Goal: Transaction & Acquisition: Book appointment/travel/reservation

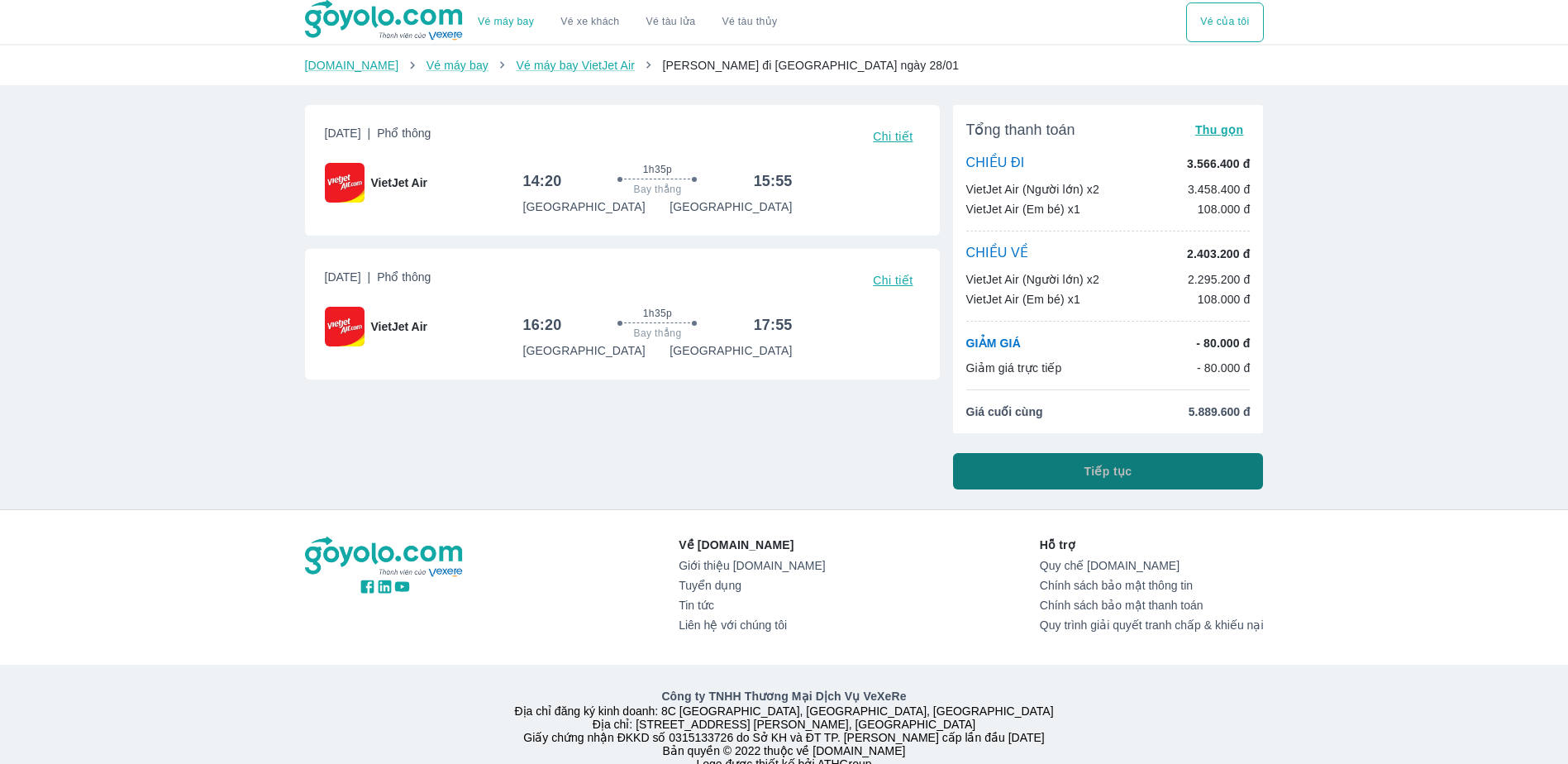
click at [1108, 470] on span "Tiếp tục" at bounding box center [1108, 471] width 48 height 17
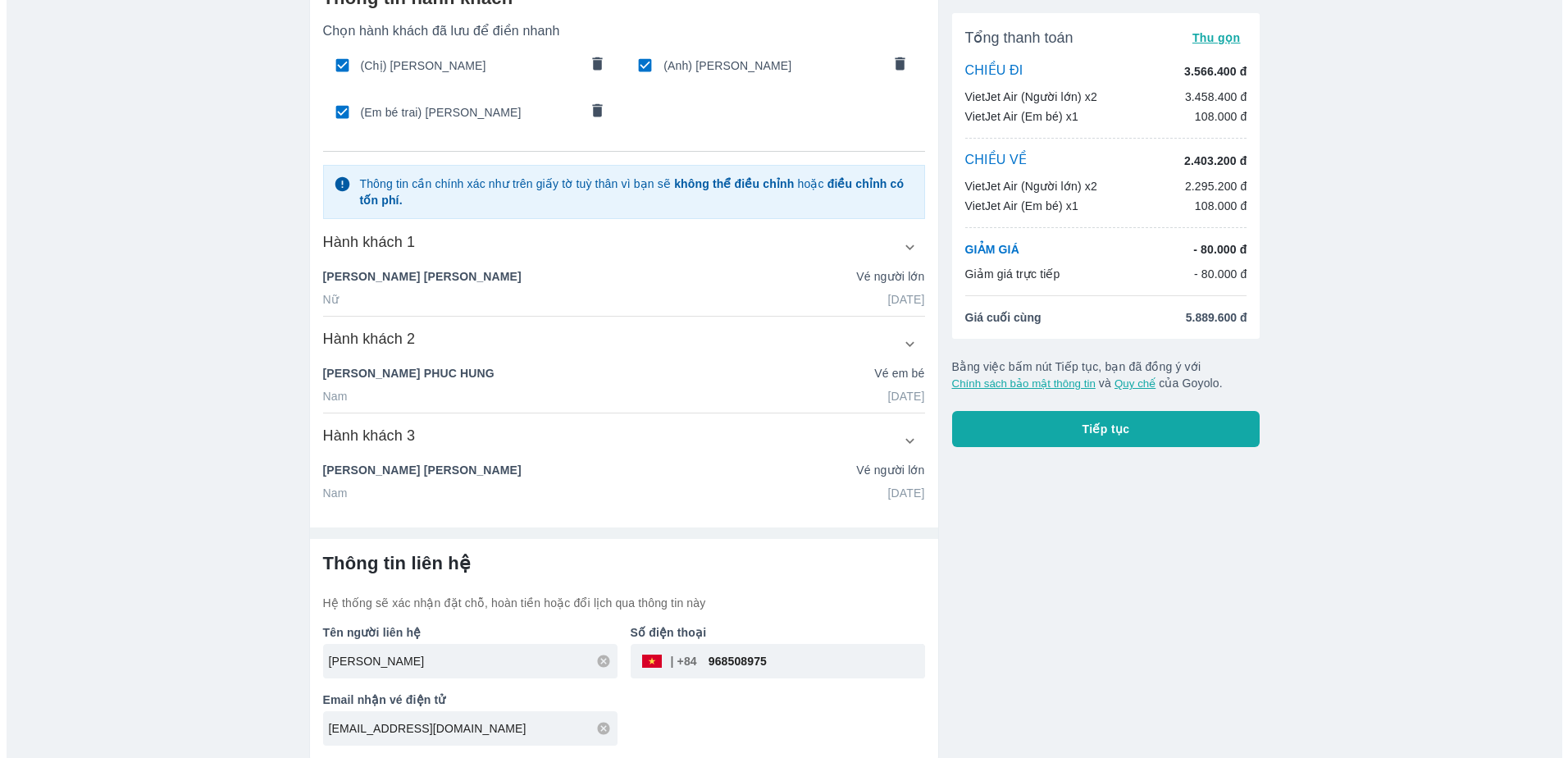
scroll to position [93, 0]
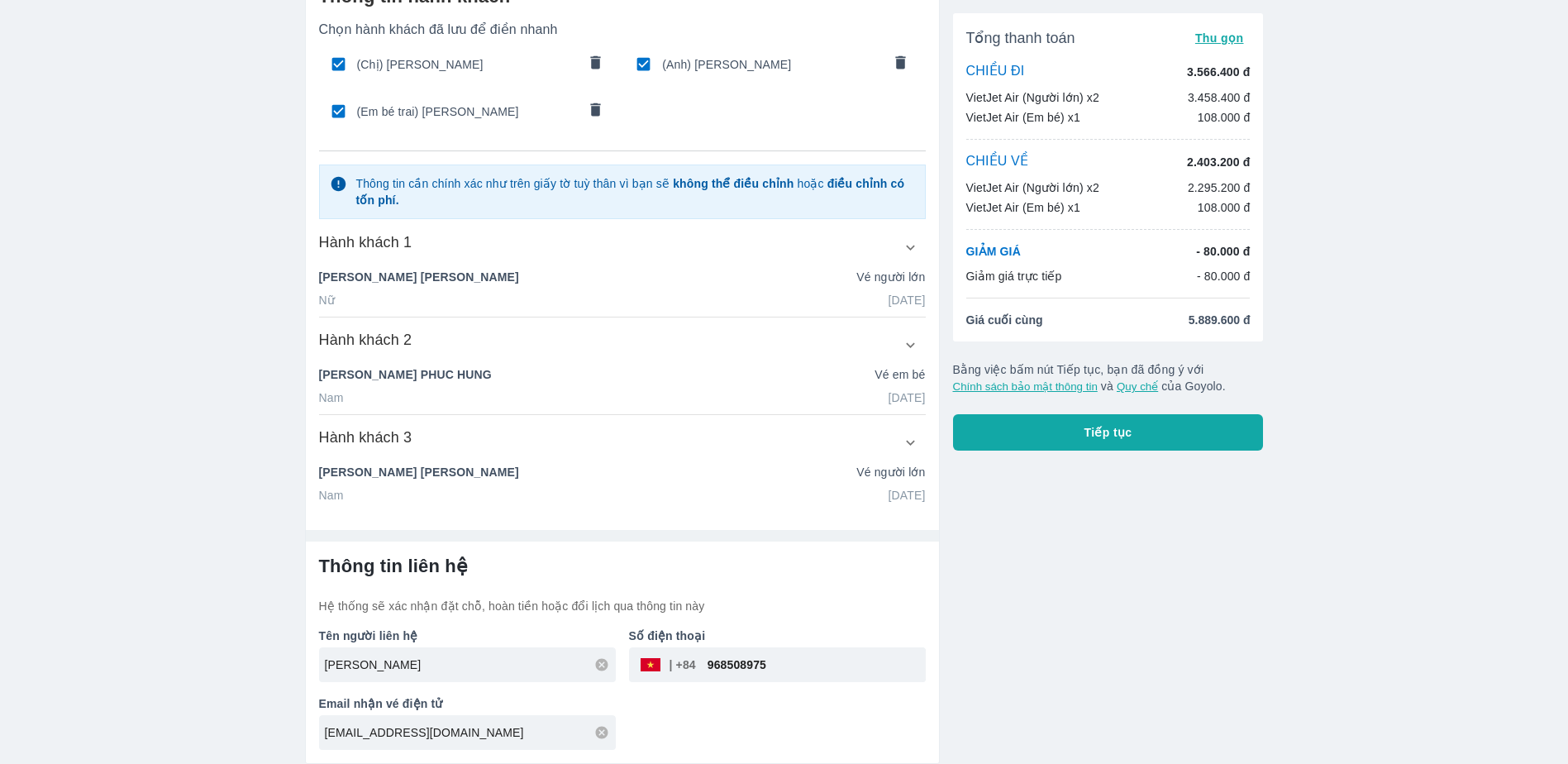
click at [1077, 427] on button "Tiếp tục" at bounding box center [1108, 432] width 311 height 36
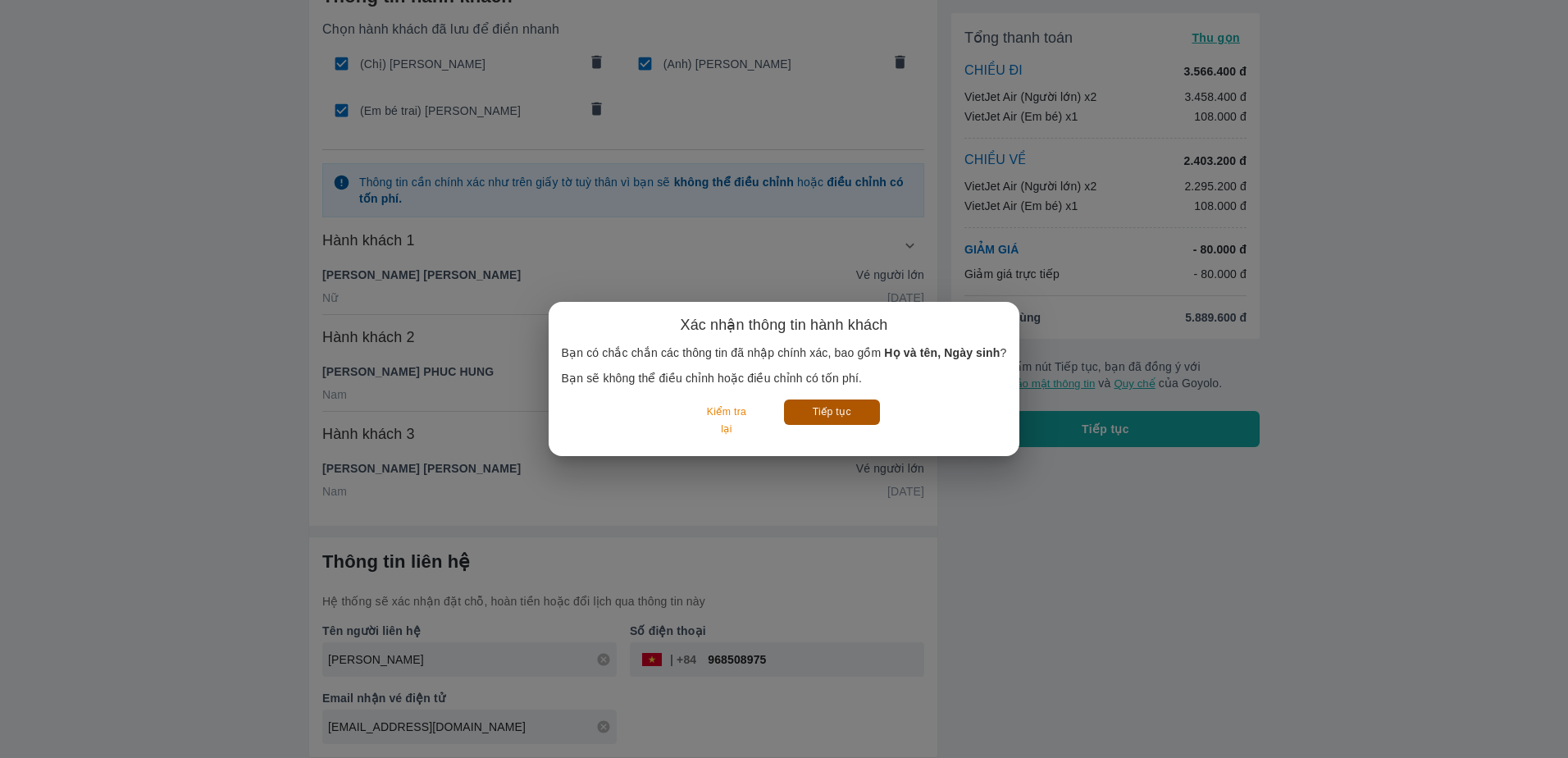
click at [832, 418] on button "Tiếp tục" at bounding box center [832, 411] width 96 height 25
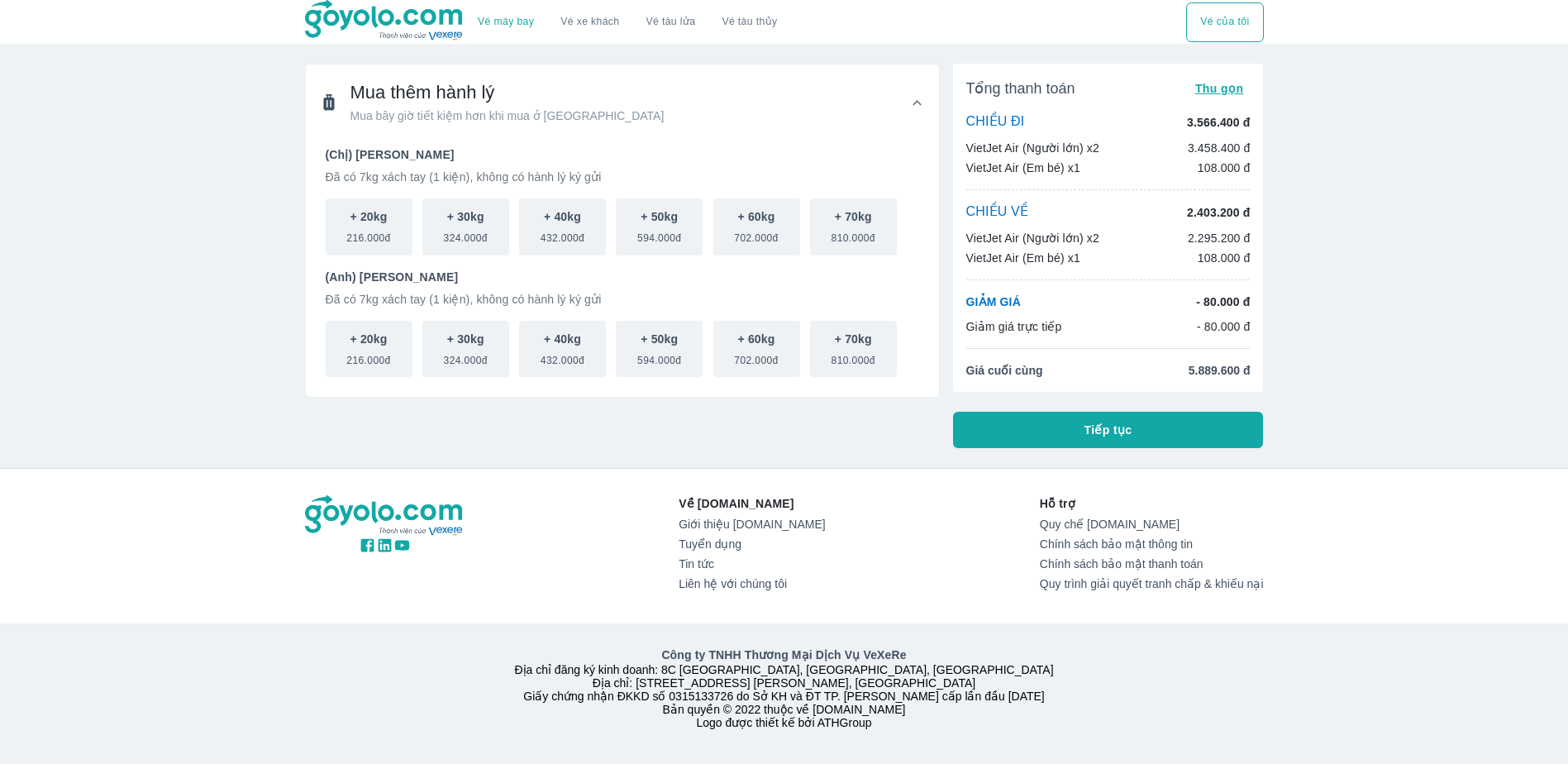
click at [1042, 126] on div "CHIỀU ĐI 3.566.400 đ" at bounding box center [1108, 123] width 285 height 18
click at [395, 225] on button "+ 20kg 216.000đ" at bounding box center [368, 227] width 87 height 57
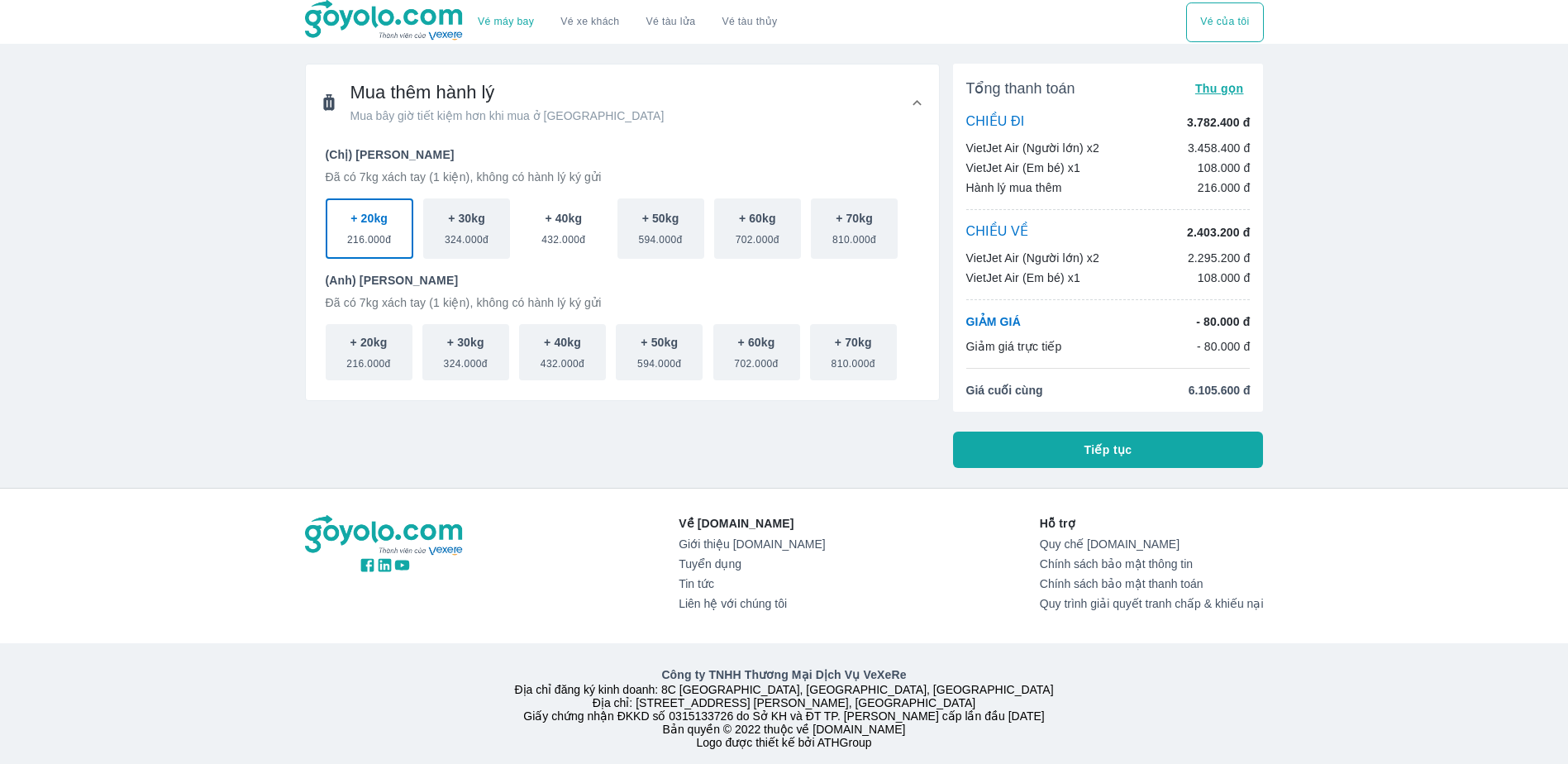
click at [574, 234] on span "432.000đ" at bounding box center [563, 237] width 44 height 20
click at [568, 353] on span "432.000đ" at bounding box center [562, 360] width 44 height 20
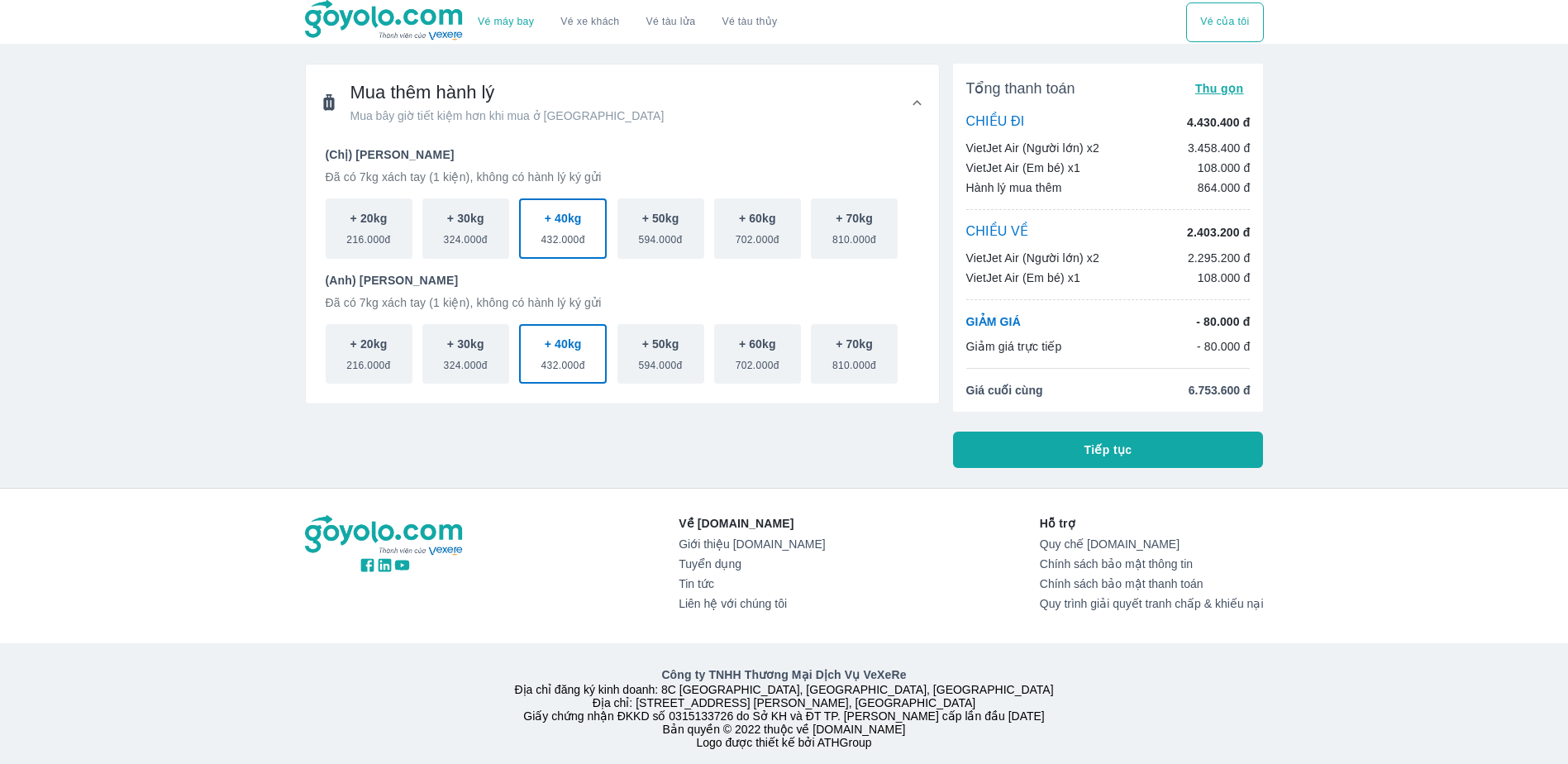
click at [563, 239] on span "432.000đ" at bounding box center [563, 237] width 44 height 20
click at [557, 360] on span "432.000đ" at bounding box center [563, 358] width 44 height 20
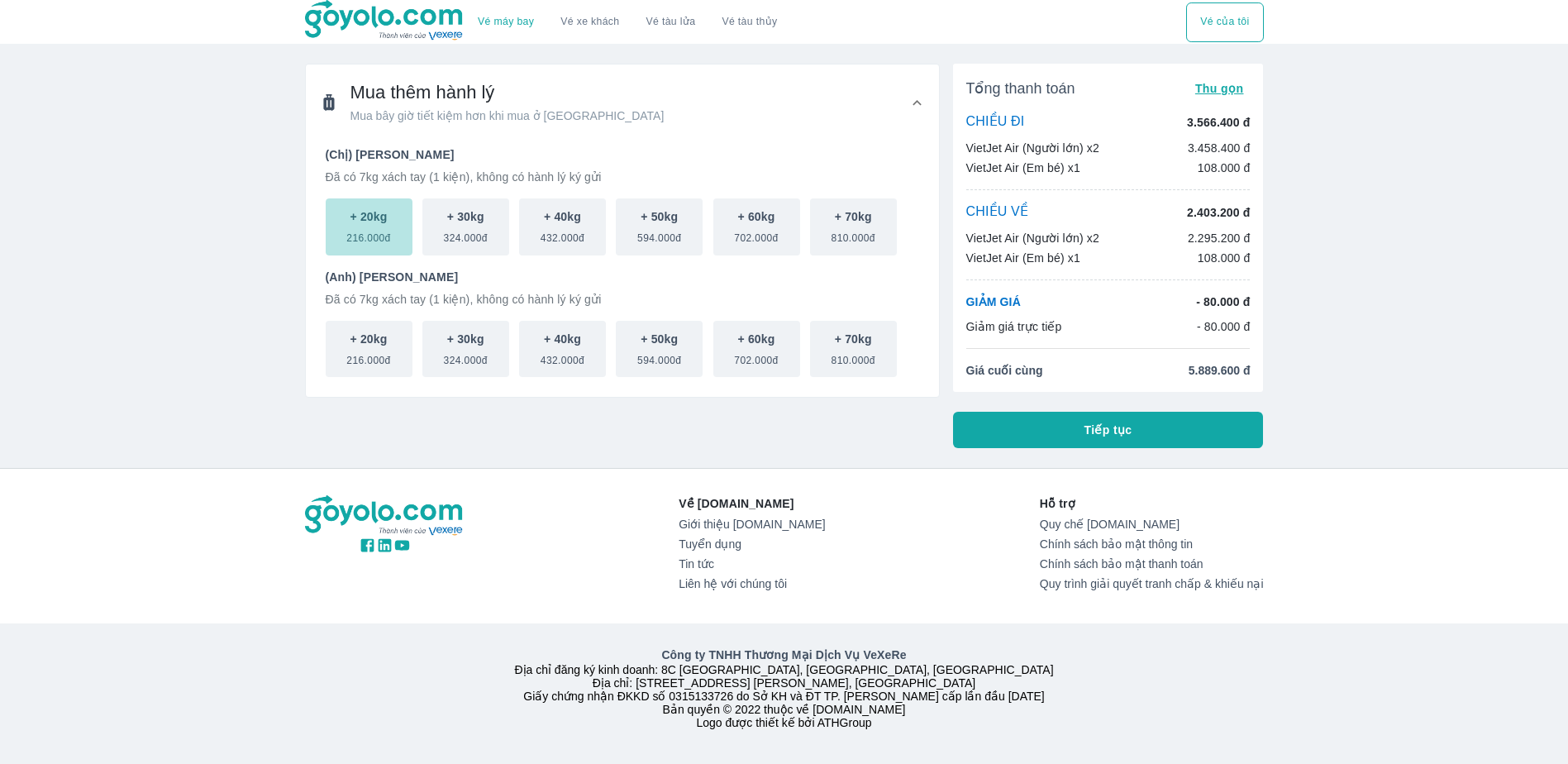
click at [387, 224] on p "+ 20kg" at bounding box center [368, 217] width 37 height 17
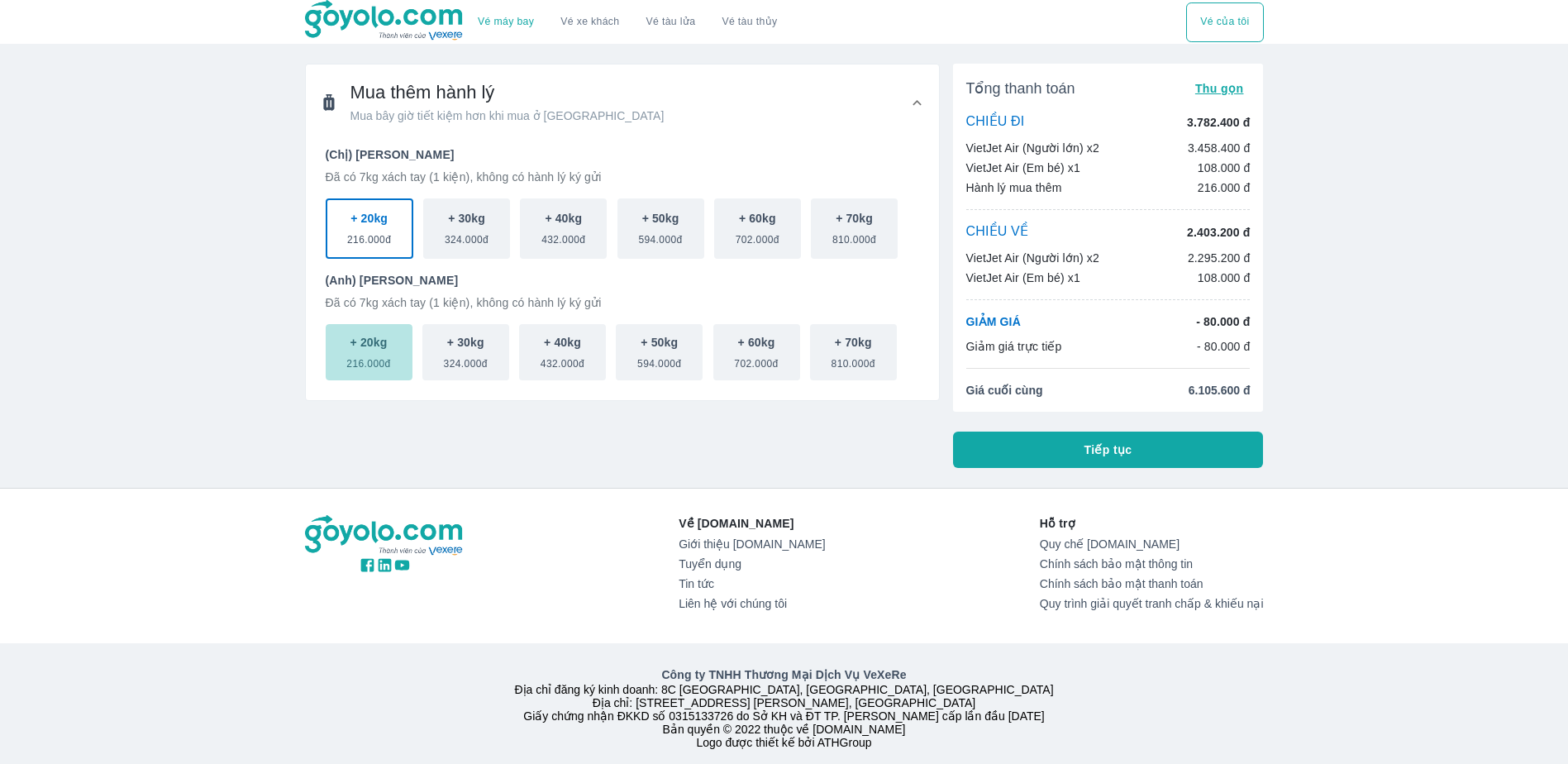
click at [382, 359] on span "216.000đ" at bounding box center [367, 360] width 44 height 20
click at [1102, 246] on div "CHIỀU VỀ 2.403.200 đ VietJet Air (Người lớn) x2 2.295.200 đ VietJet Air (Em bé)…" at bounding box center [1108, 255] width 285 height 63
click at [1214, 35] on button "Vé của tôi" at bounding box center [1224, 22] width 77 height 40
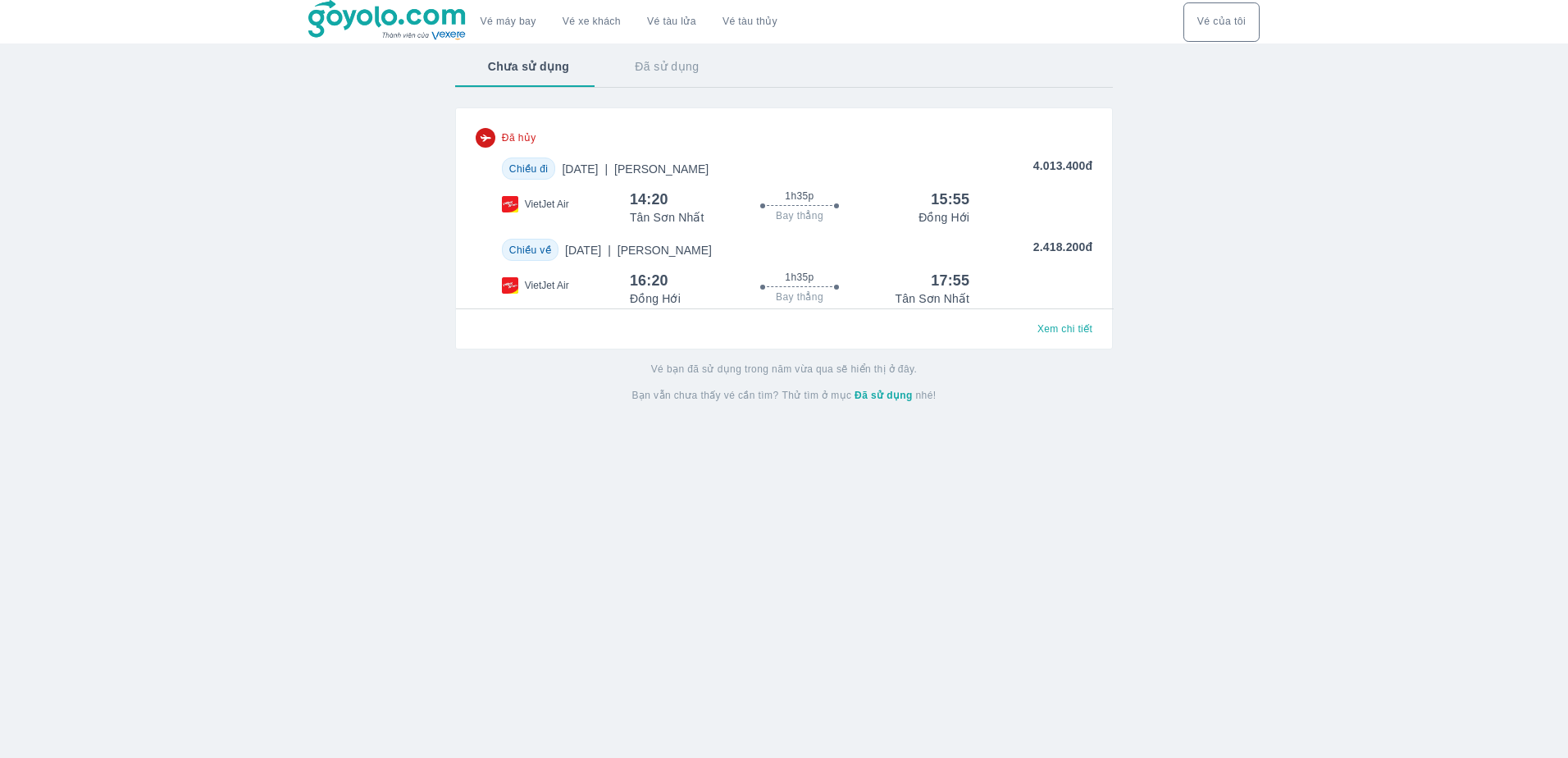
click at [1052, 335] on span "Xem chi tiết" at bounding box center [1064, 328] width 55 height 13
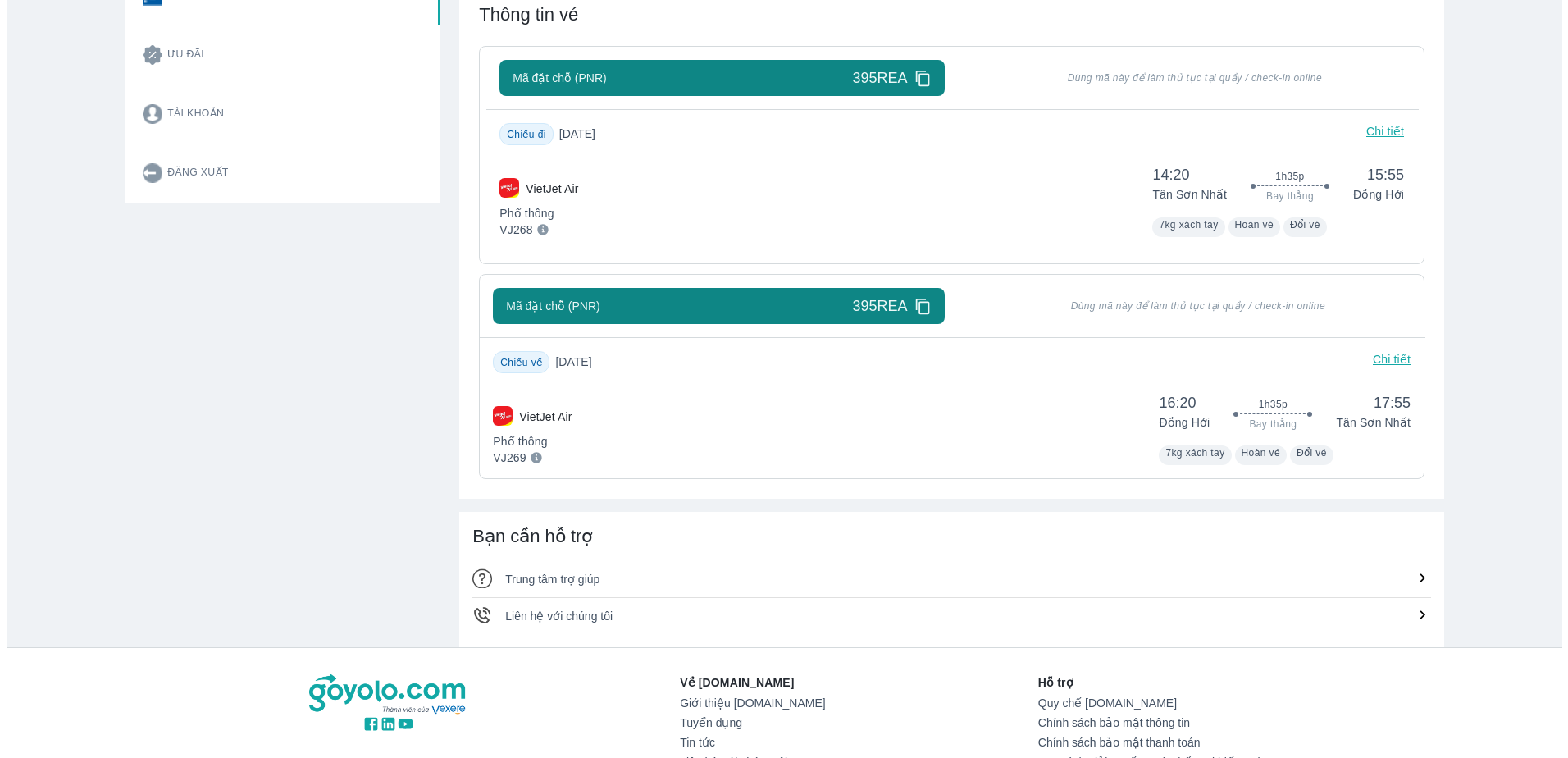
scroll to position [410, 0]
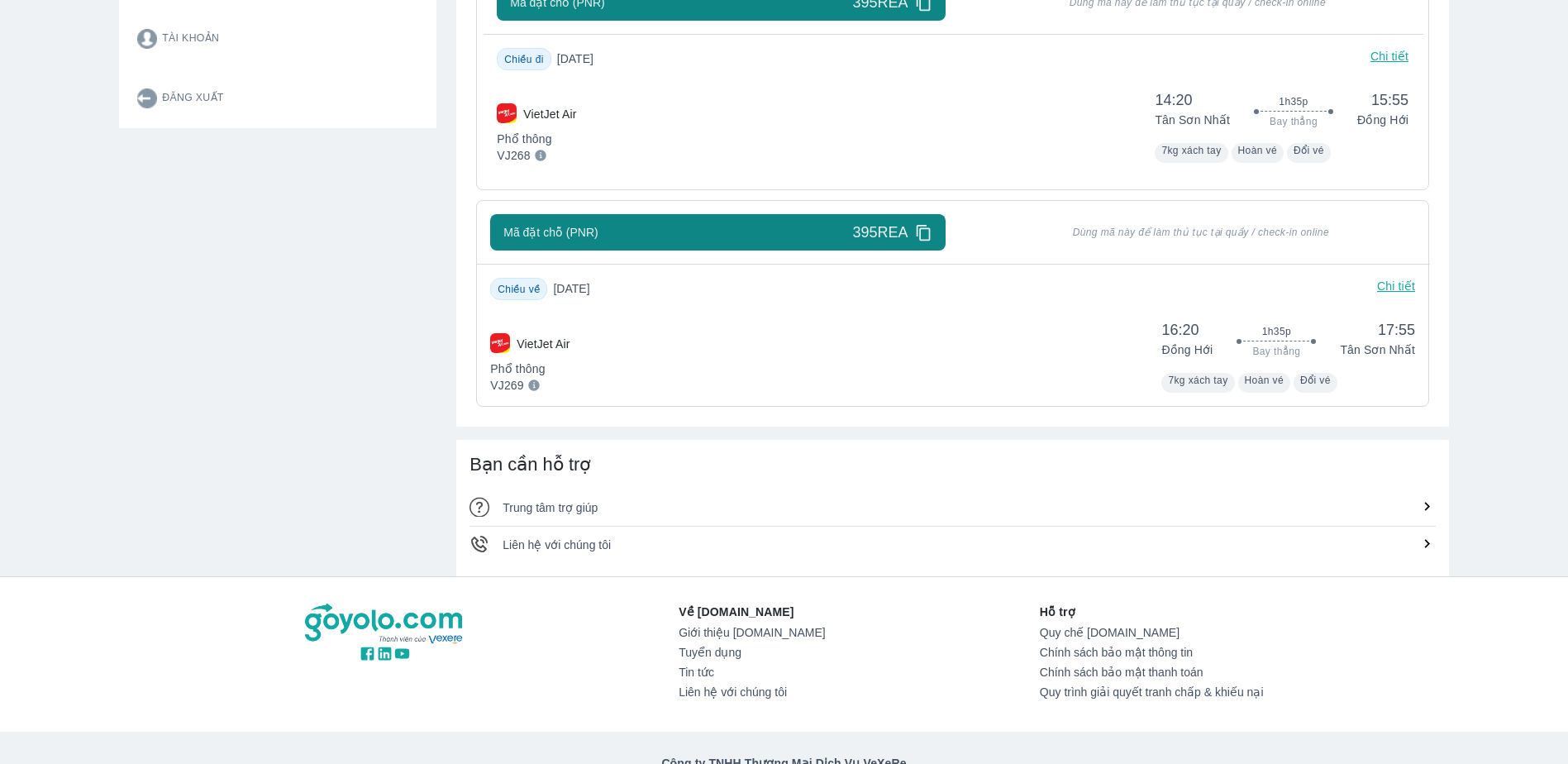
click at [1389, 300] on p "Chi tiết" at bounding box center [1396, 289] width 38 height 22
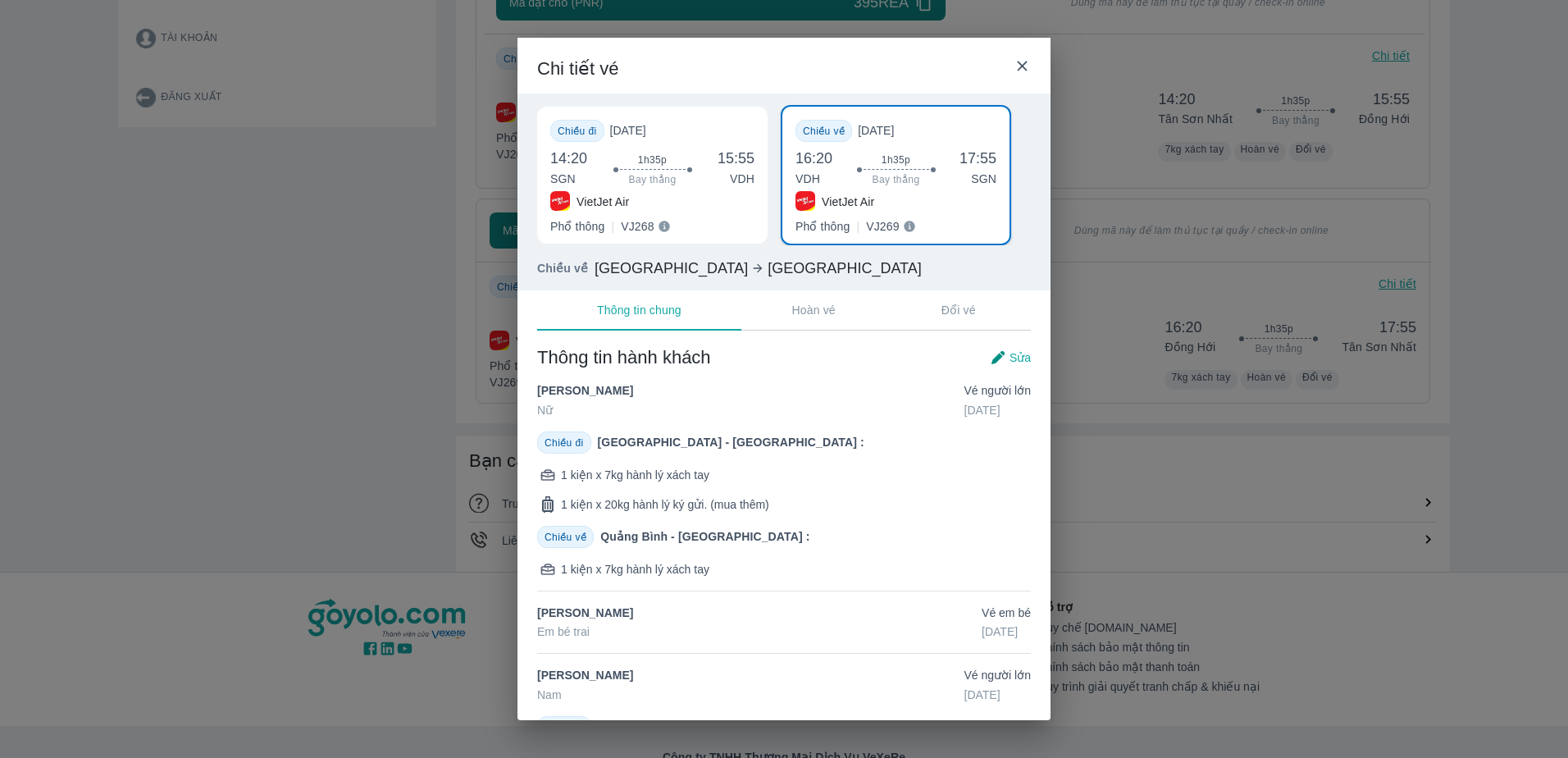
scroll to position [0, 6]
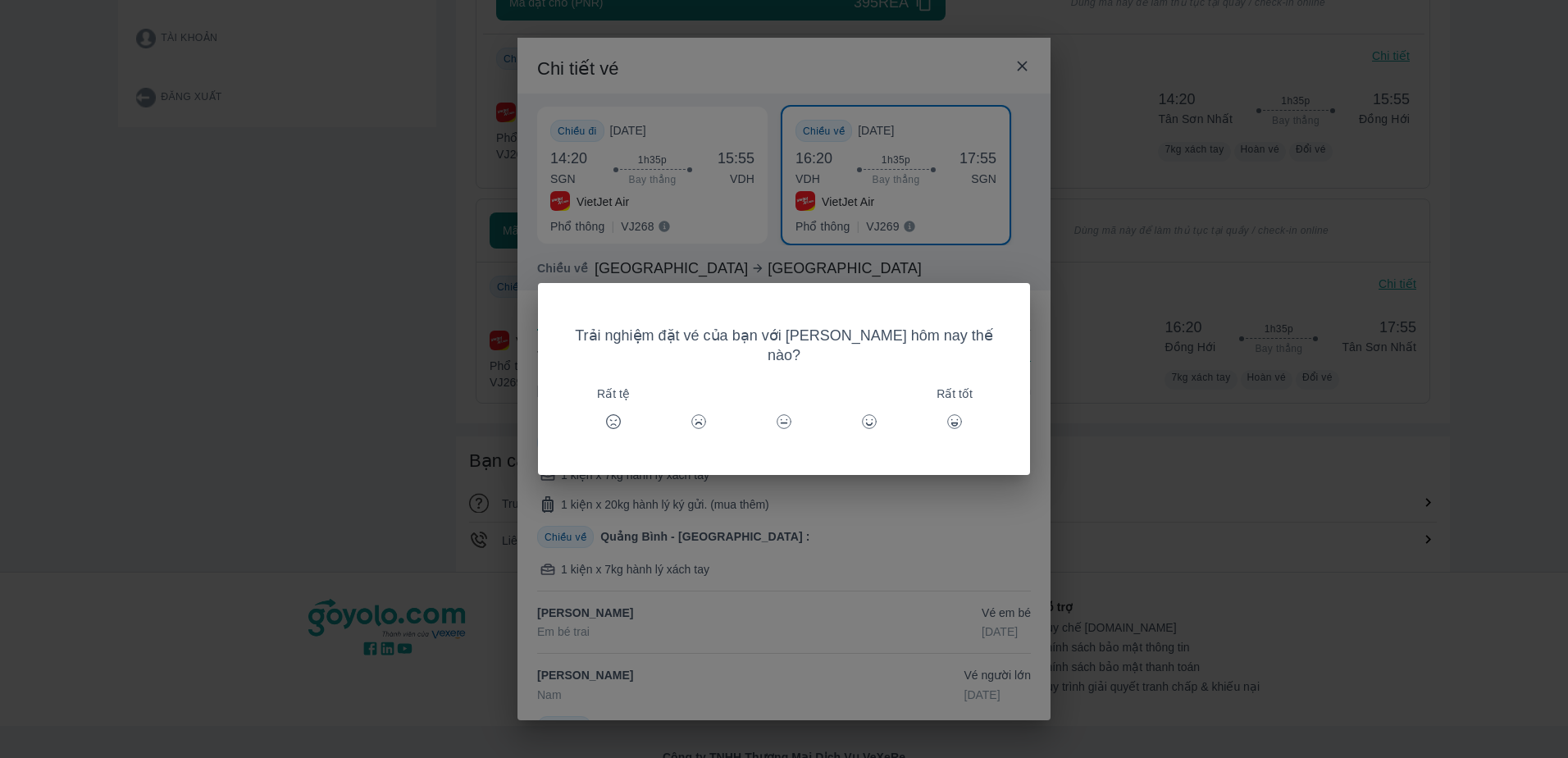
click at [946, 413] on icon at bounding box center [954, 421] width 16 height 16
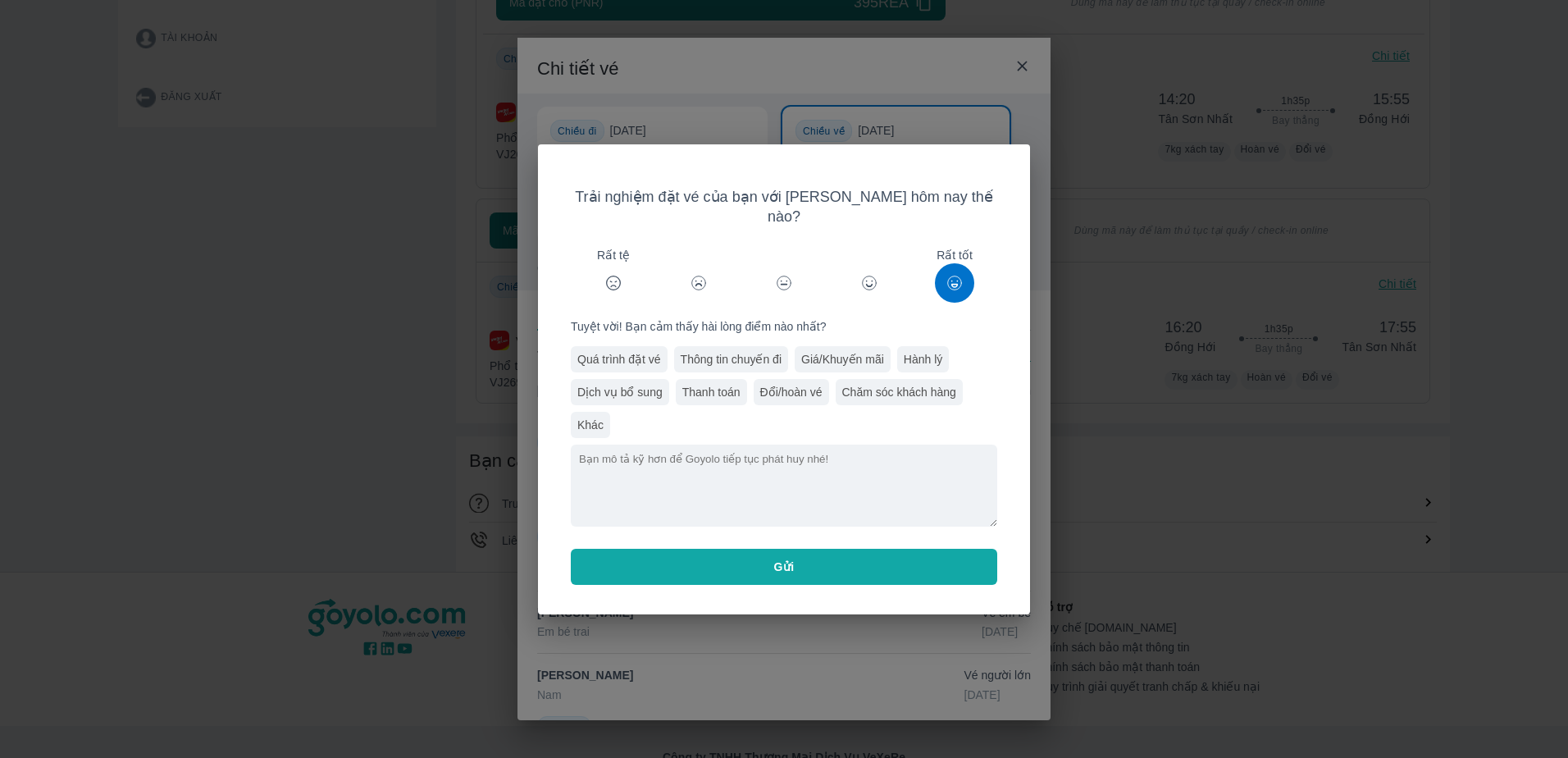
click at [958, 554] on button "Gửi" at bounding box center [783, 567] width 426 height 36
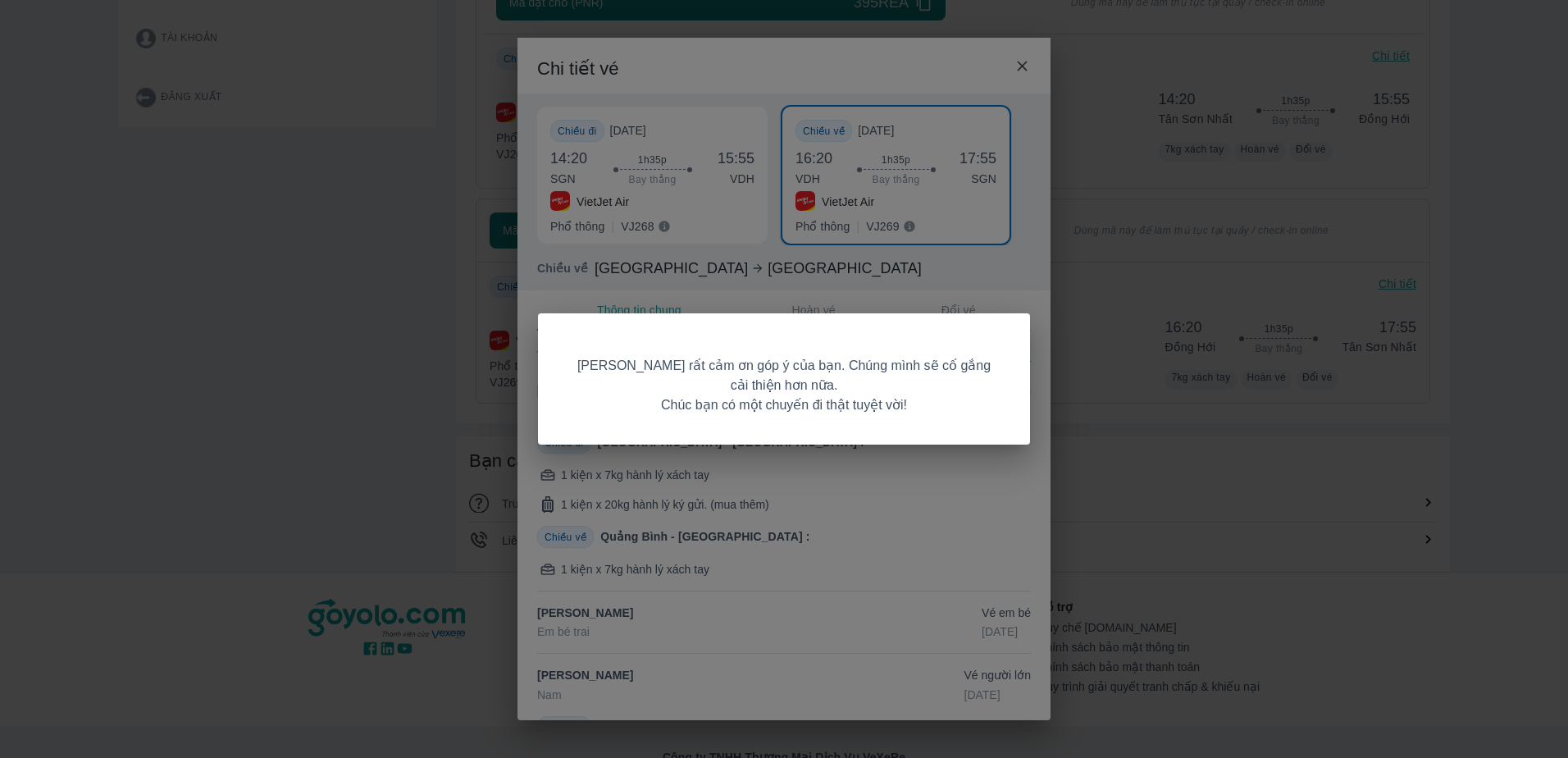
click at [801, 308] on div "[PERSON_NAME] rất cảm ơn góp ý của bạn. Chúng mình sẽ cố gắng cải thiện hơn nữa…" at bounding box center [784, 379] width 1568 height 758
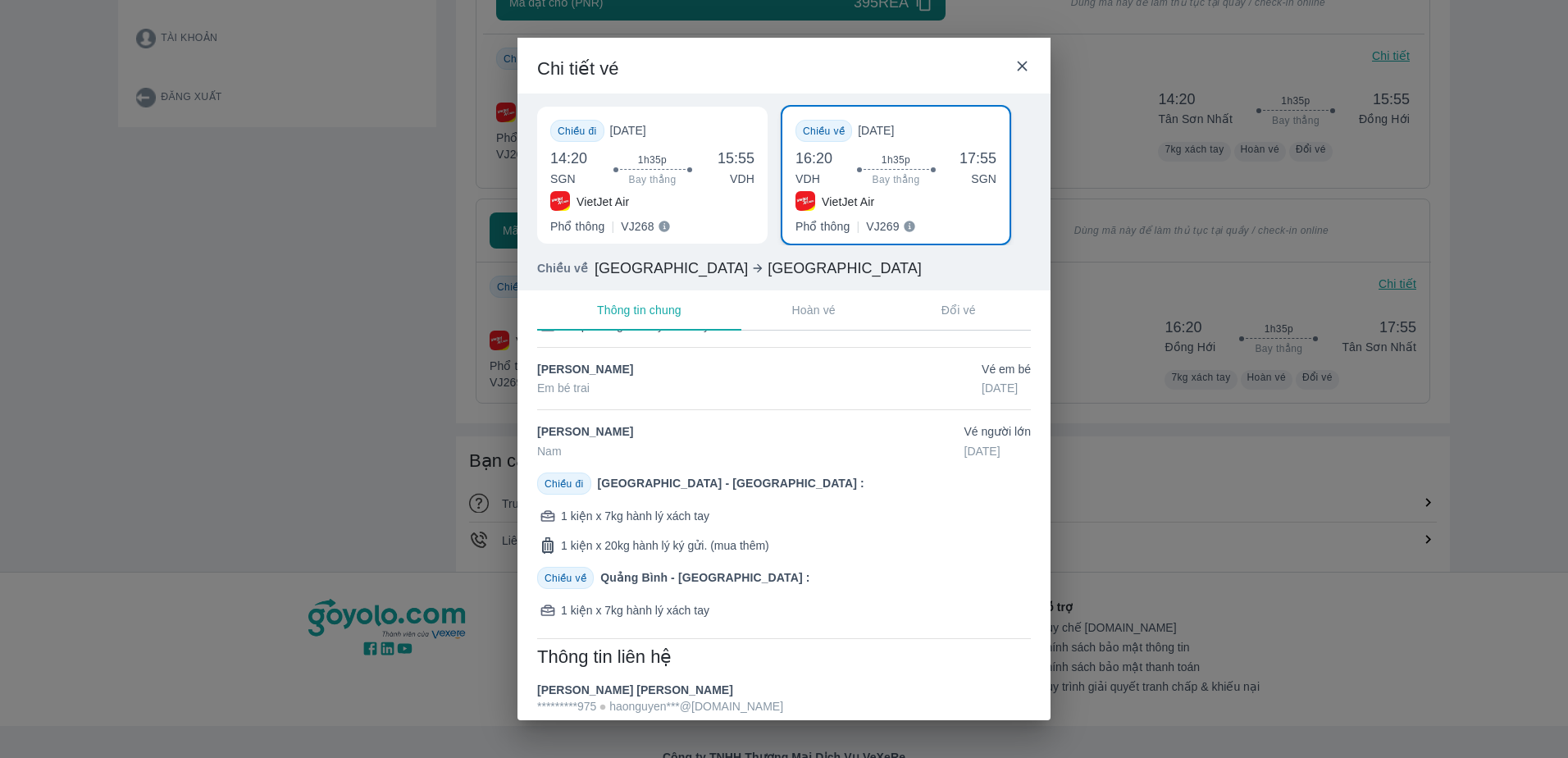
scroll to position [264, 0]
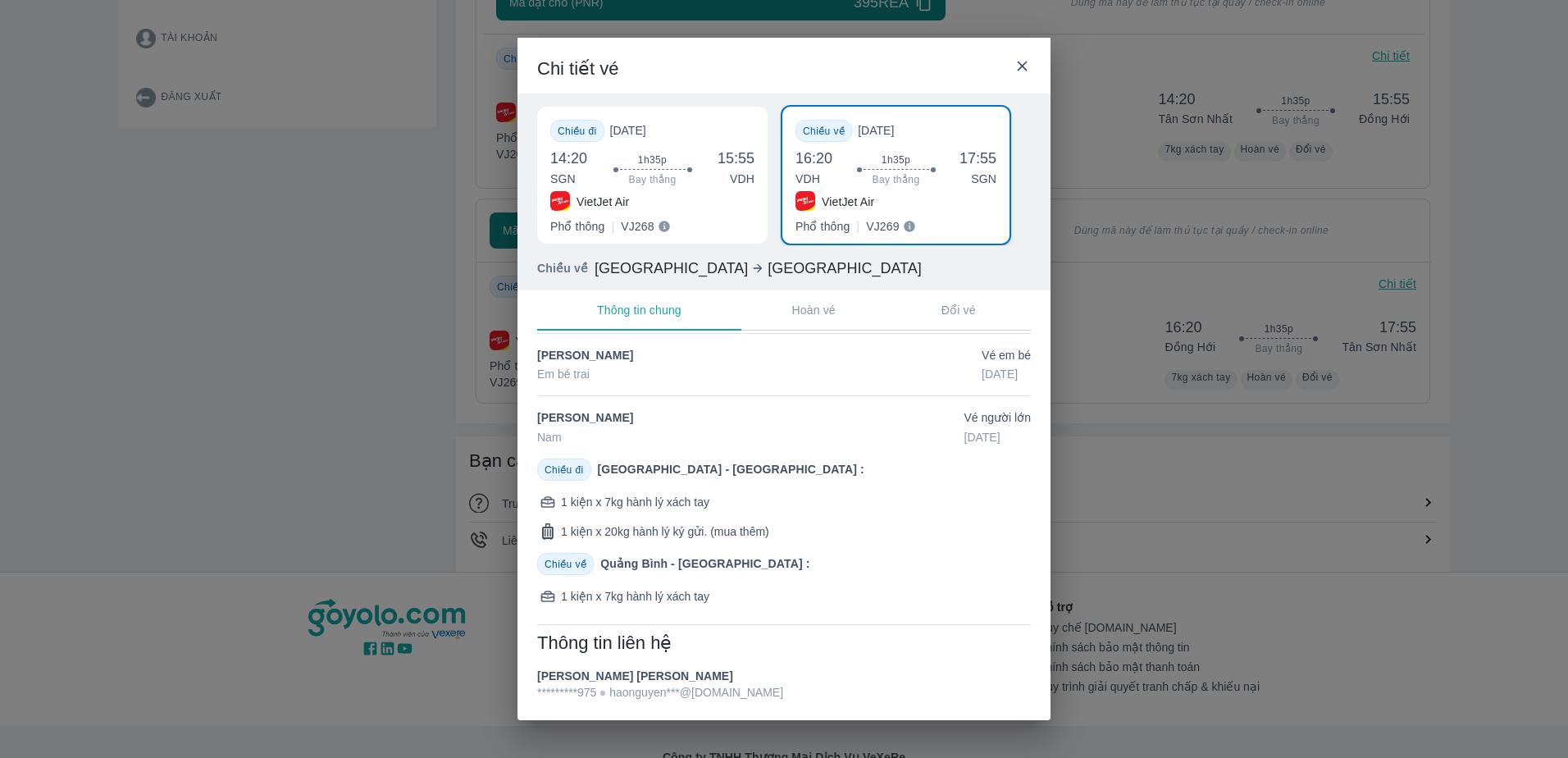
click at [629, 156] on div "1h35p Bay thẳng" at bounding box center [653, 171] width 84 height 35
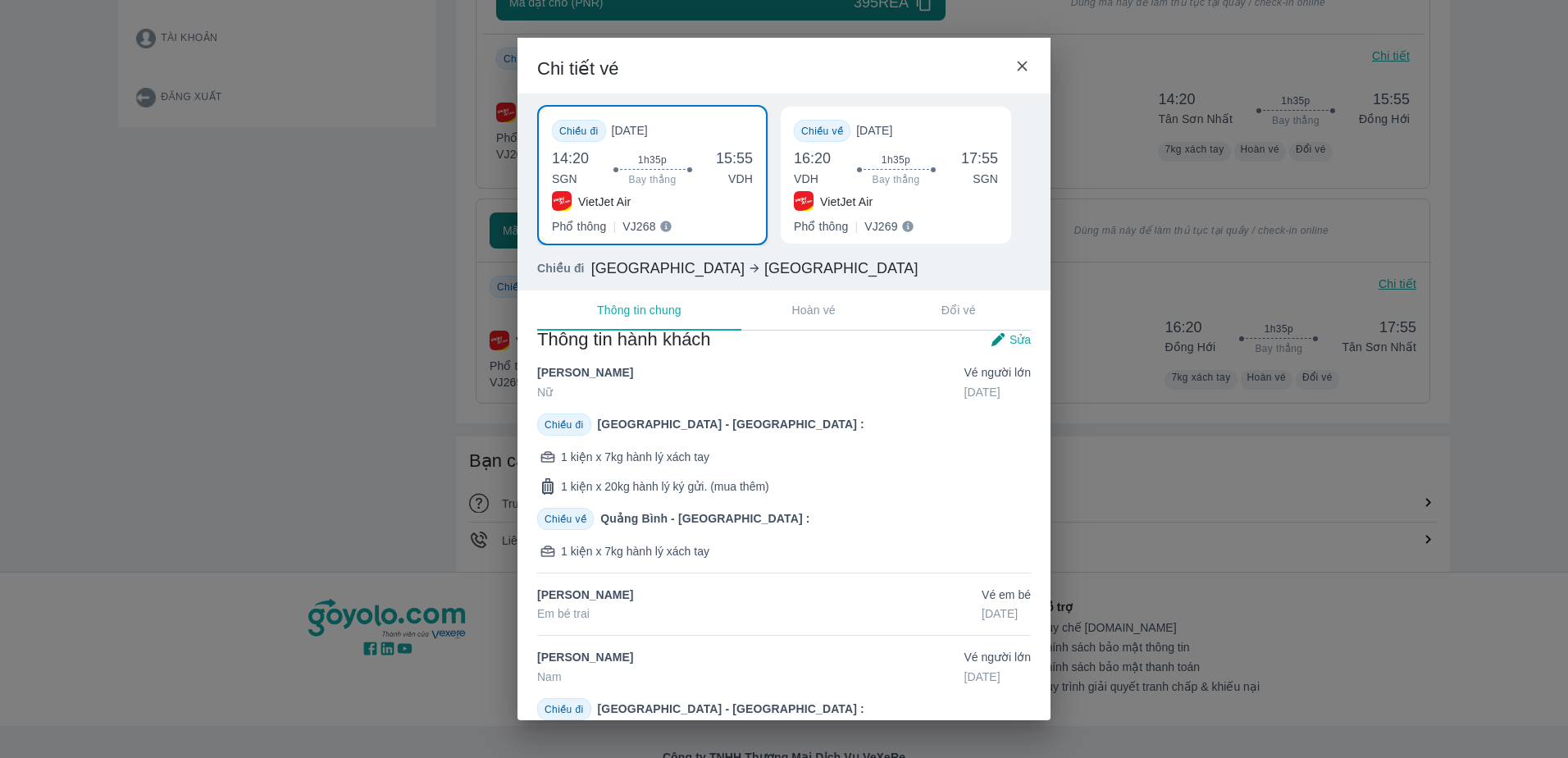
scroll to position [0, 0]
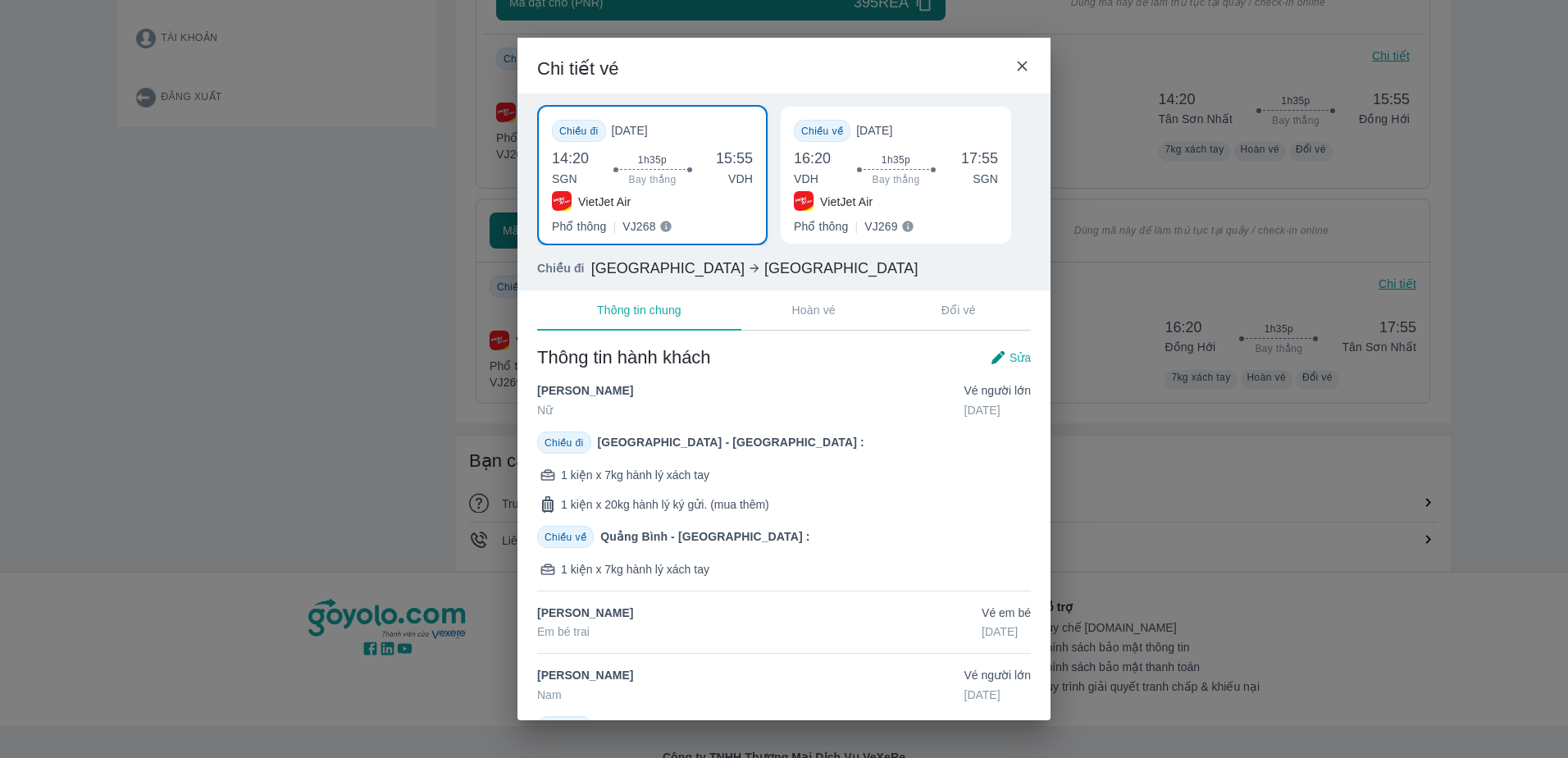
click at [949, 200] on div "VietJet Air" at bounding box center [896, 201] width 204 height 21
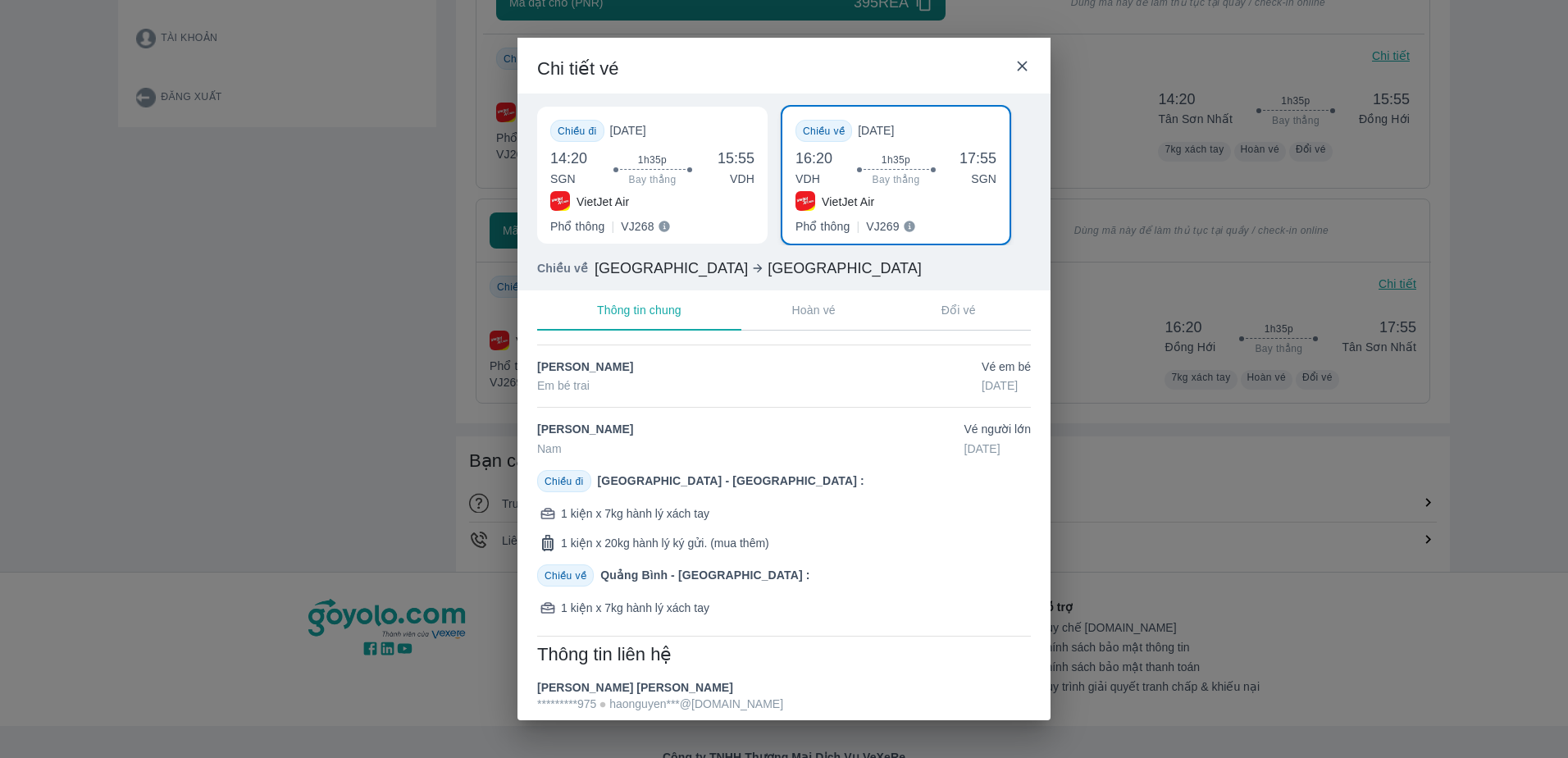
scroll to position [264, 0]
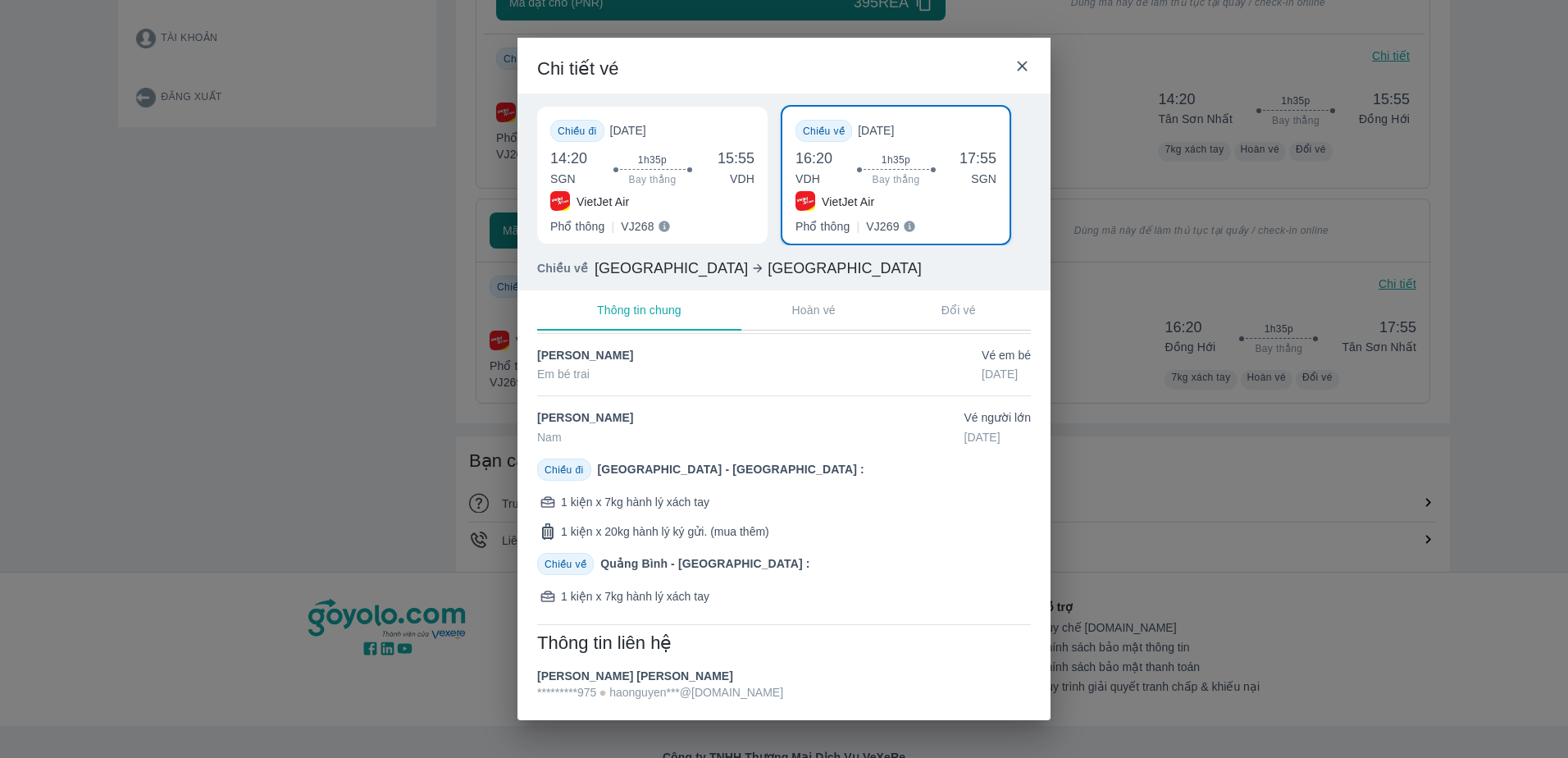
click at [835, 618] on div "Thông tin hành khách Sửa NGUYEN TRAN NHU HAO Nữ Vé Người lớn [DATE] Chiều đi [G…" at bounding box center [783, 394] width 493 height 612
click at [835, 596] on div "1 kiện x 7kg hành lý xách tay" at bounding box center [783, 596] width 493 height 16
click at [561, 564] on span "Chiều về" at bounding box center [565, 564] width 42 height 11
click at [1013, 60] on icon at bounding box center [1021, 66] width 17 height 17
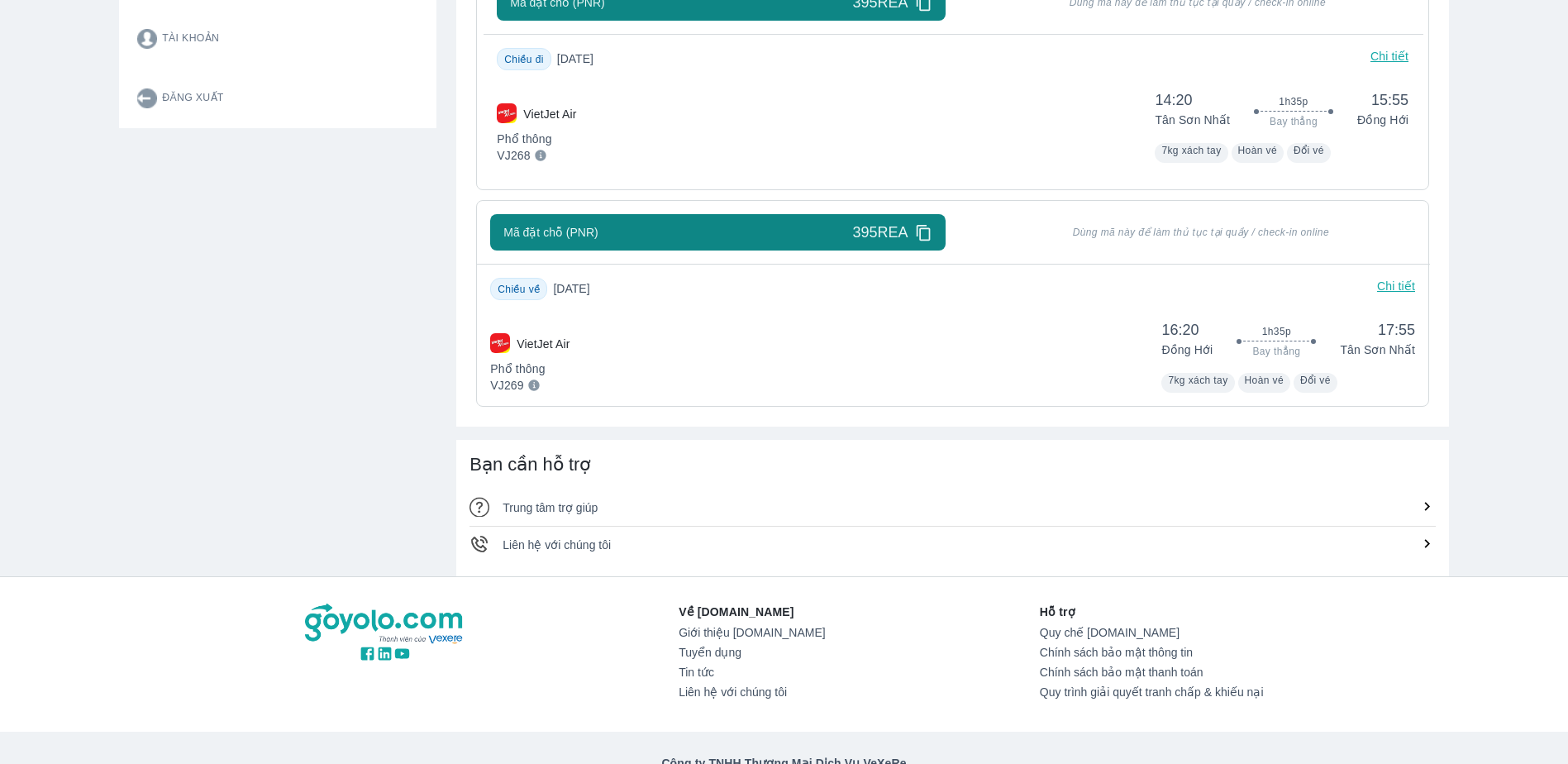
click at [530, 390] on icon at bounding box center [533, 384] width 11 height 11
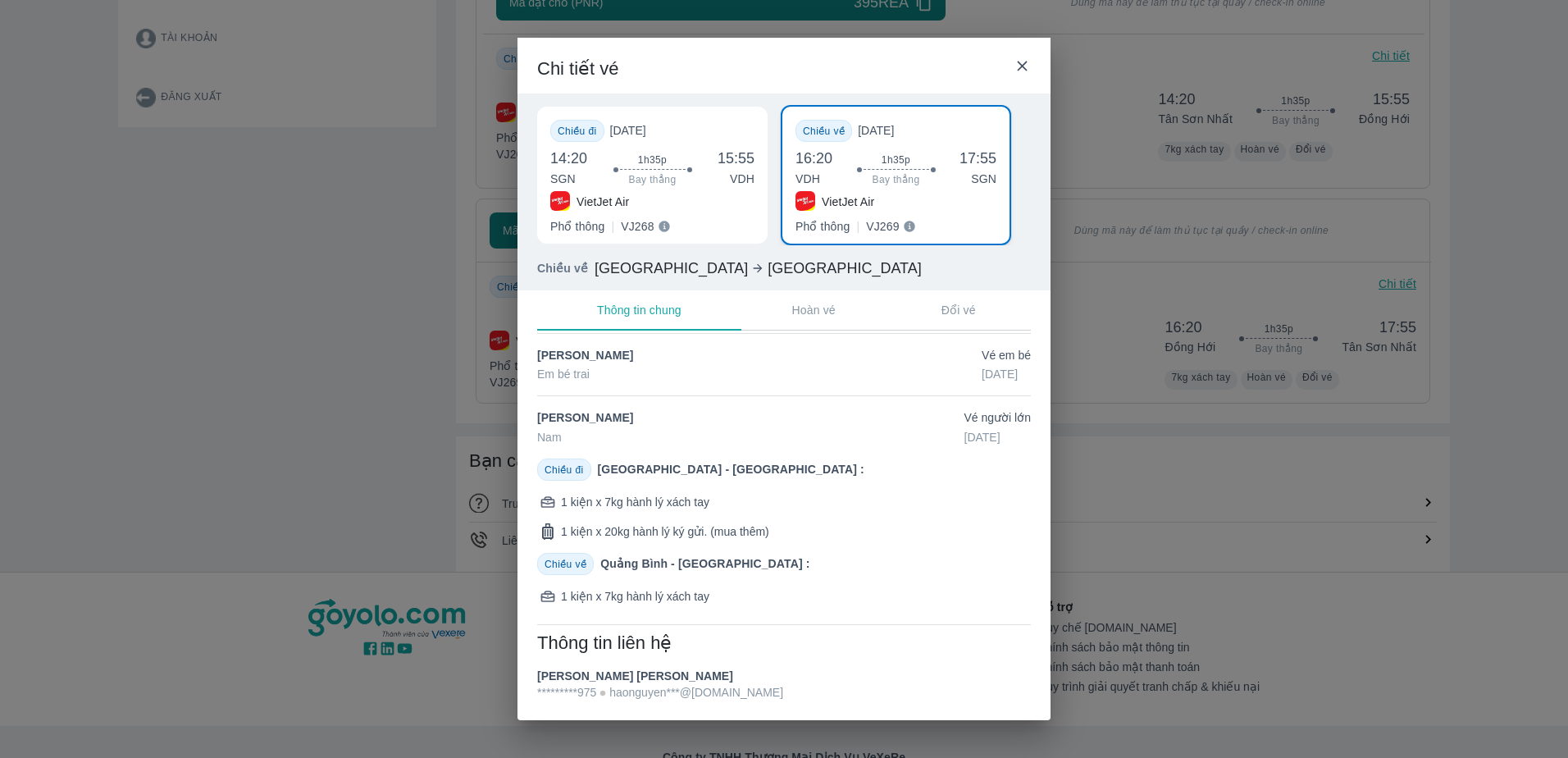
click at [1289, 472] on div "Chi tiết vé Chiều đi [DATE] 14:20 SGN 1h35p Bay thẳng 15:55 VDH VietJet Air Phổ…" at bounding box center [784, 379] width 1568 height 758
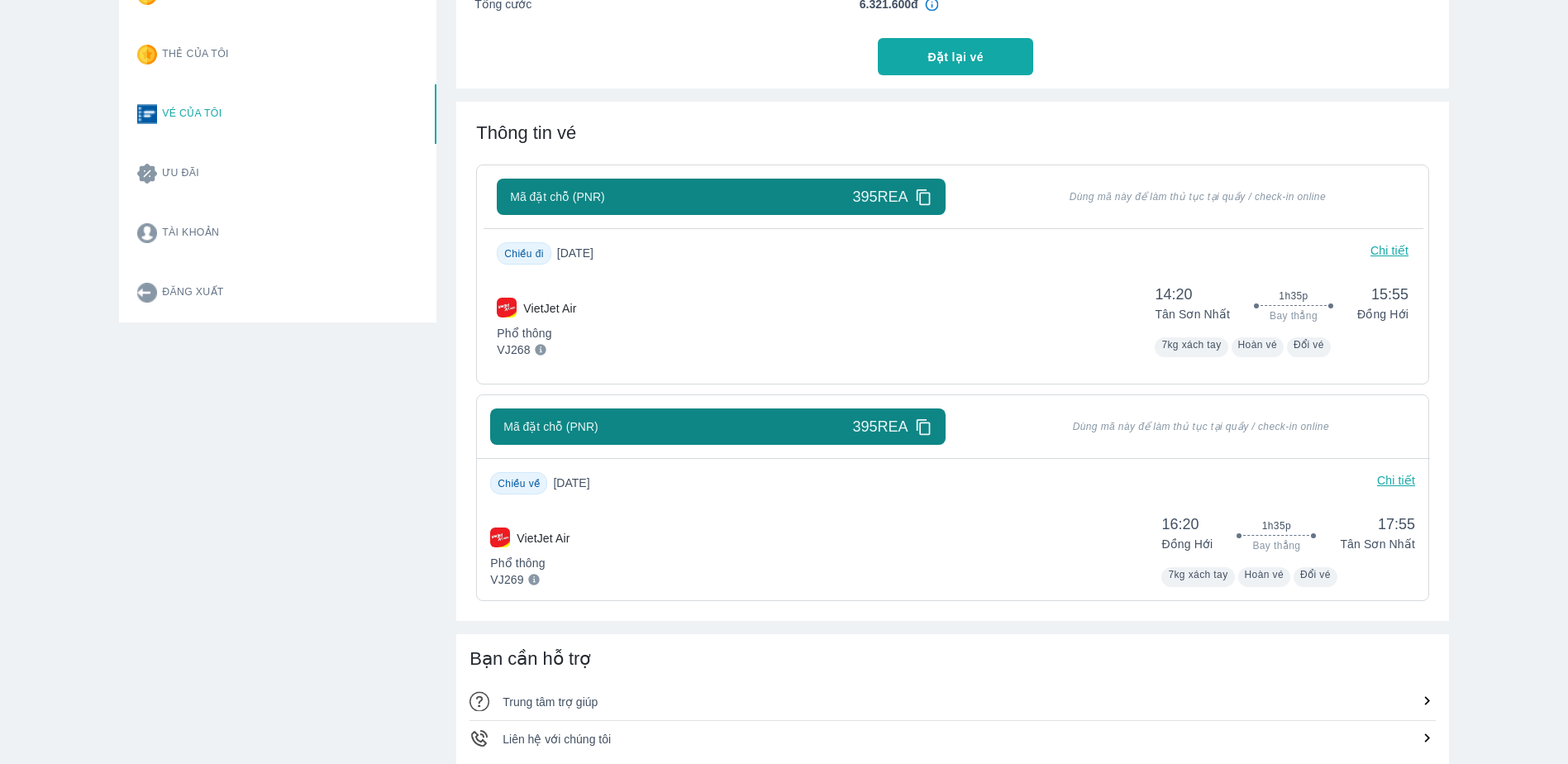
scroll to position [0, 0]
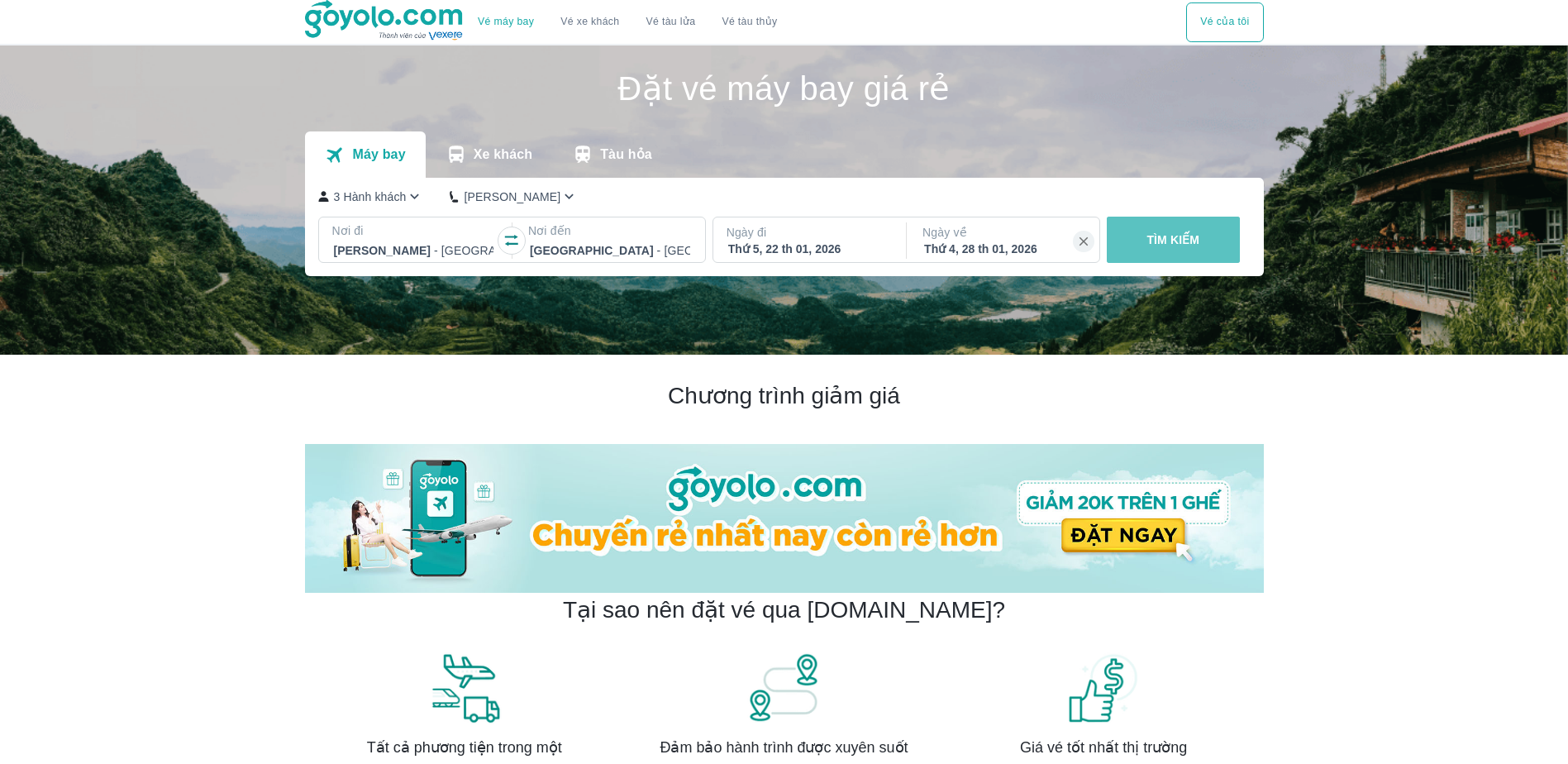
click at [1186, 228] on button "TÌM KIẾM" at bounding box center [1172, 240] width 133 height 46
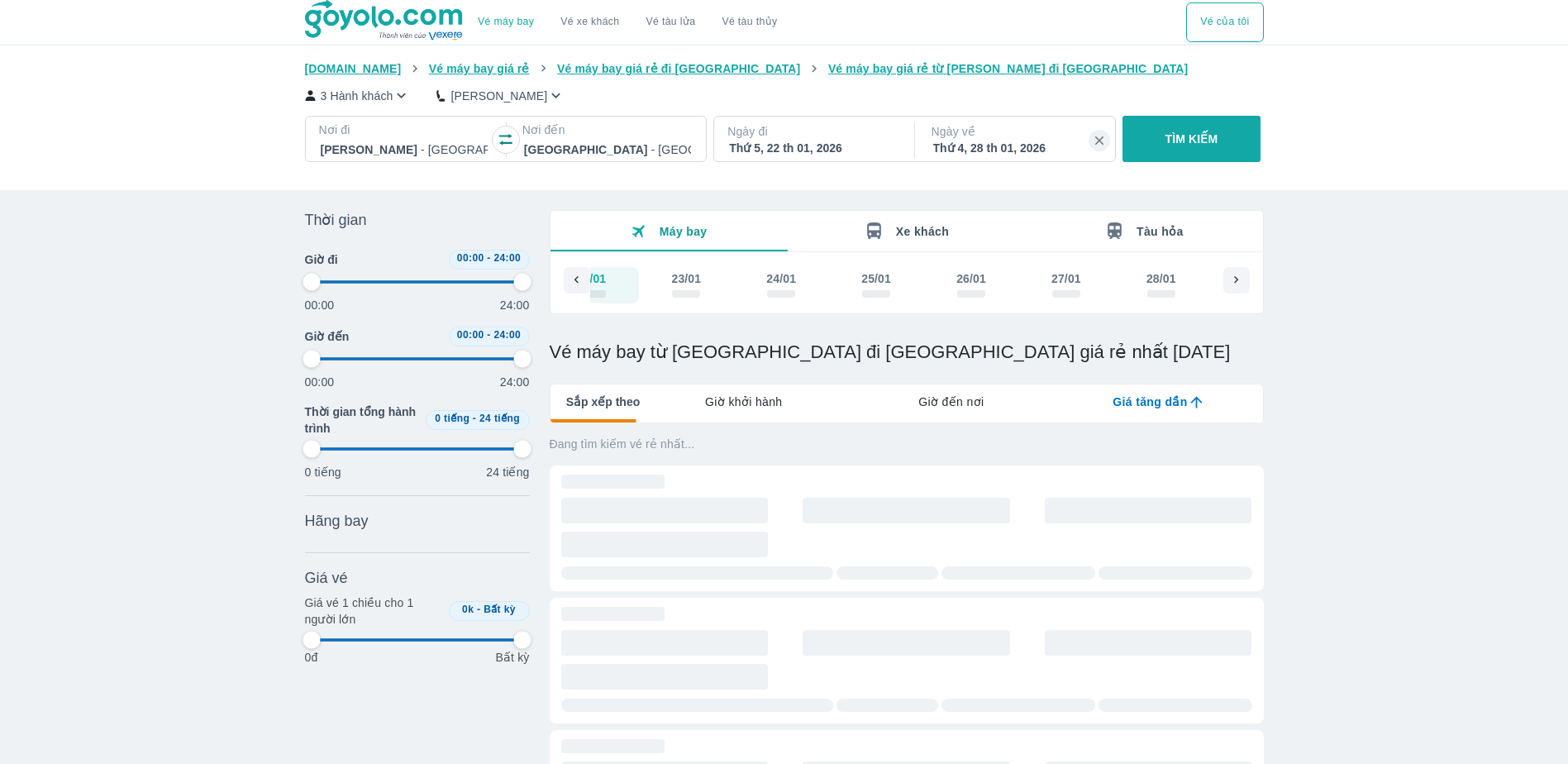
scroll to position [0, 15191]
type input "97.9166666666667"
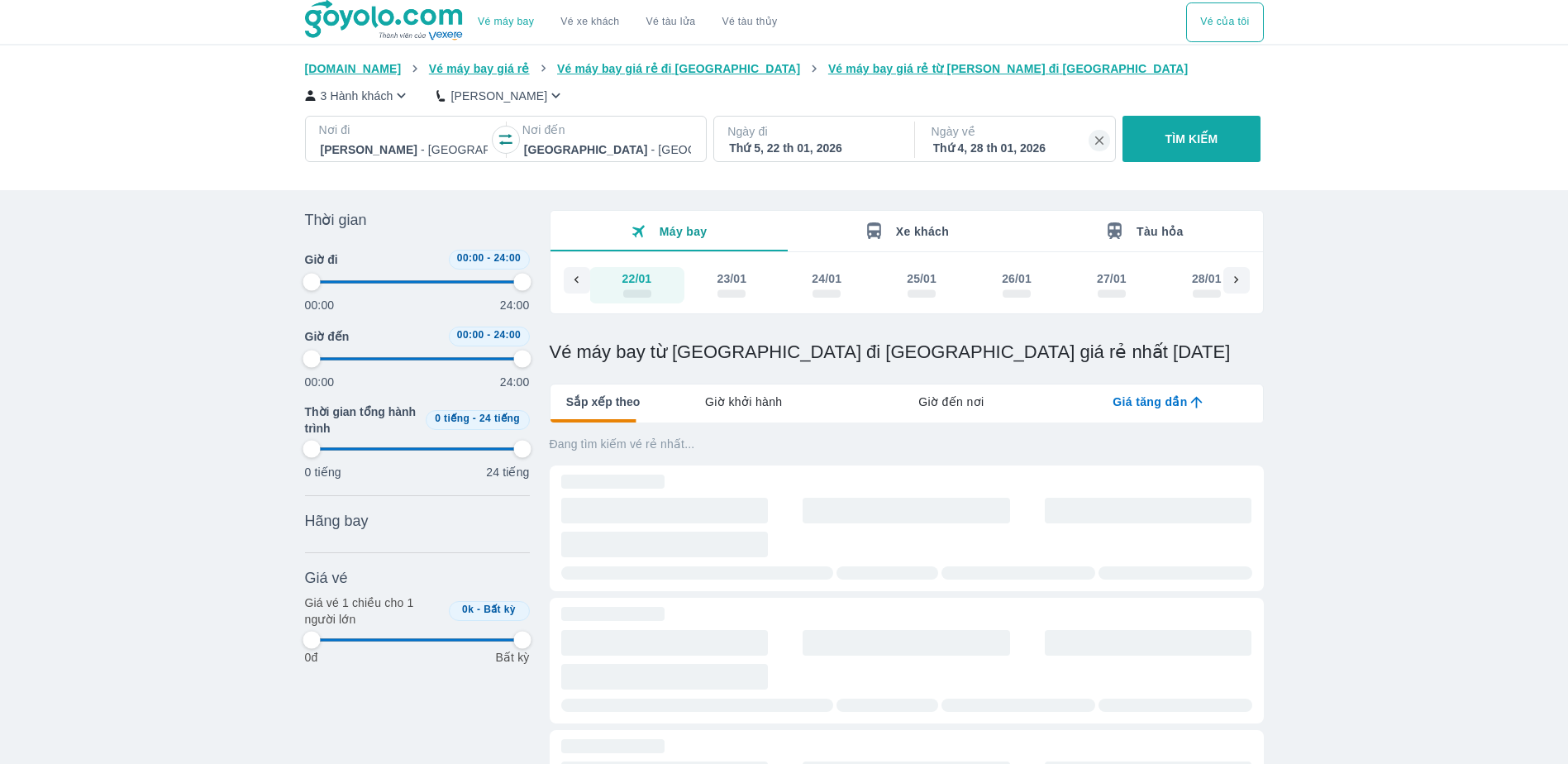
type input "97.9166666666667"
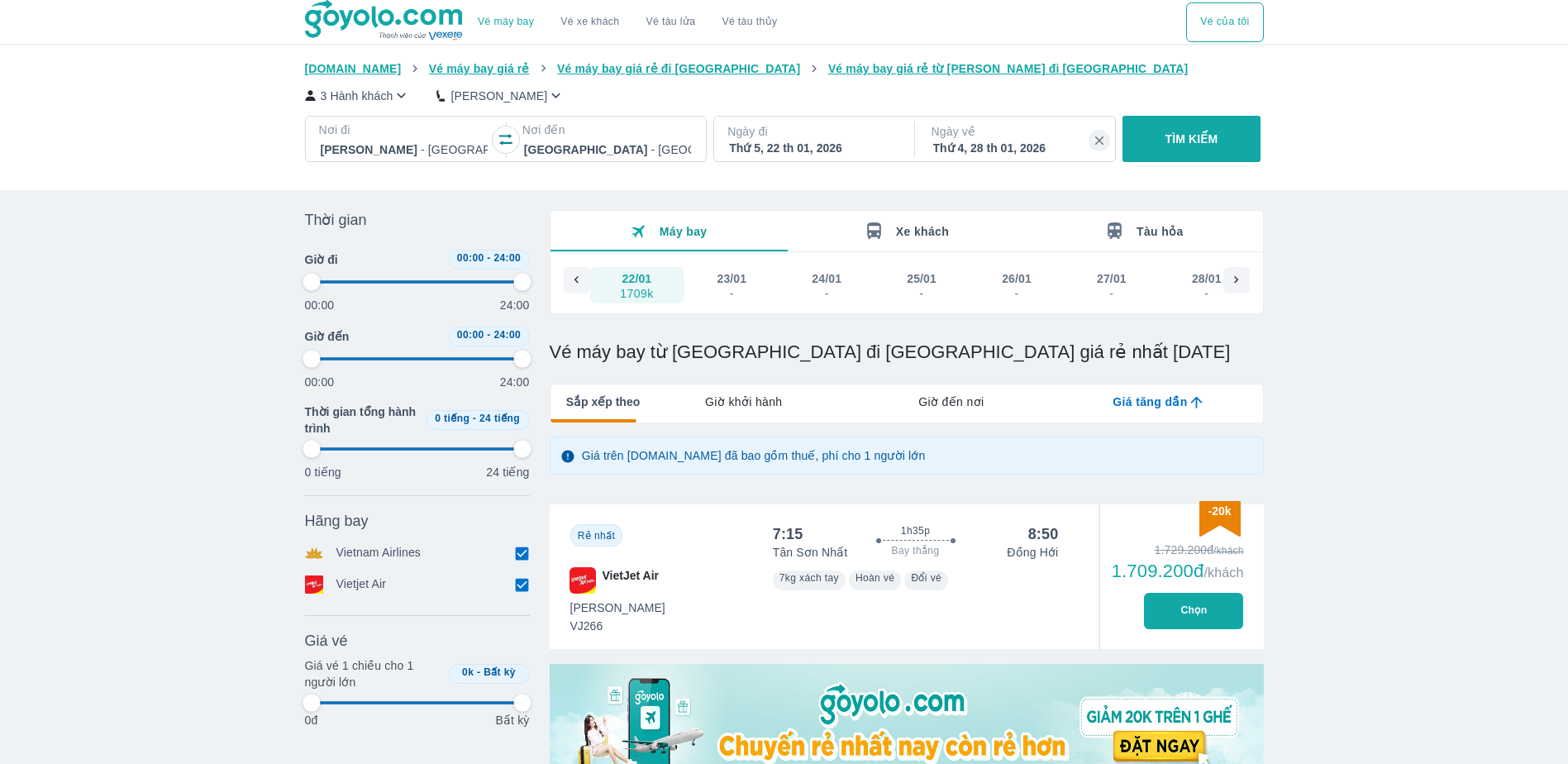
type input "97.9166666666667"
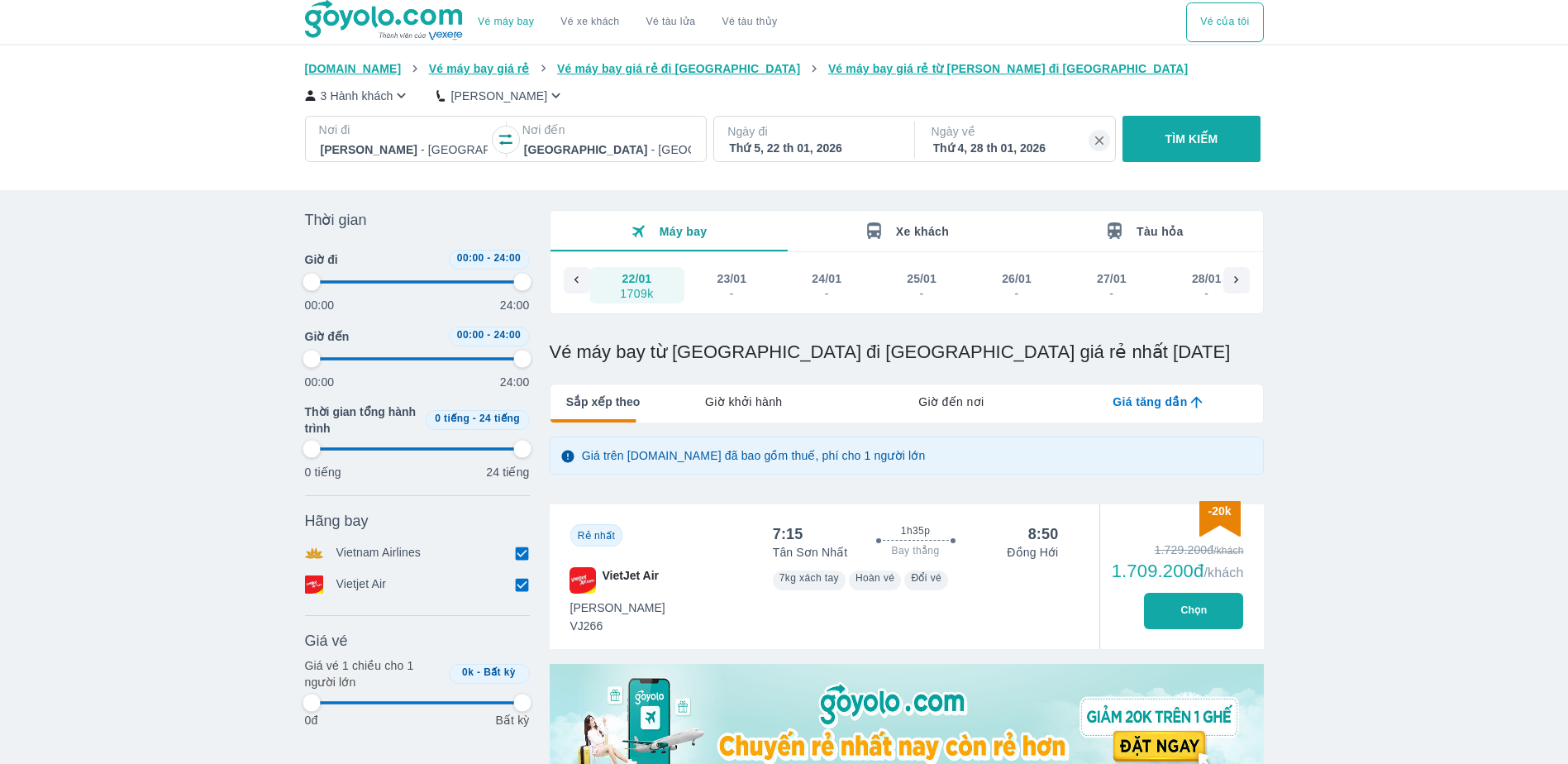
type input "97.9166666666667"
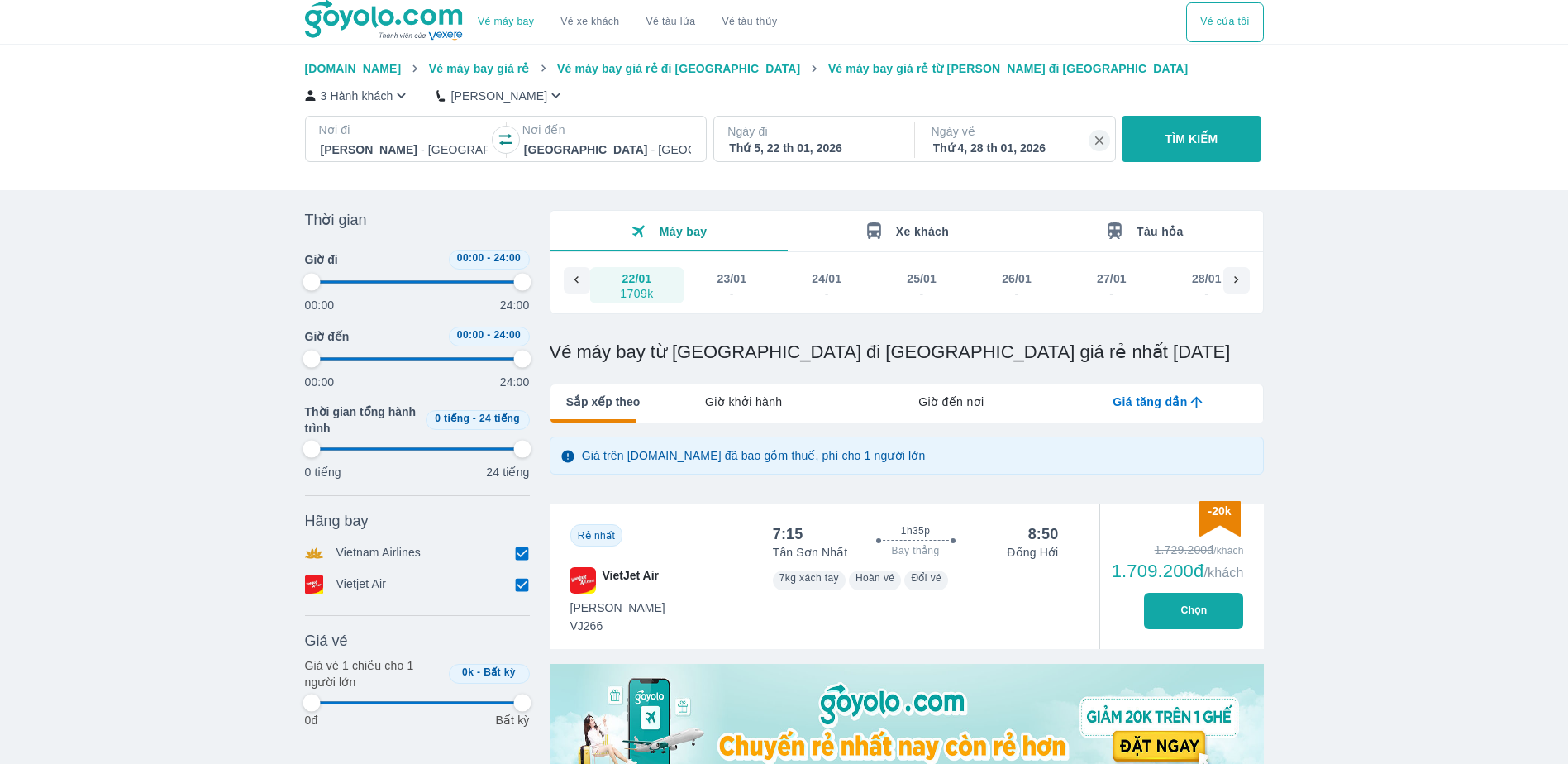
type input "97.9166666666667"
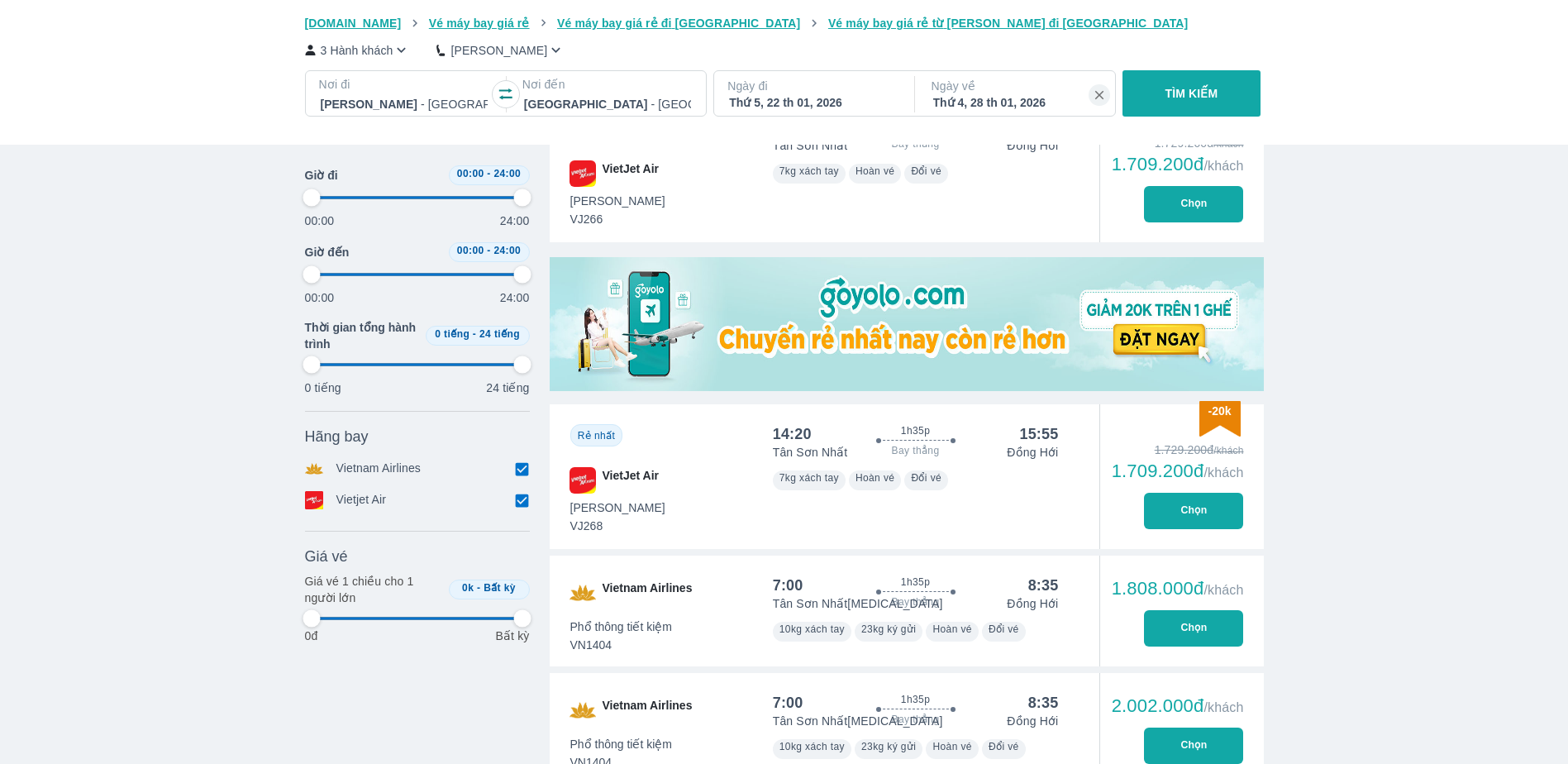
scroll to position [413, 0]
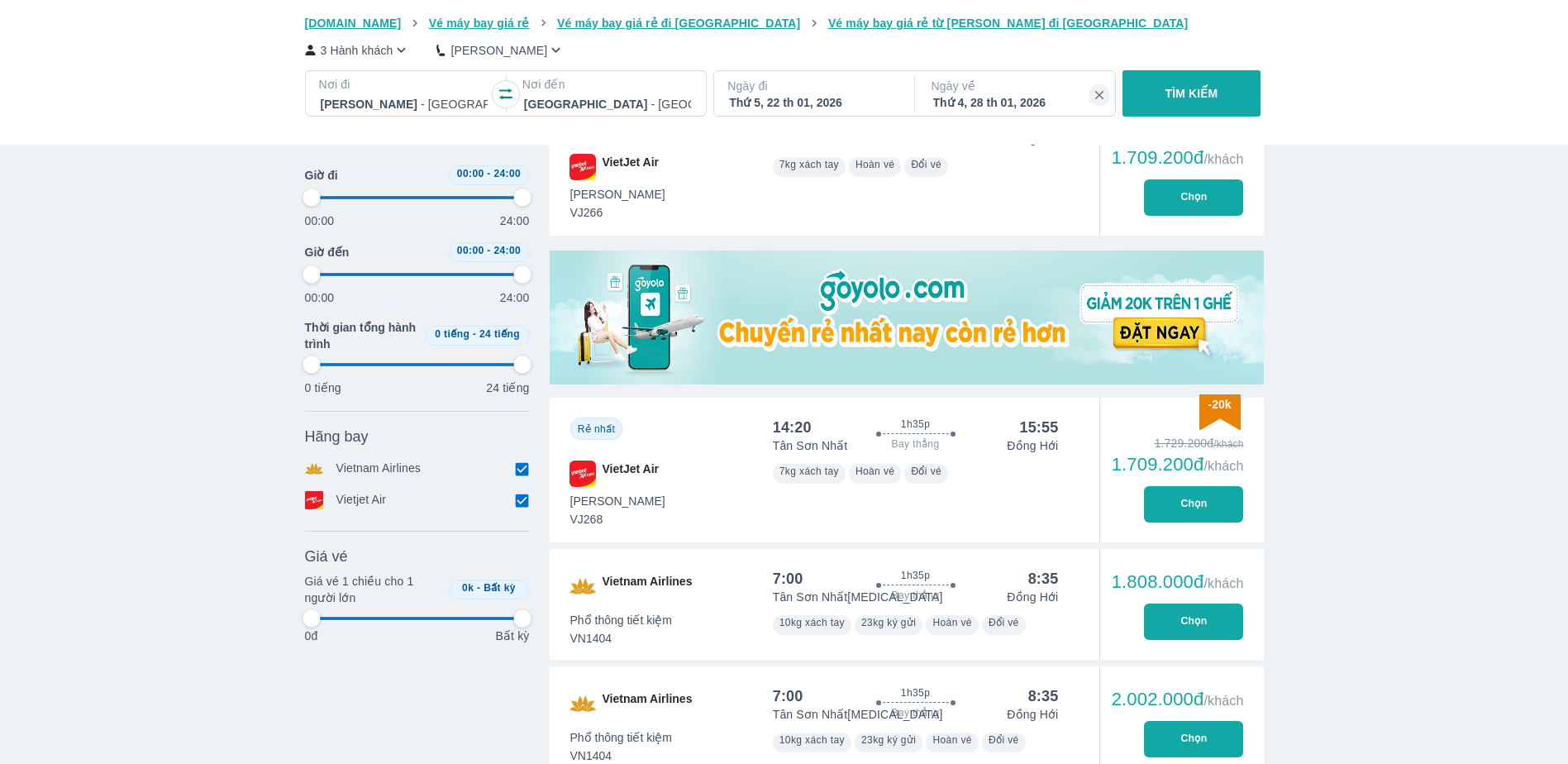
type input "97.9166666666667"
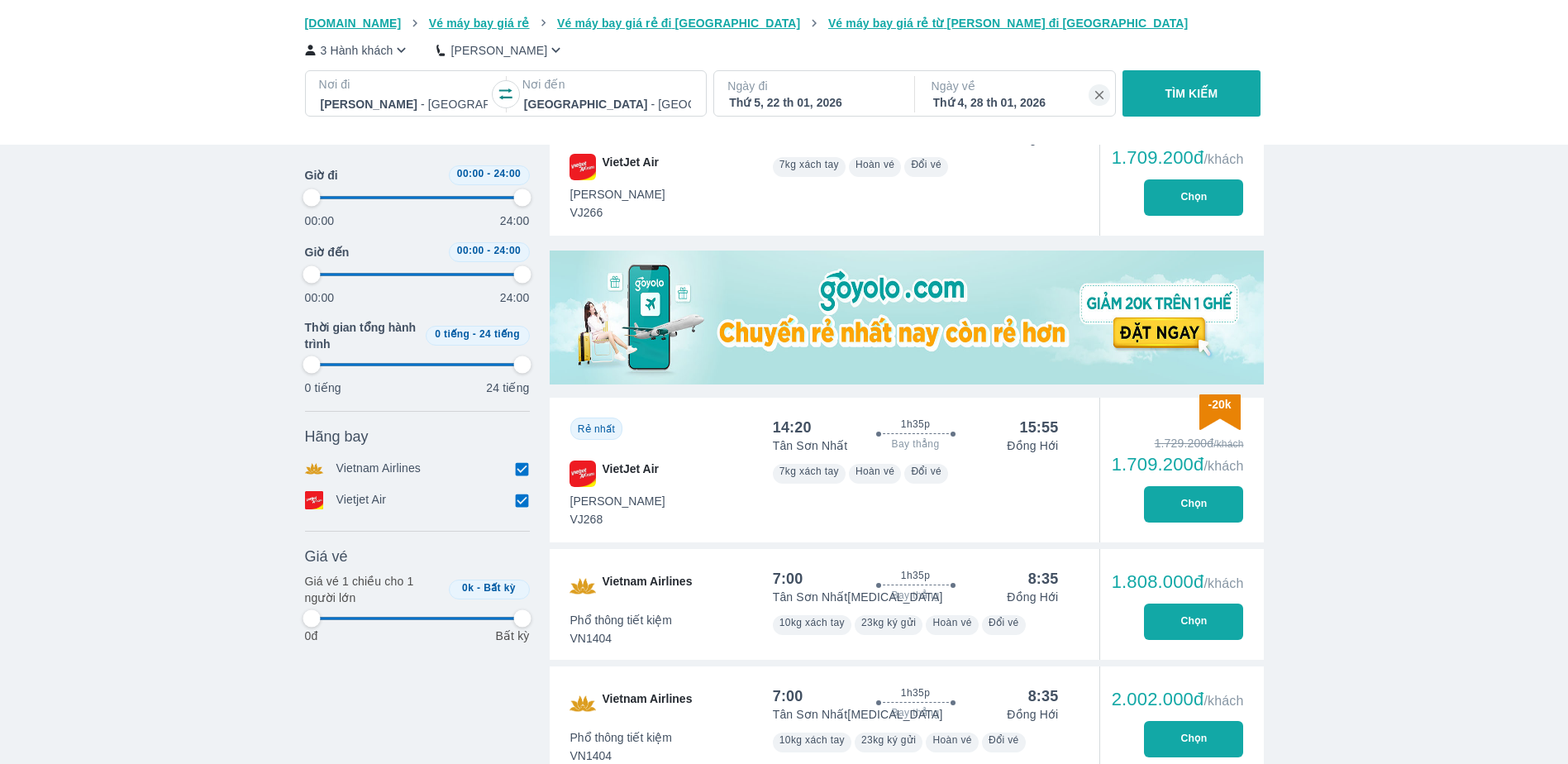
type input "97.9166666666667"
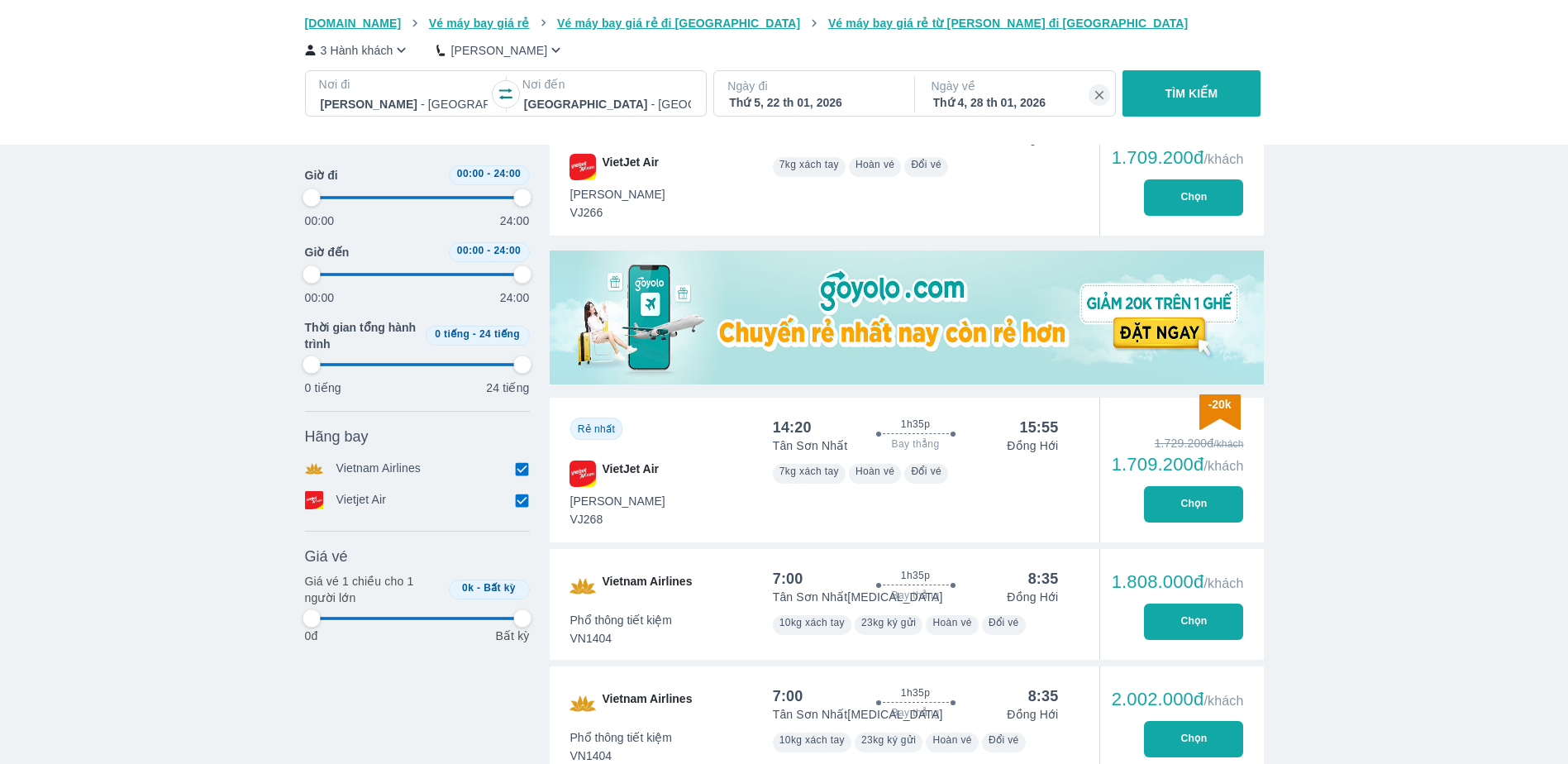
type input "97.9166666666667"
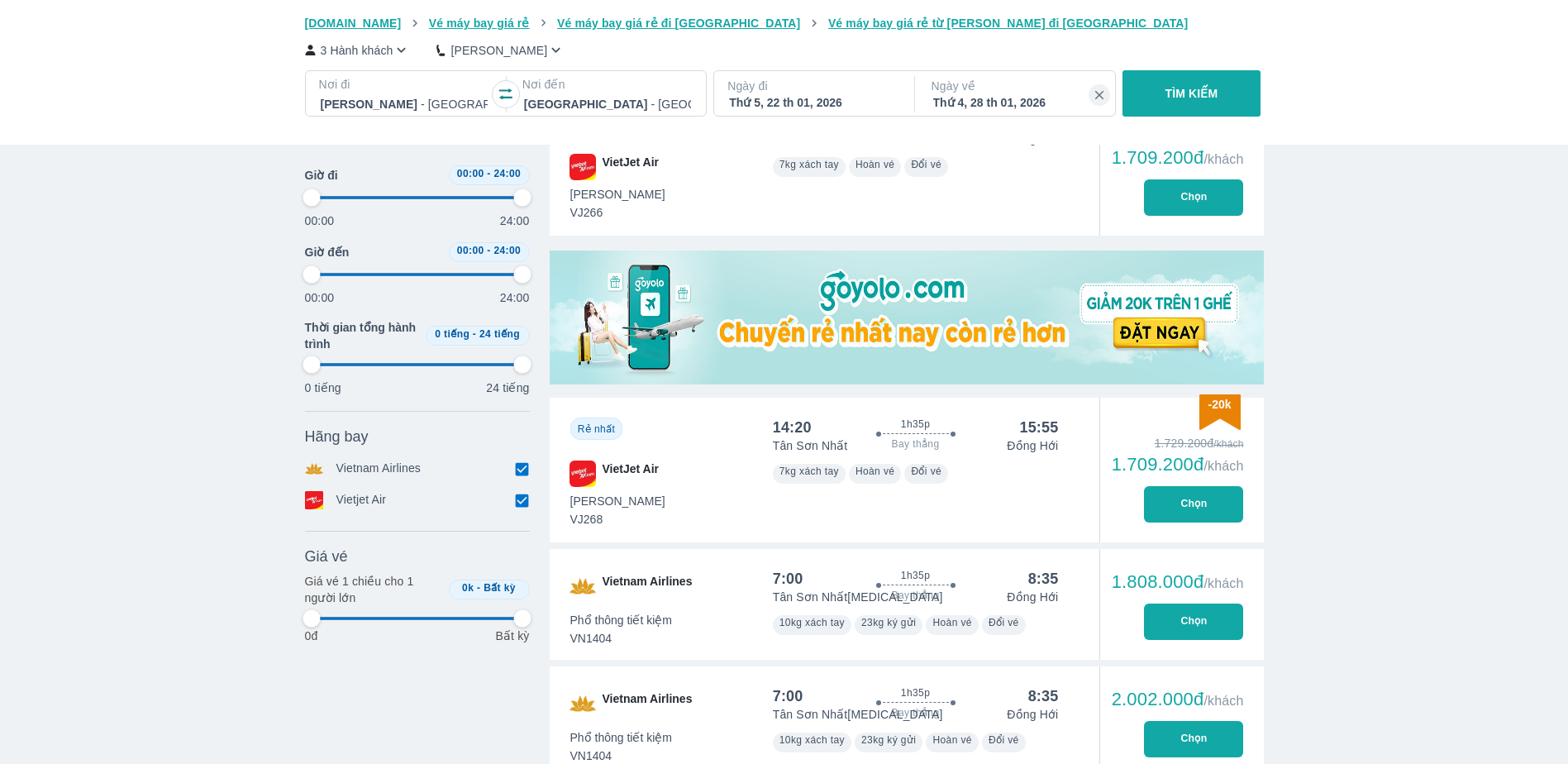
type input "97.9166666666667"
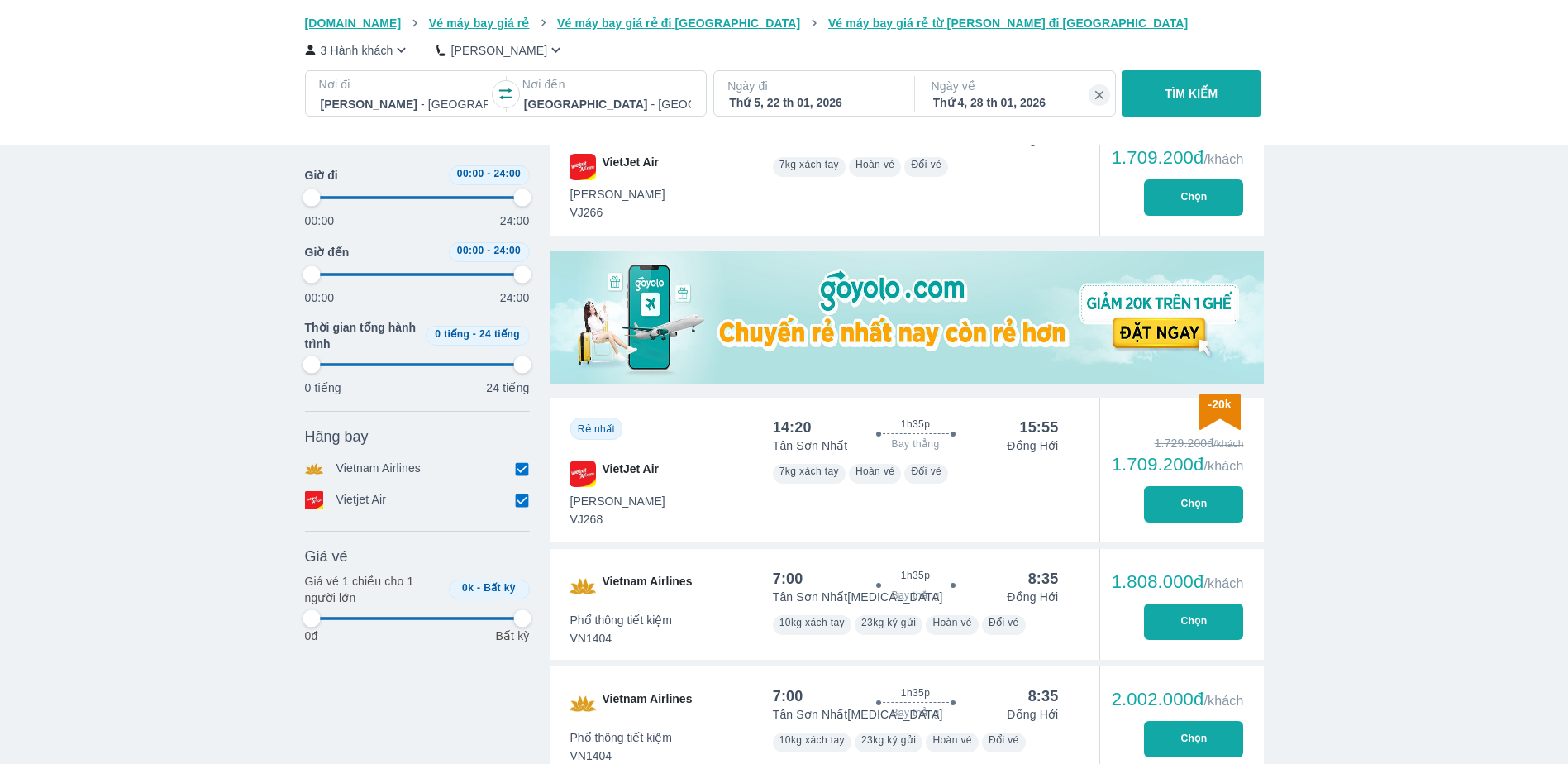
type input "97.9166666666667"
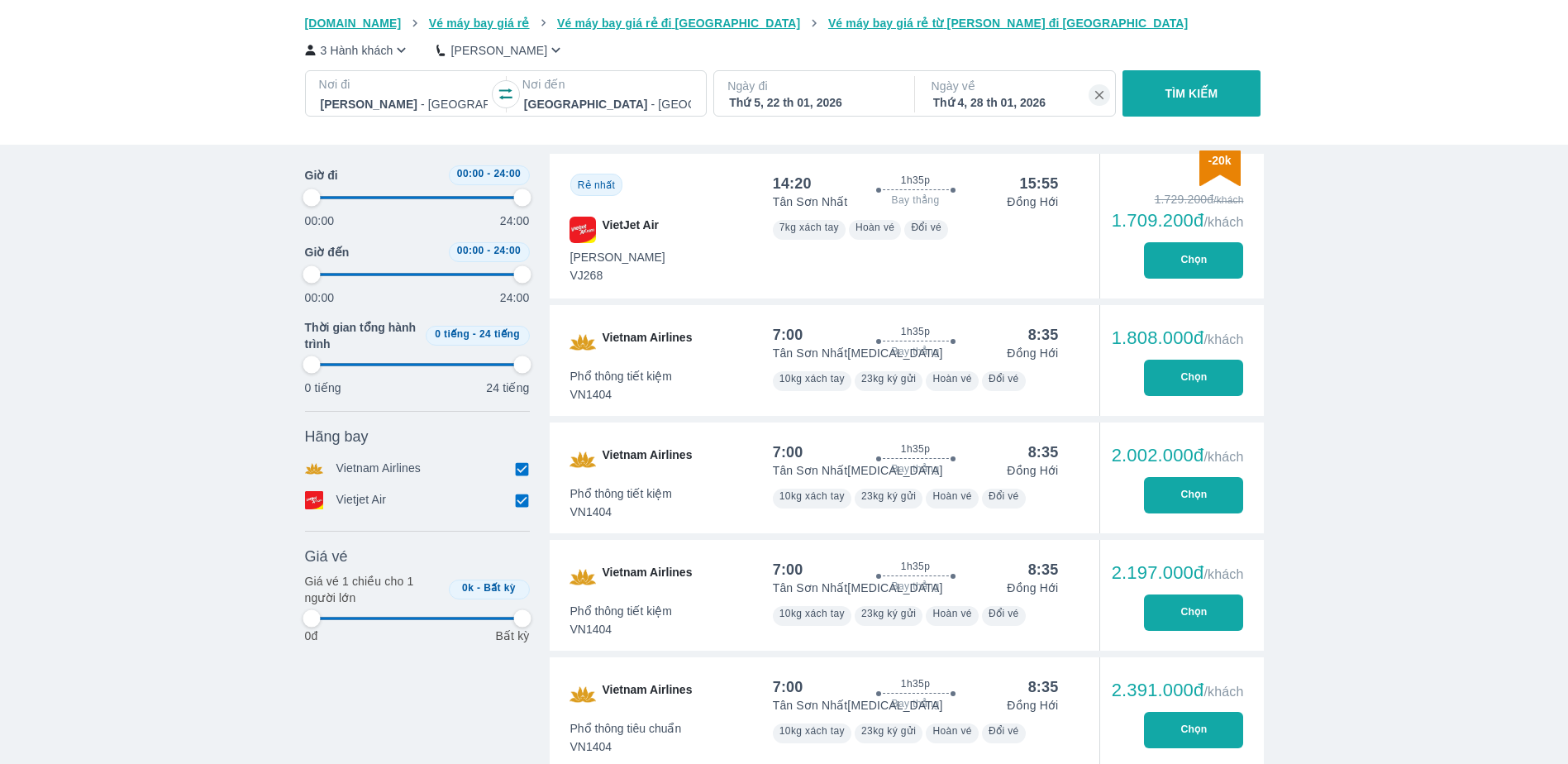
type input "97.9166666666667"
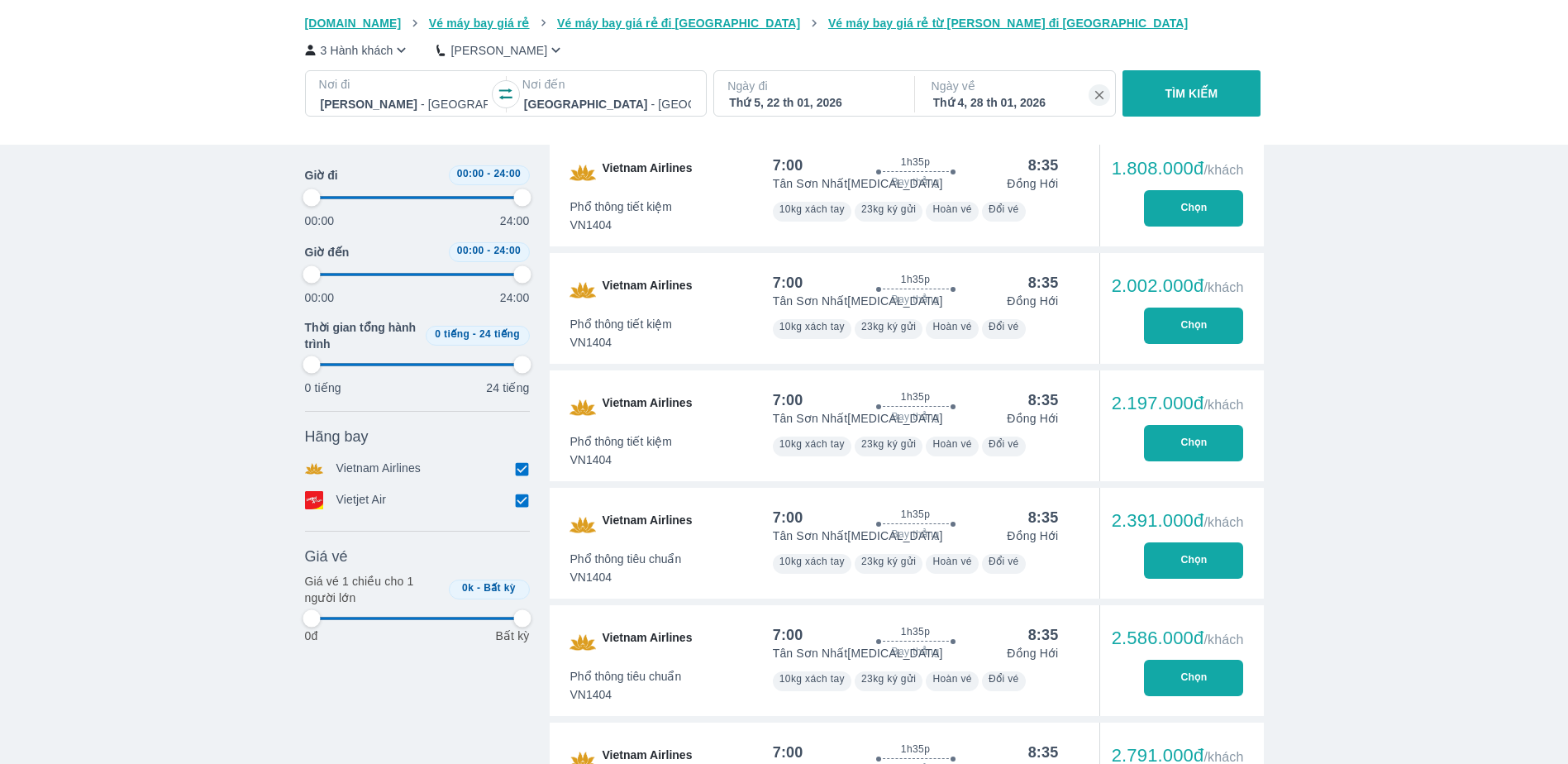
type input "97.9166666666667"
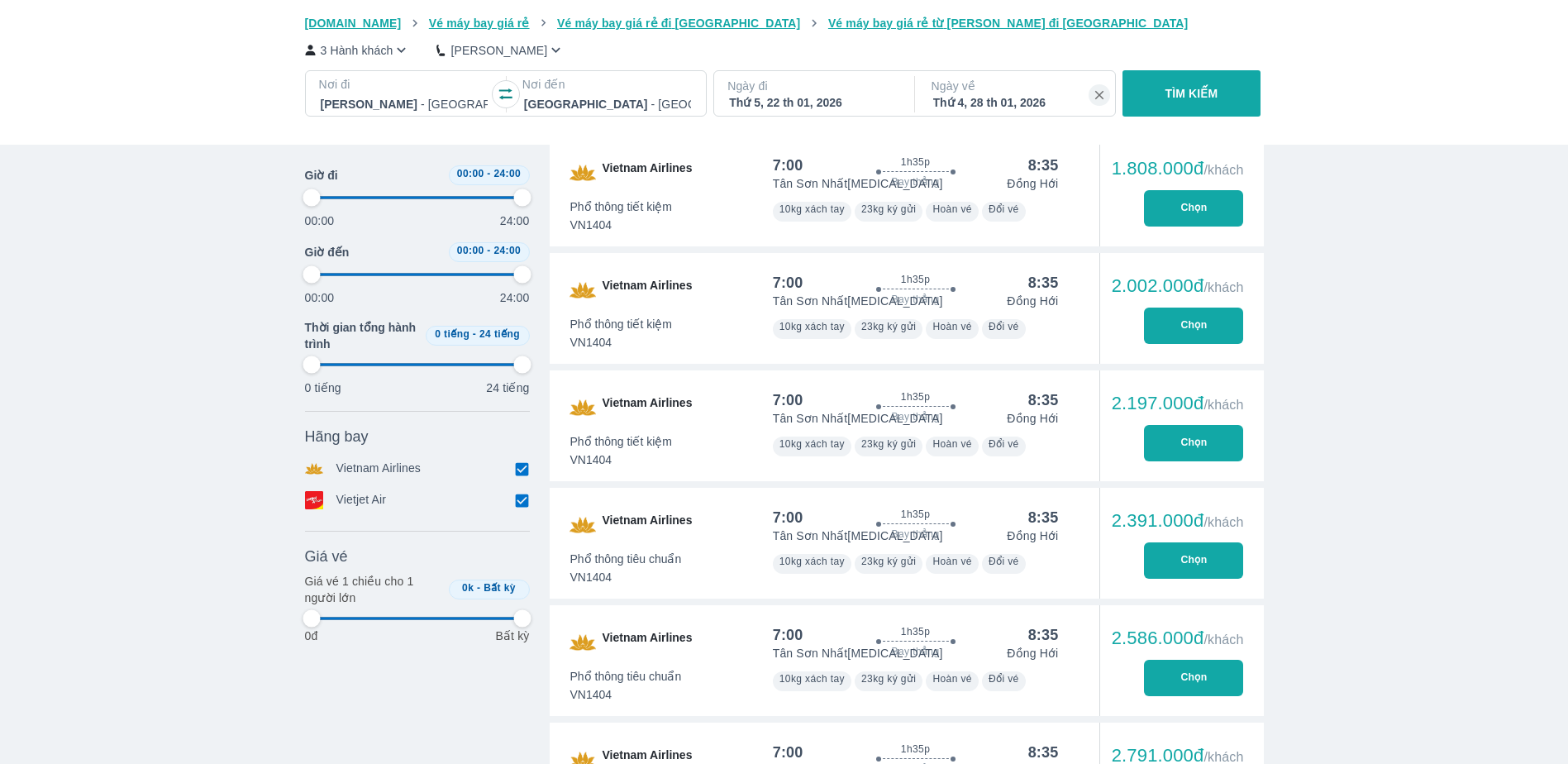
type input "97.9166666666667"
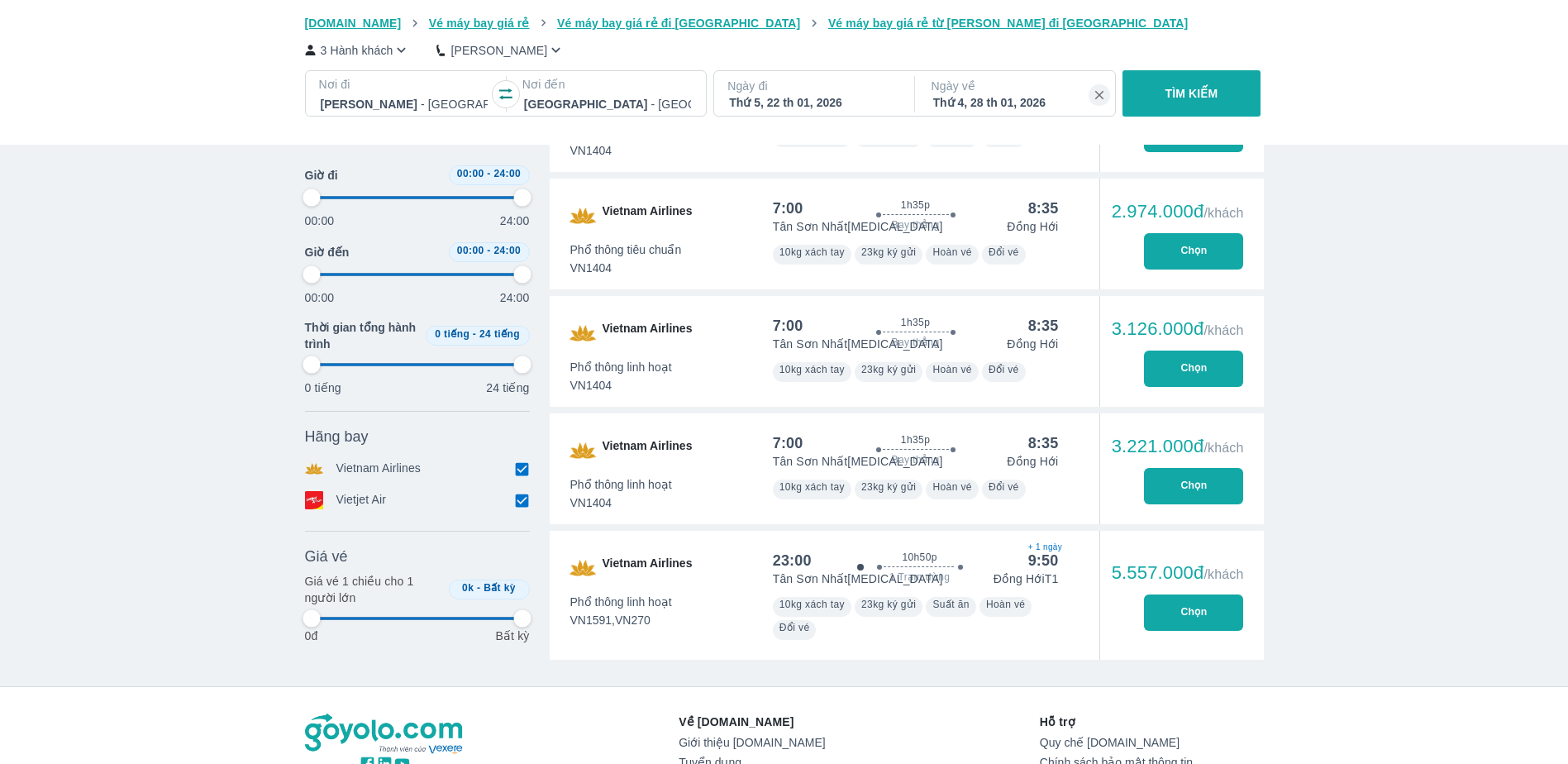
type input "97.9166666666667"
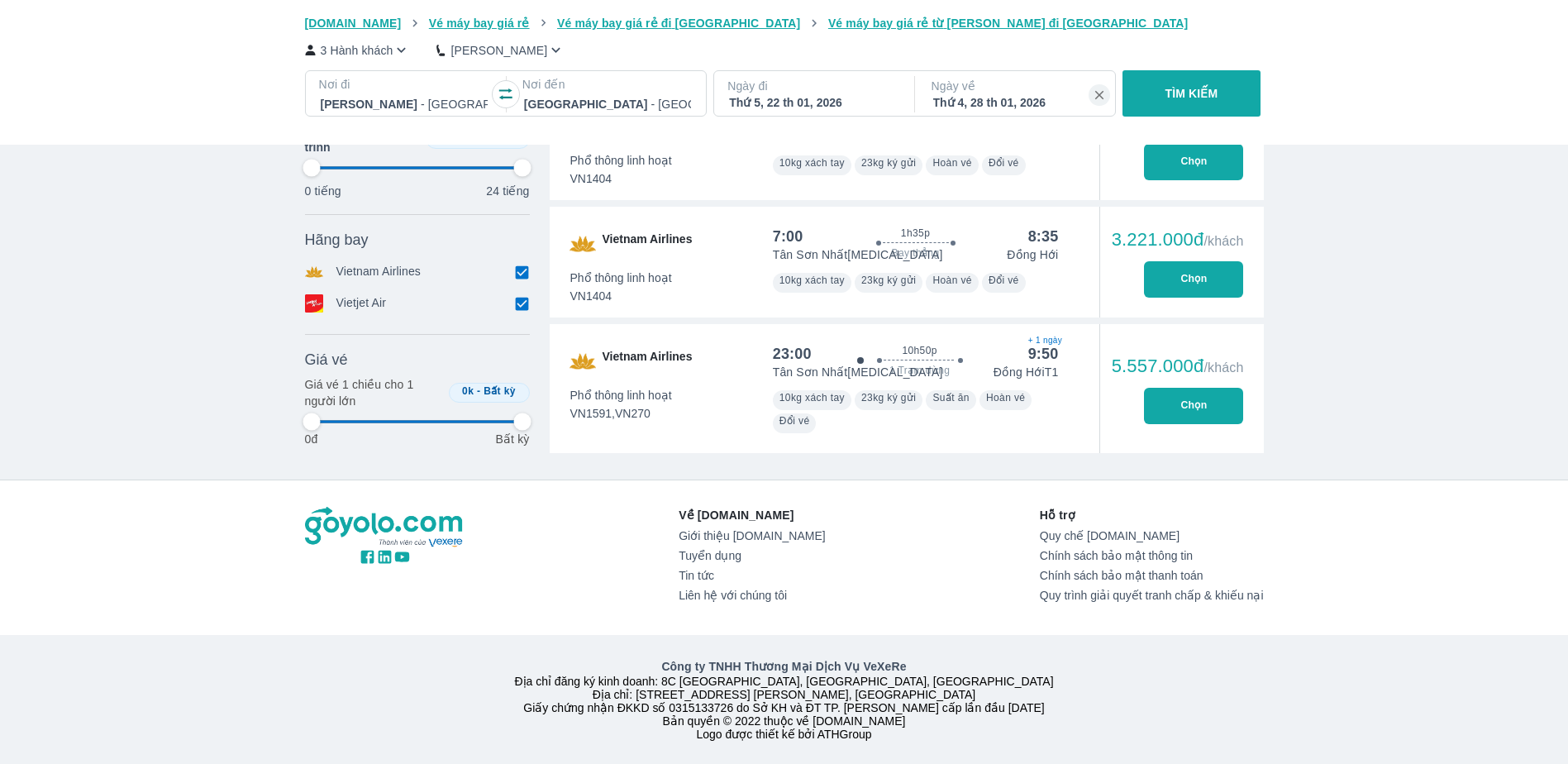
type input "97.9166666666667"
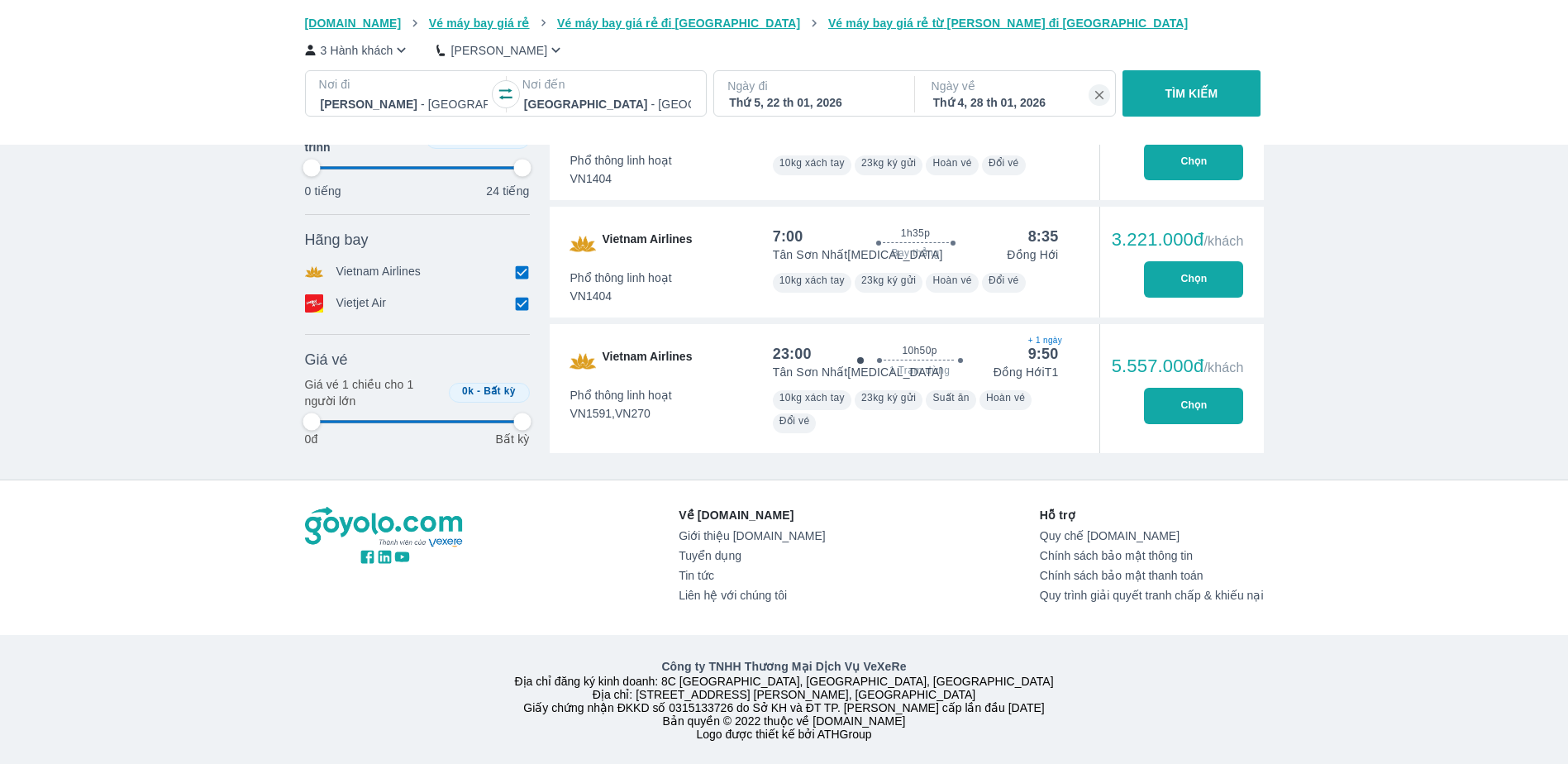
type input "97.9166666666667"
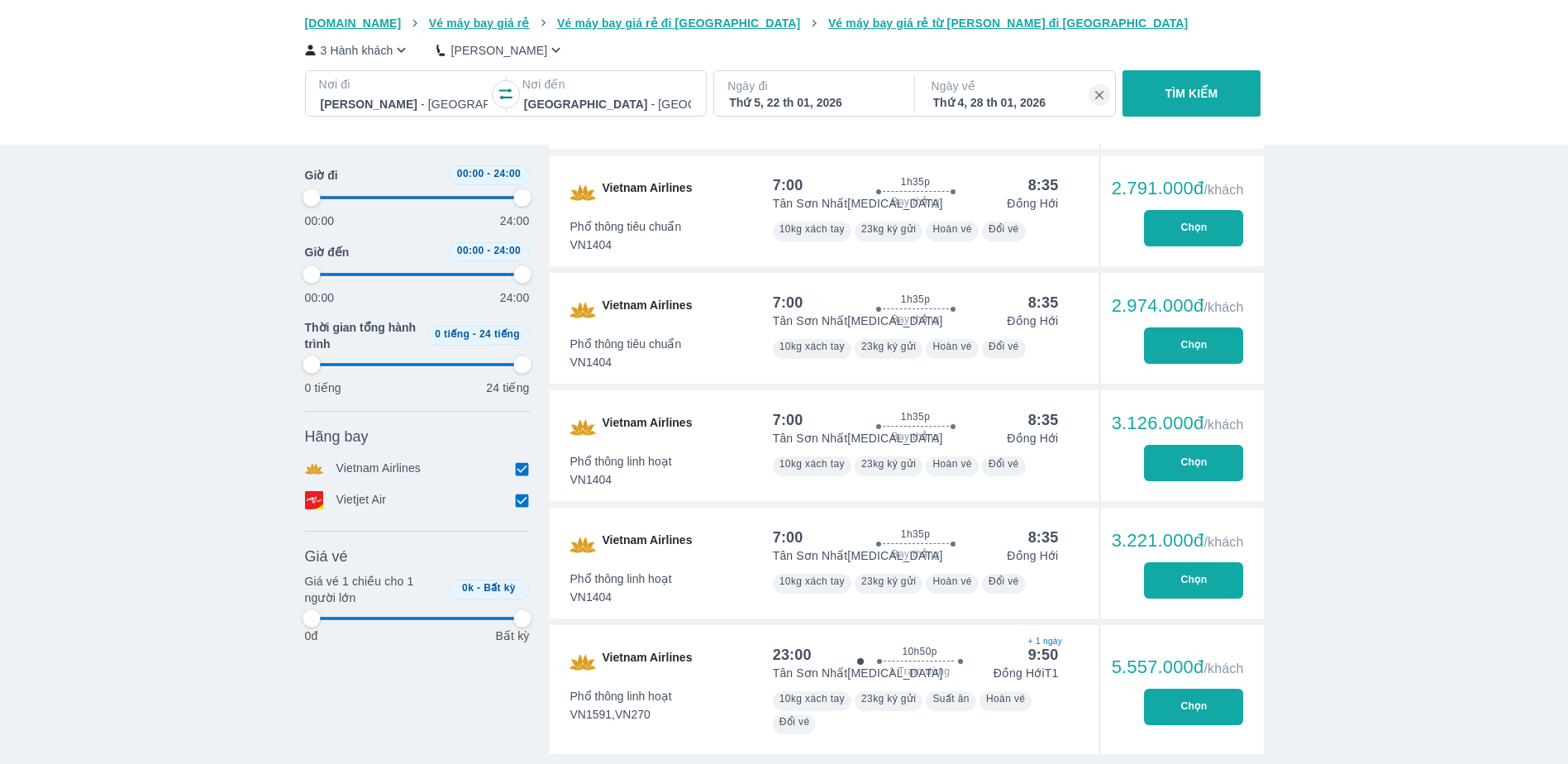
type input "97.9166666666667"
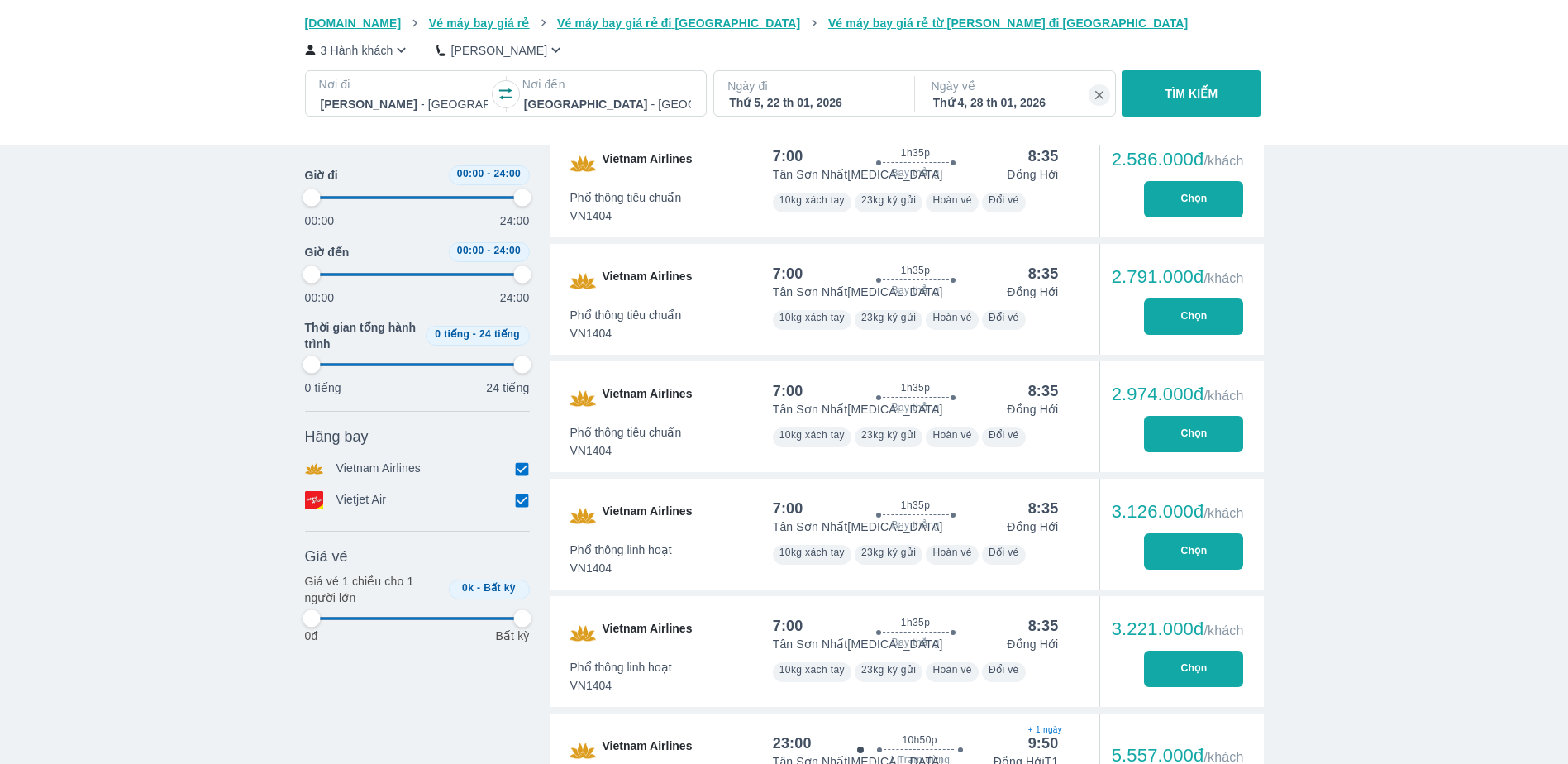
type input "97.9166666666667"
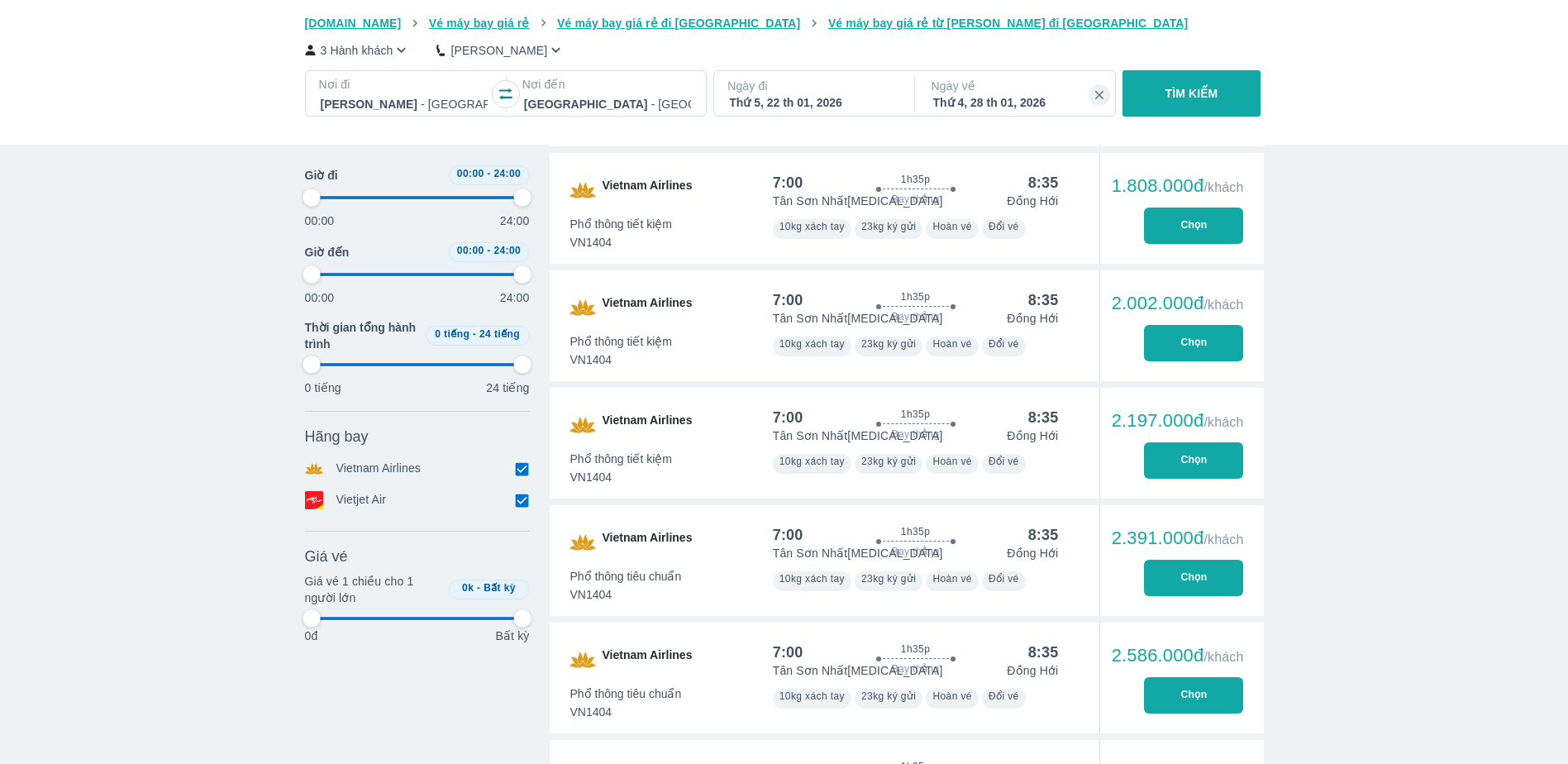
type input "97.9166666666667"
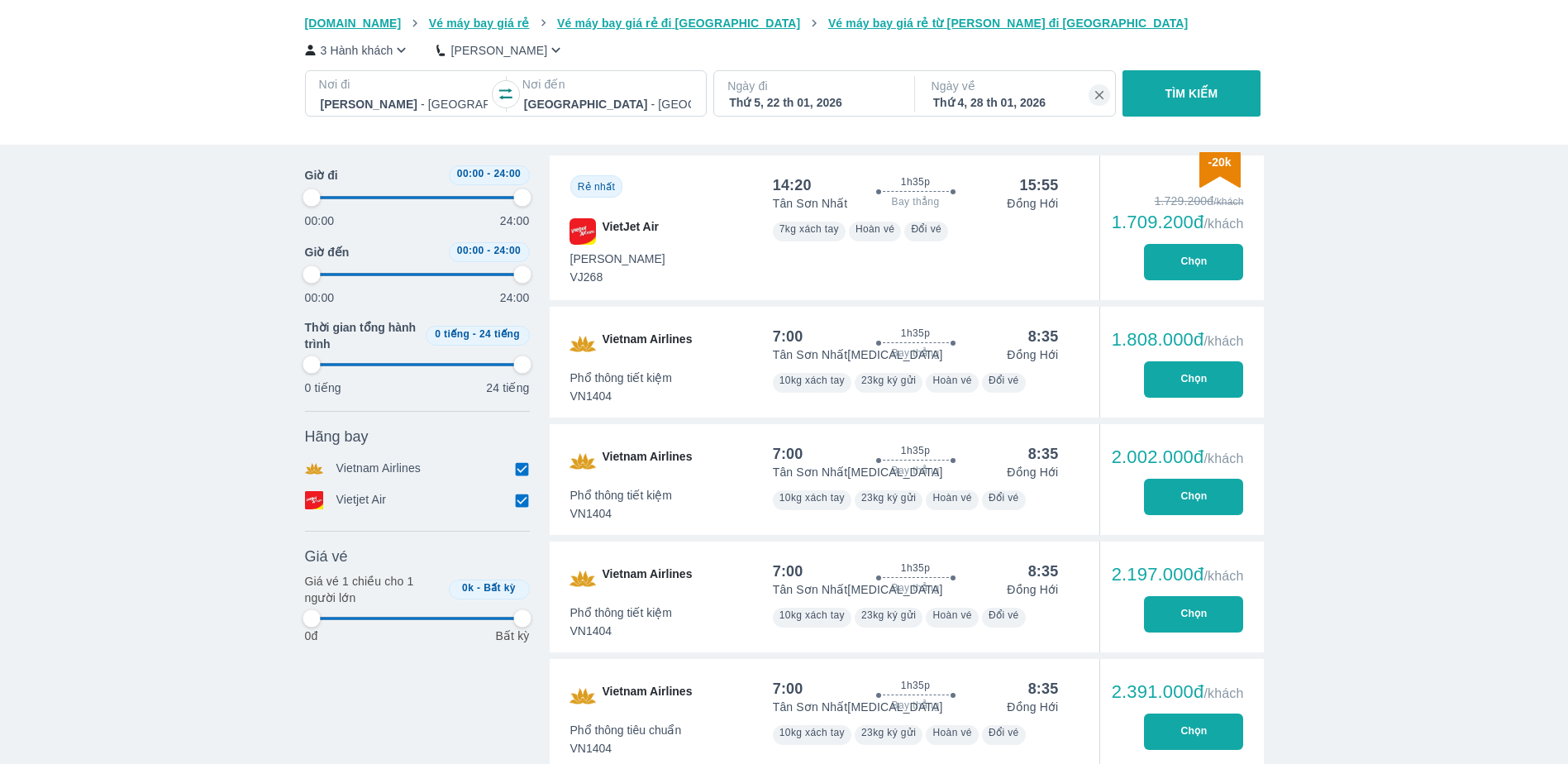
type input "97.9166666666667"
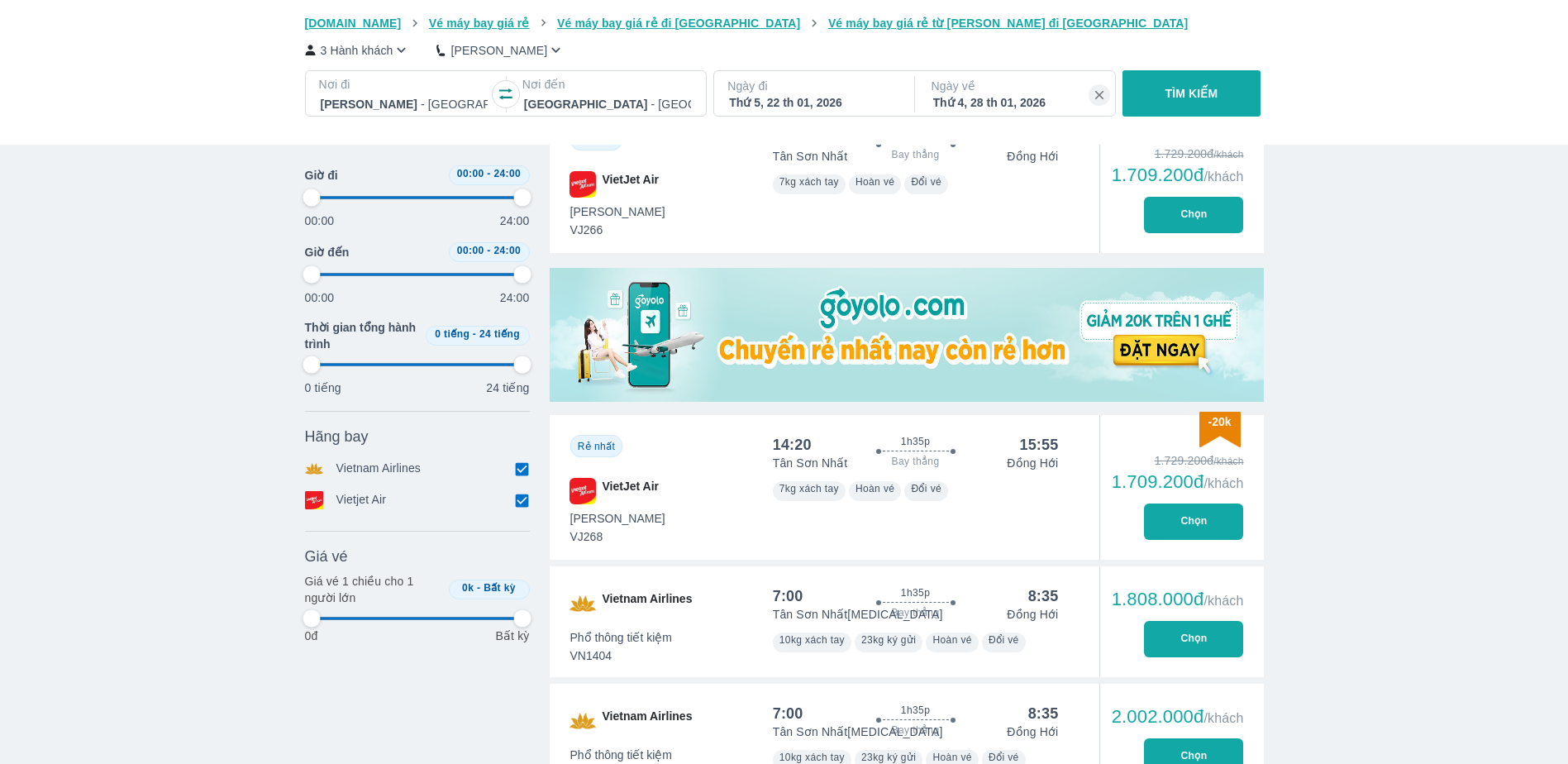
type input "97.9166666666667"
click at [1187, 521] on button "Chọn" at bounding box center [1193, 521] width 99 height 36
type input "97.9166666666667"
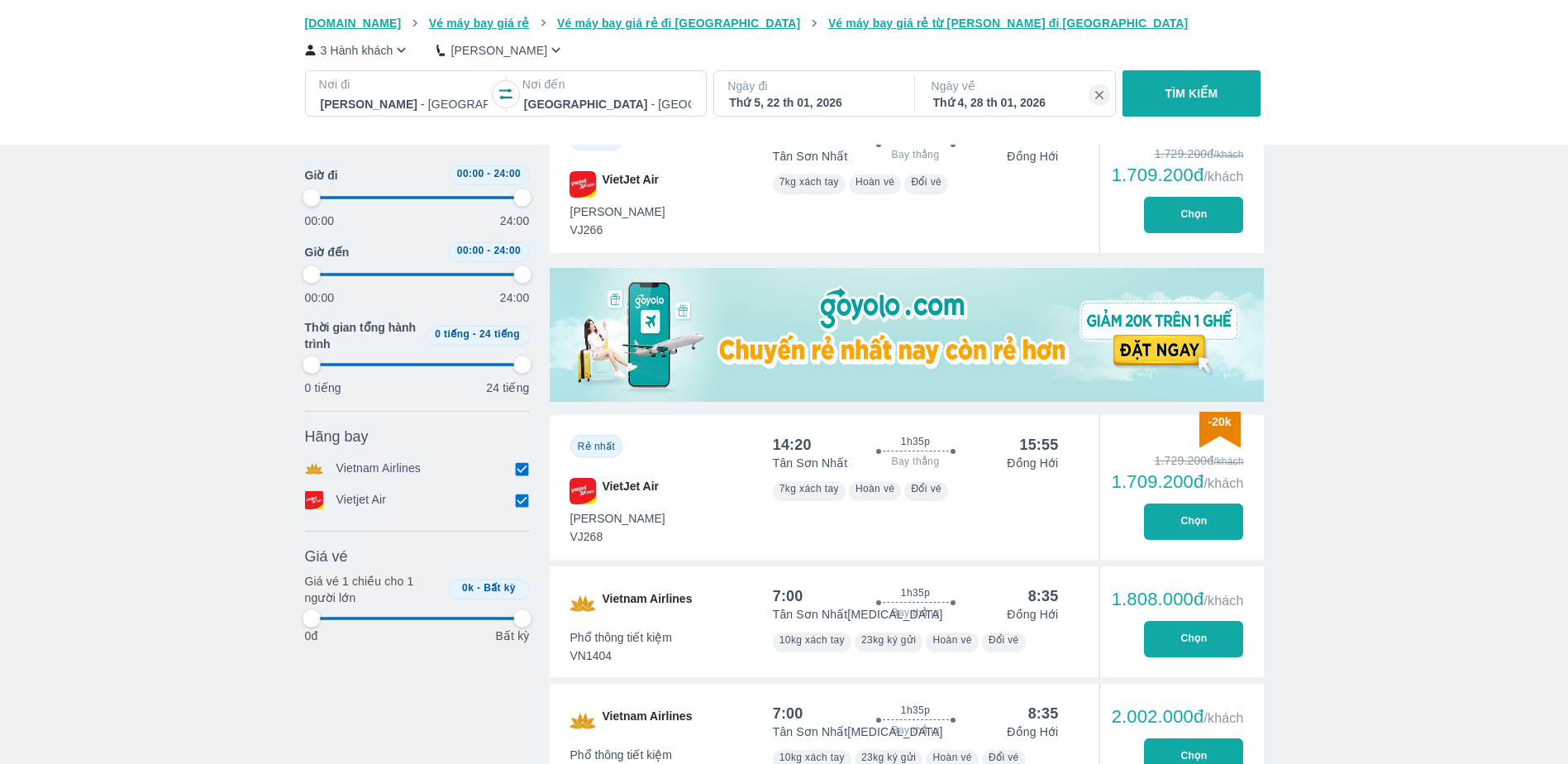
type input "97.9166666666667"
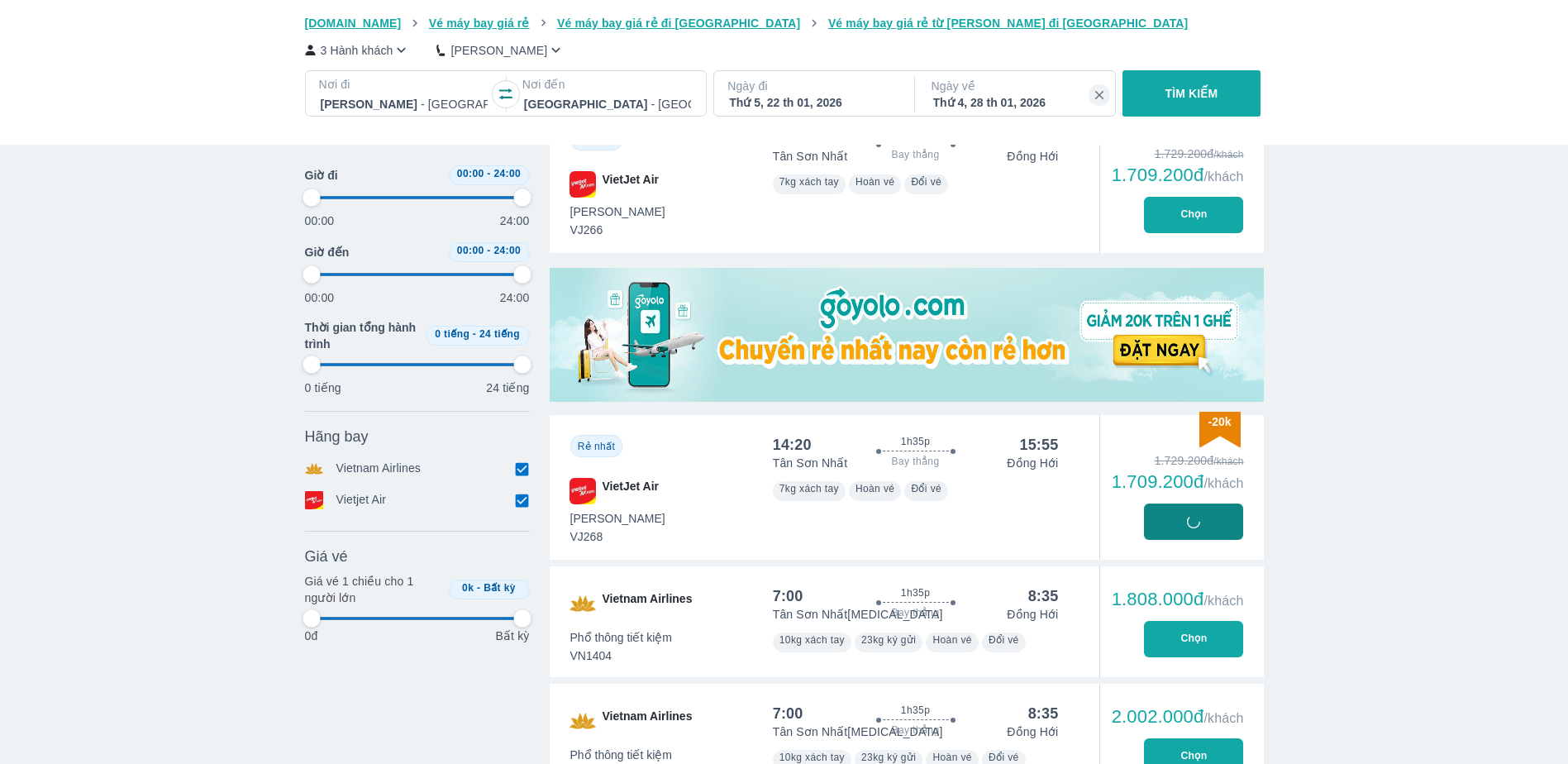
type input "97.9166666666667"
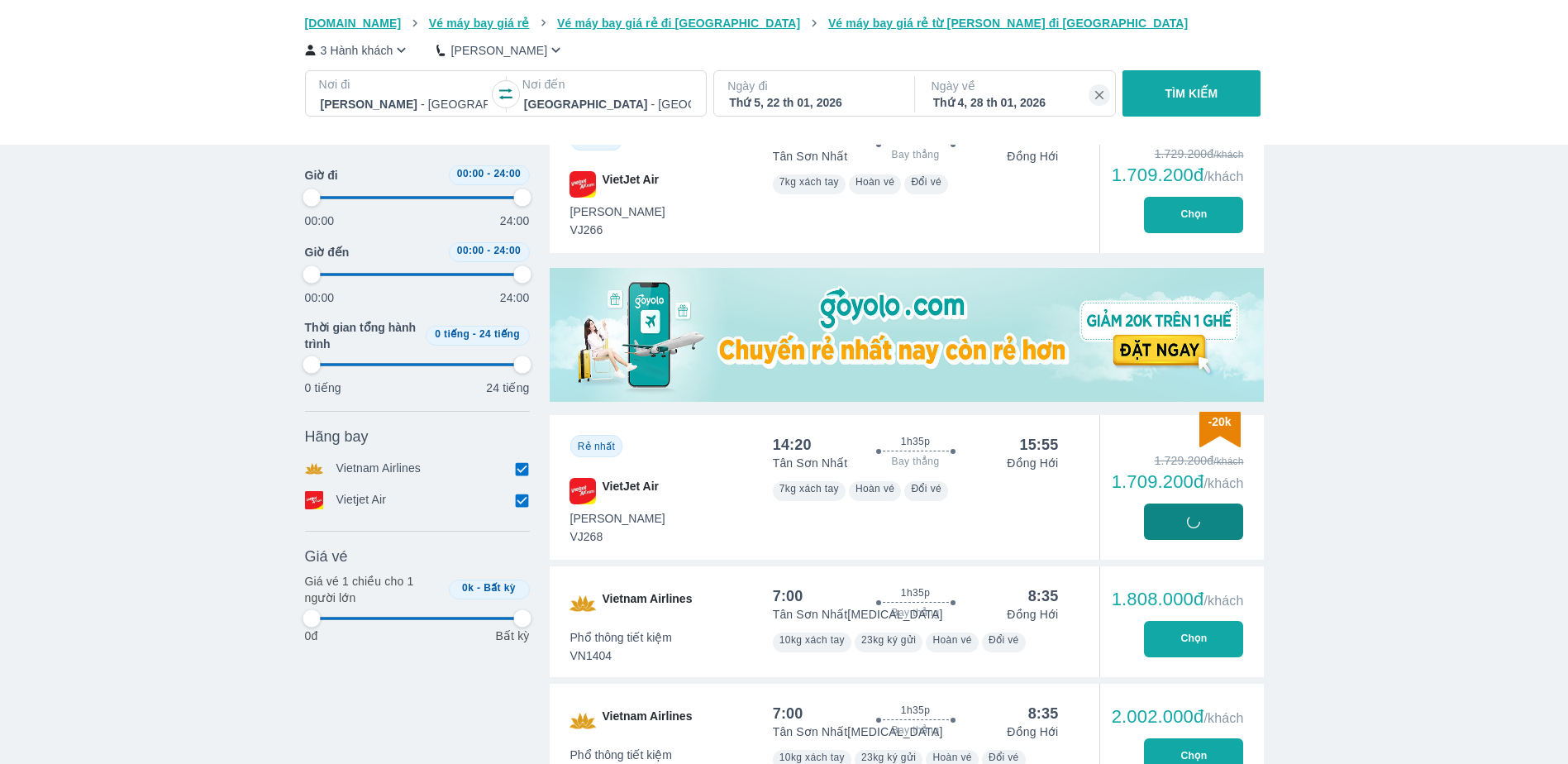
type input "97.9166666666667"
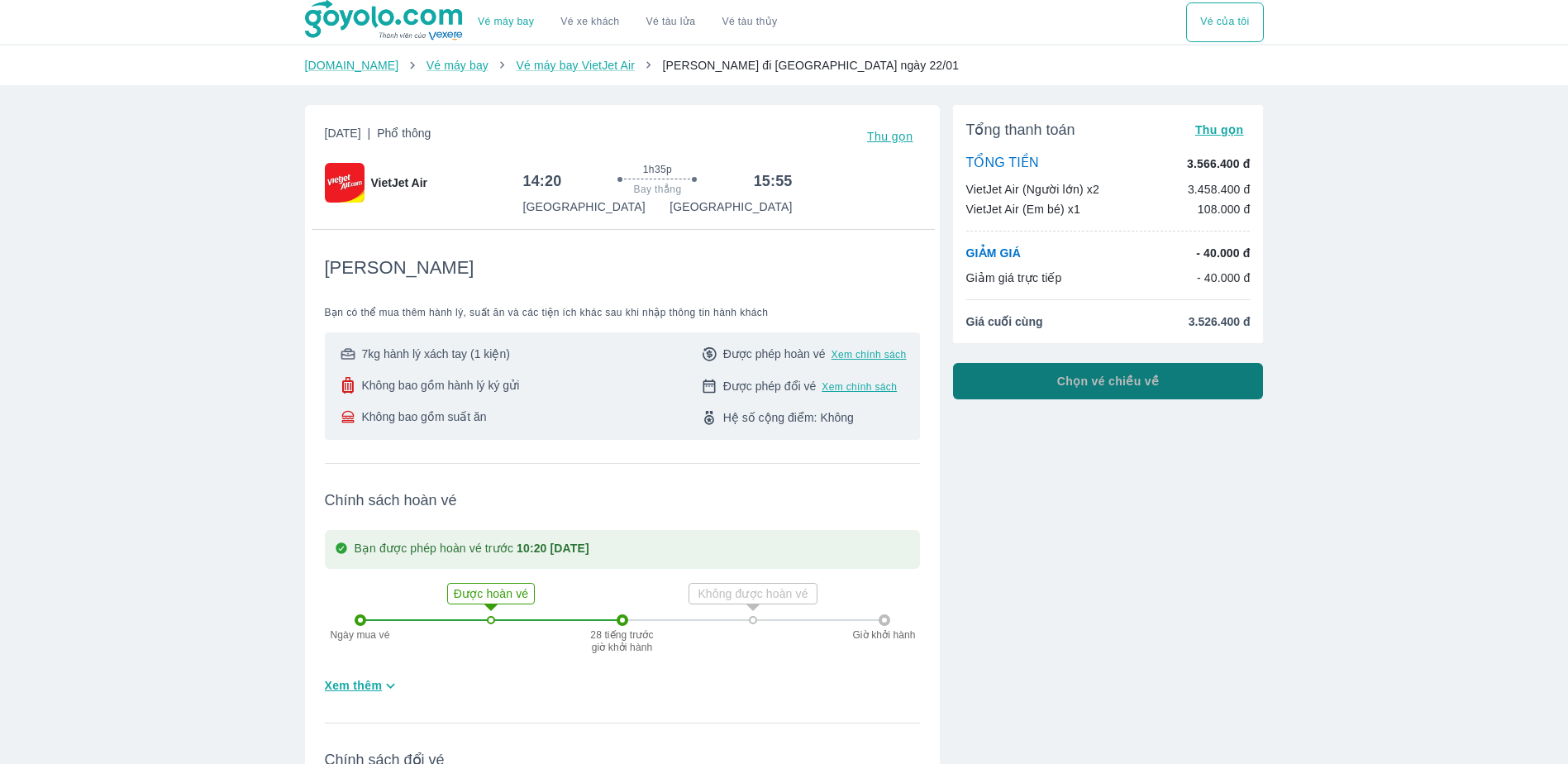
click at [976, 374] on button "Chọn vé chiều về" at bounding box center [1108, 381] width 311 height 36
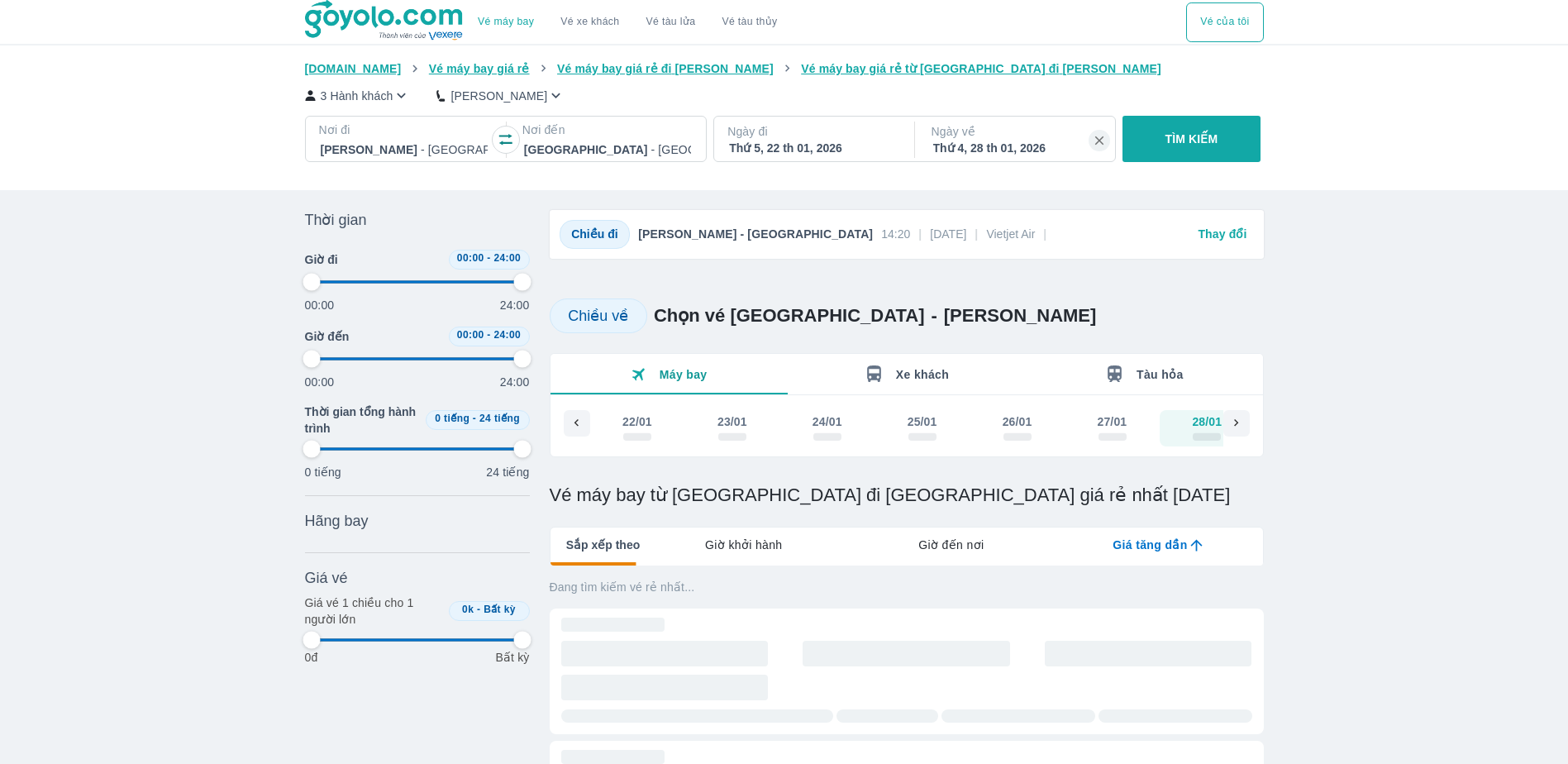
scroll to position [0, 35]
type input "97.9166666666667"
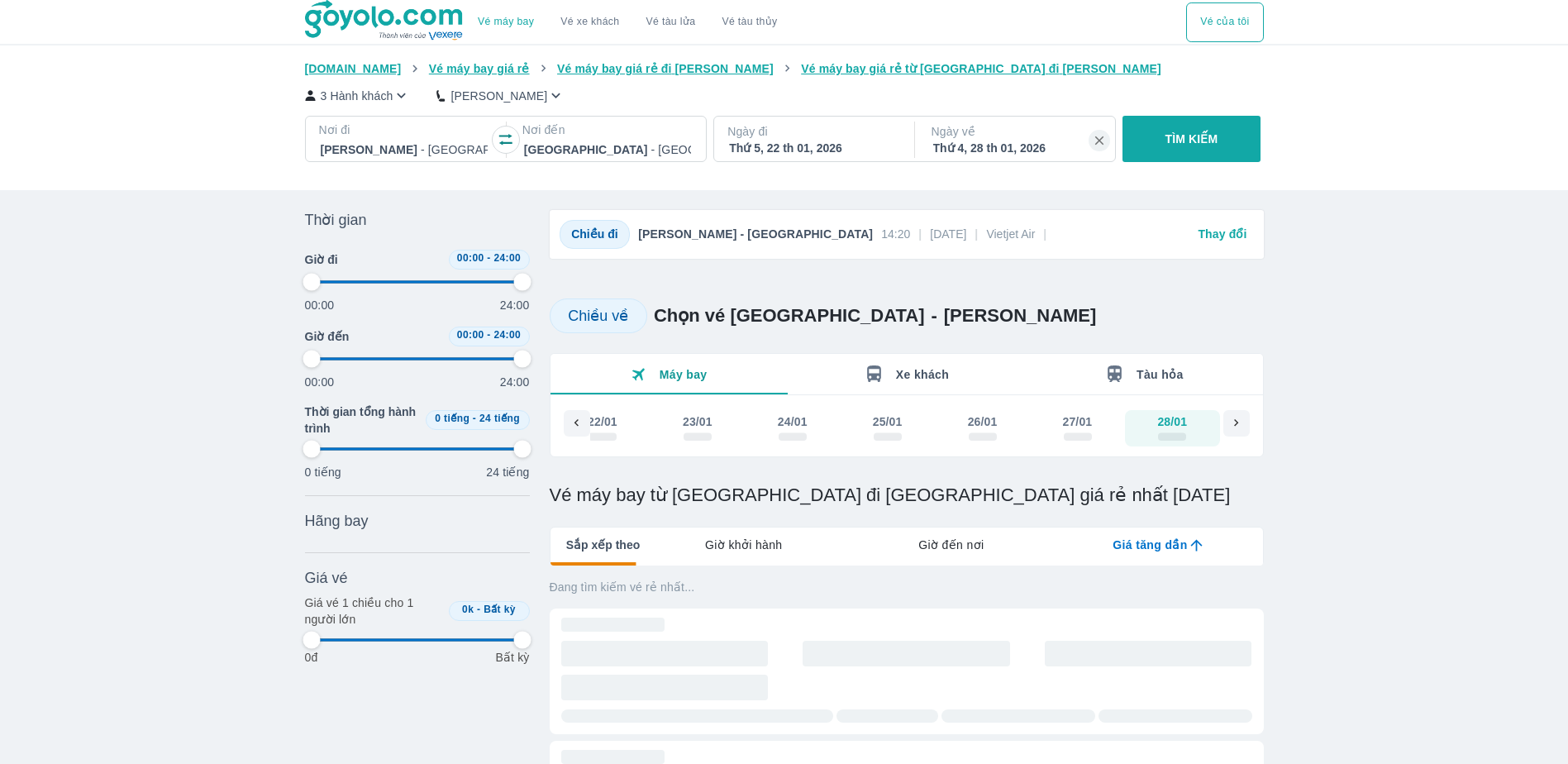
type input "97.9166666666667"
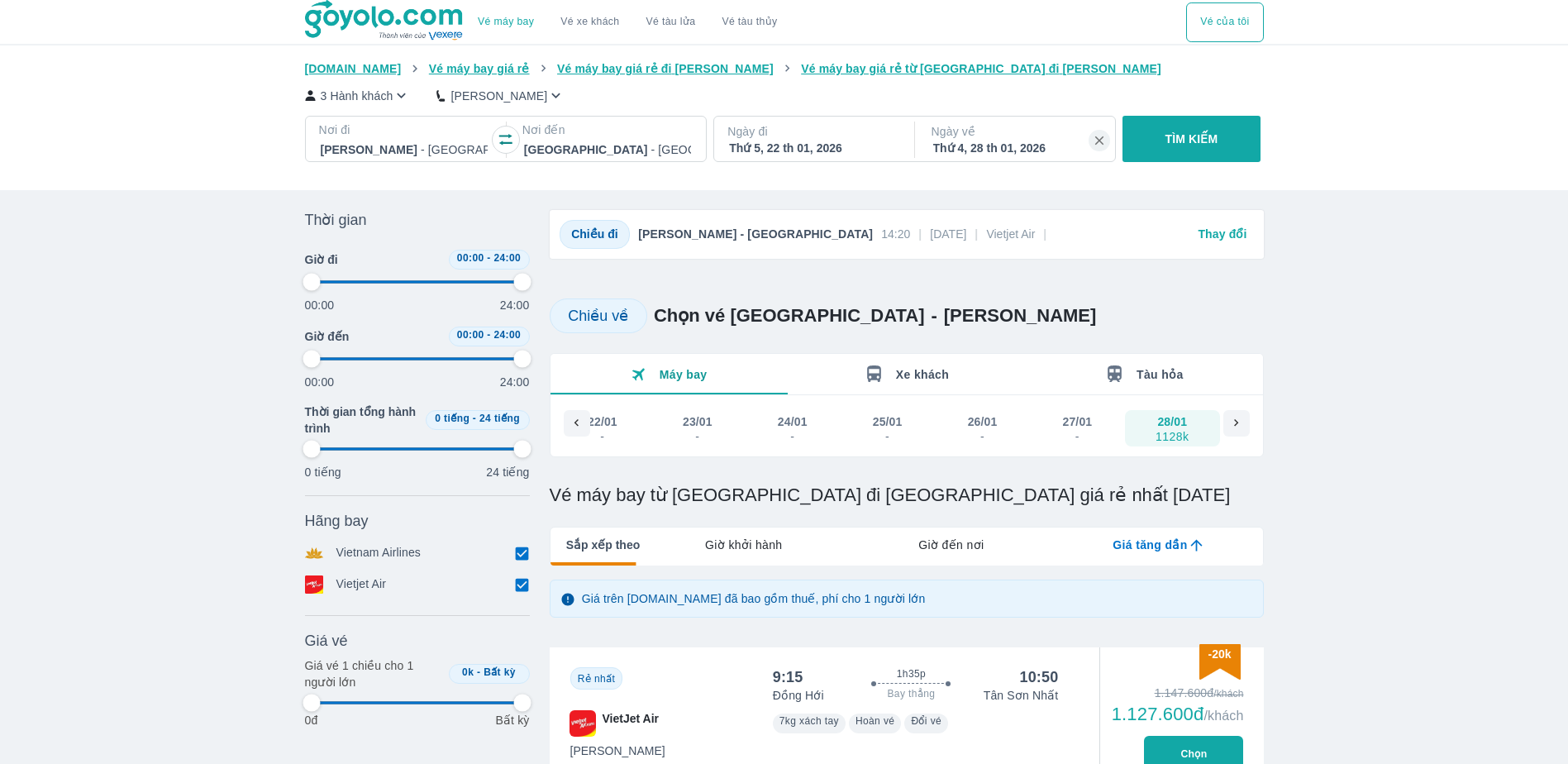
type input "97.9166666666667"
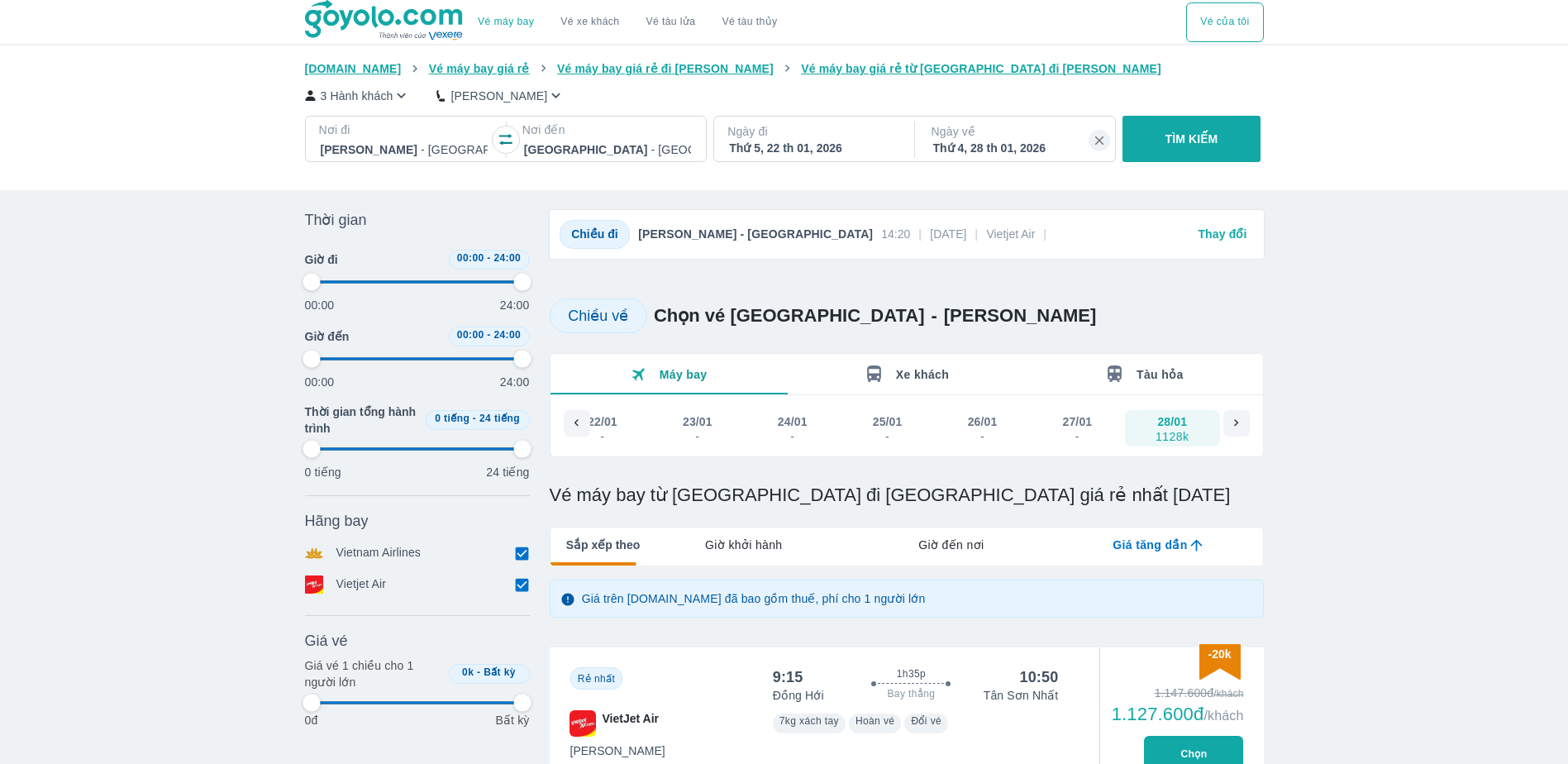
type input "97.9166666666667"
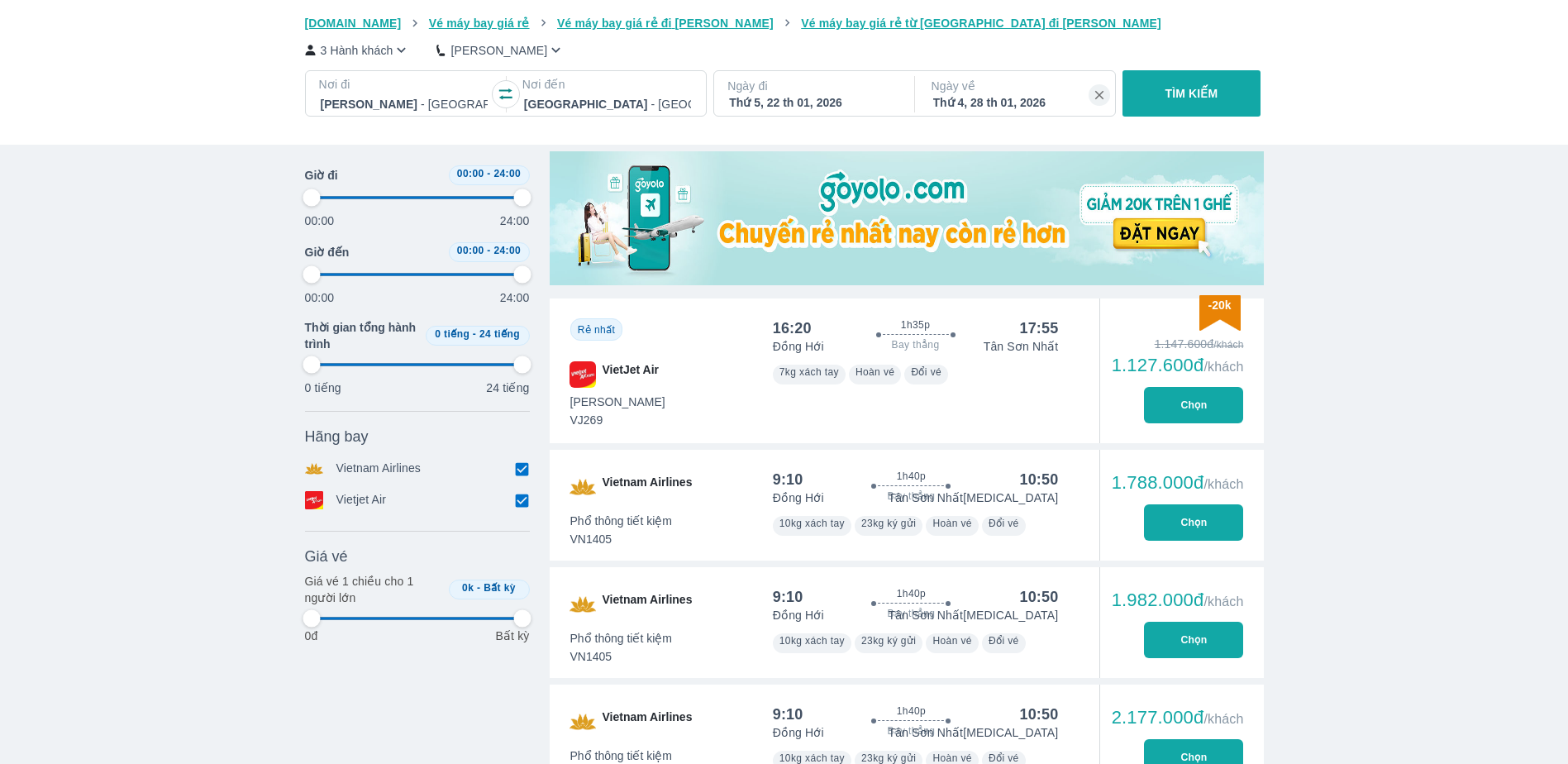
scroll to position [661, 0]
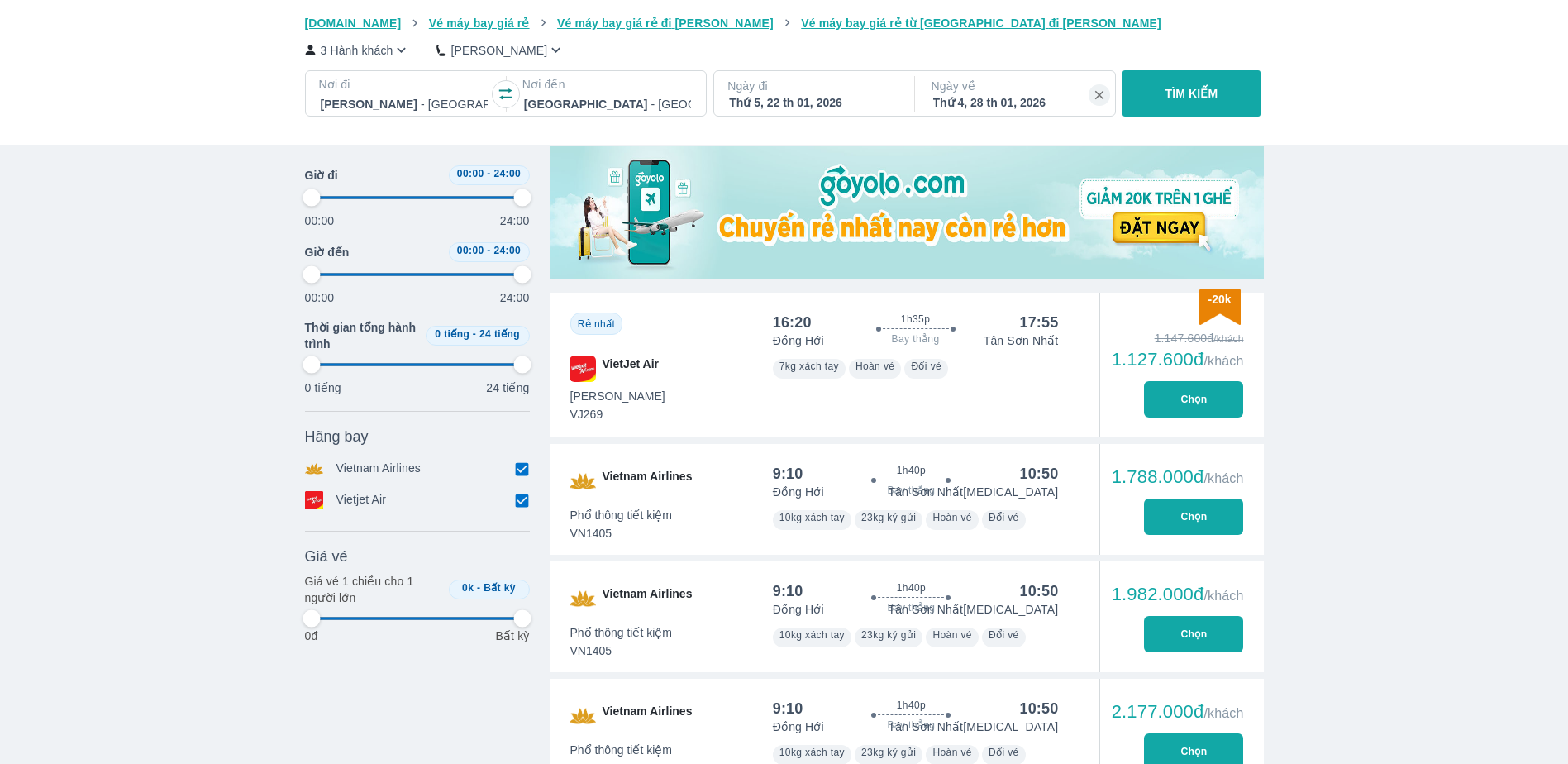
type input "97.9166666666667"
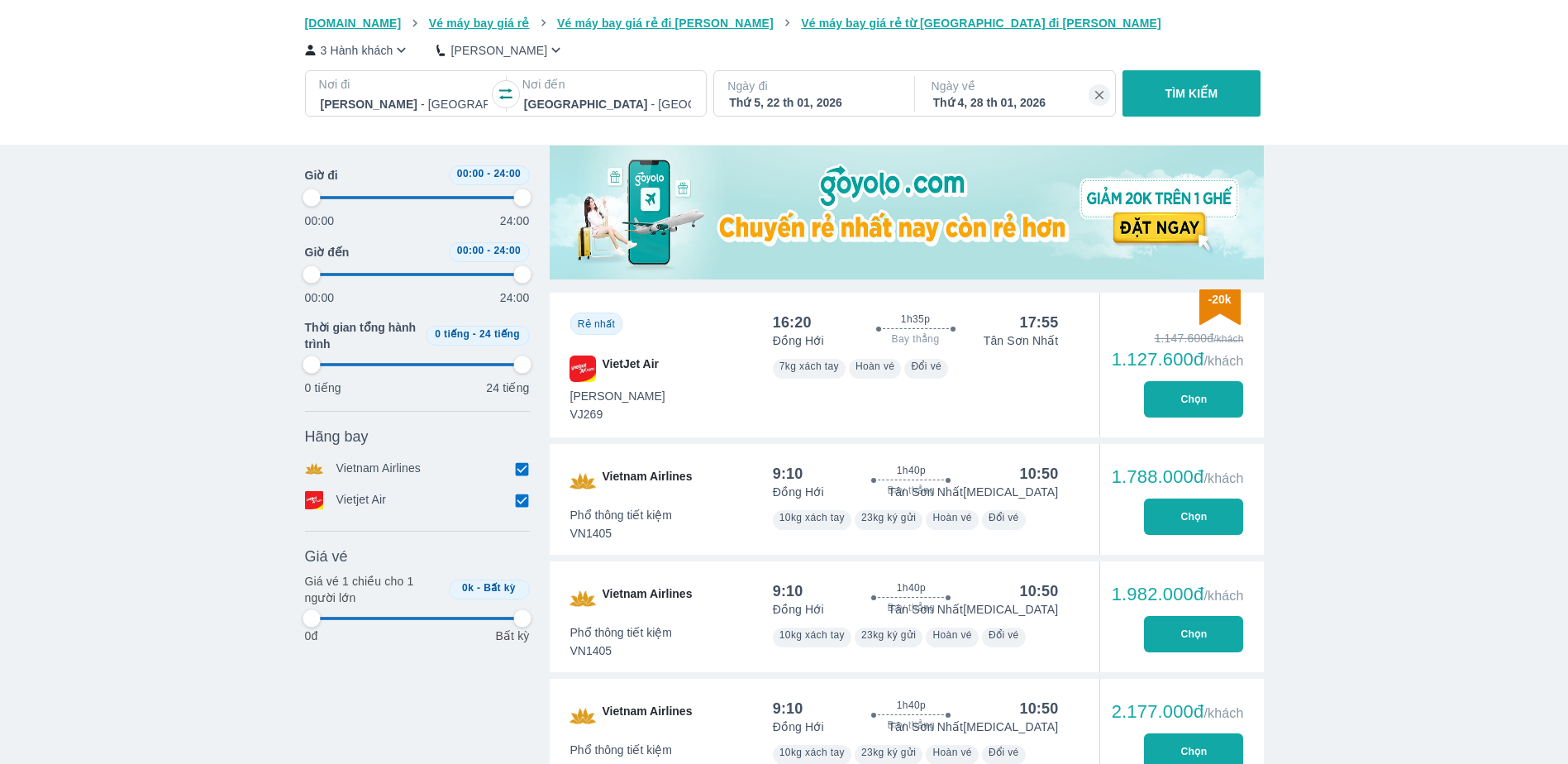
type input "97.9166666666667"
click at [1156, 388] on button "Chọn" at bounding box center [1193, 399] width 99 height 36
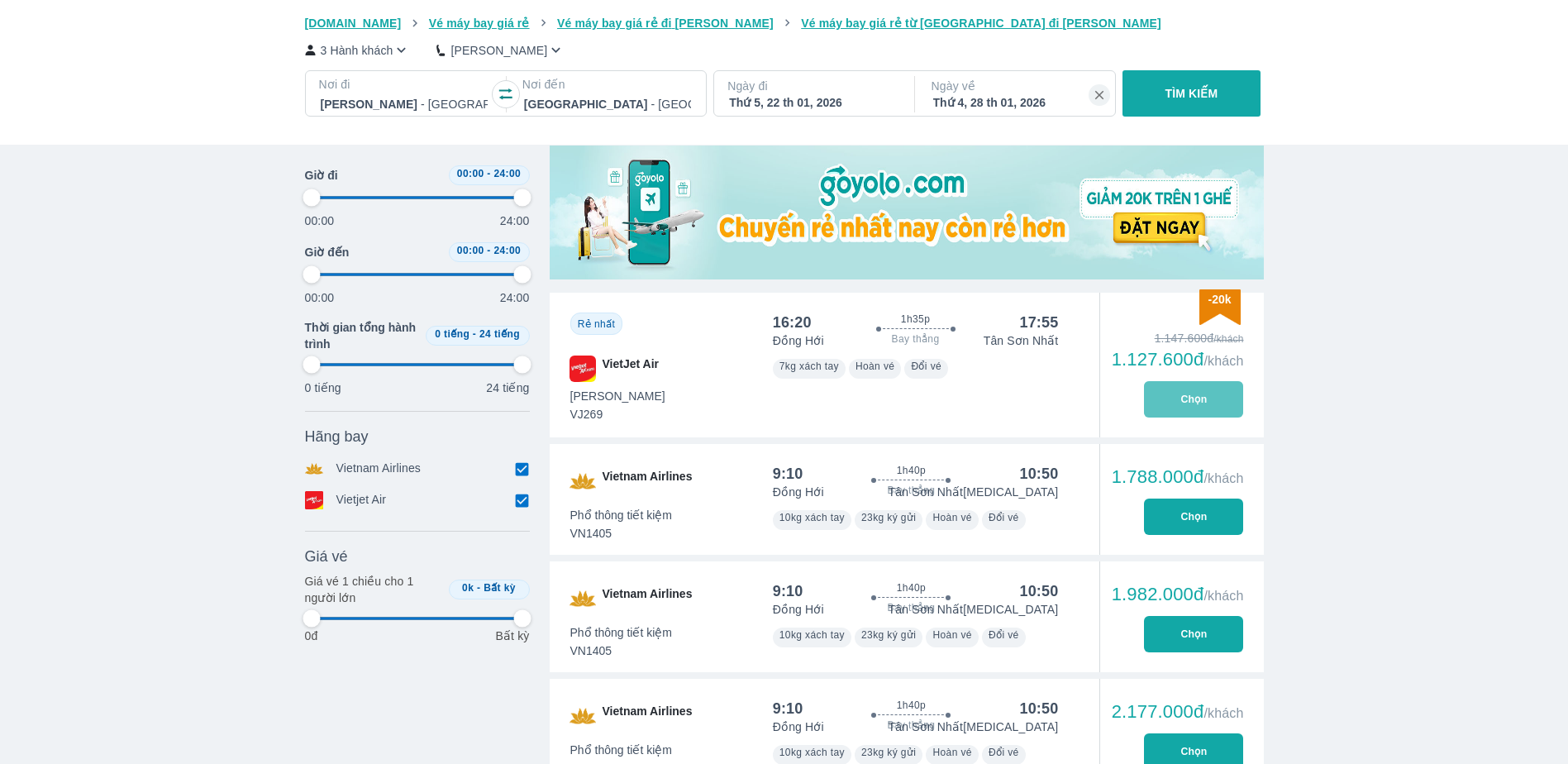
type input "97.9166666666667"
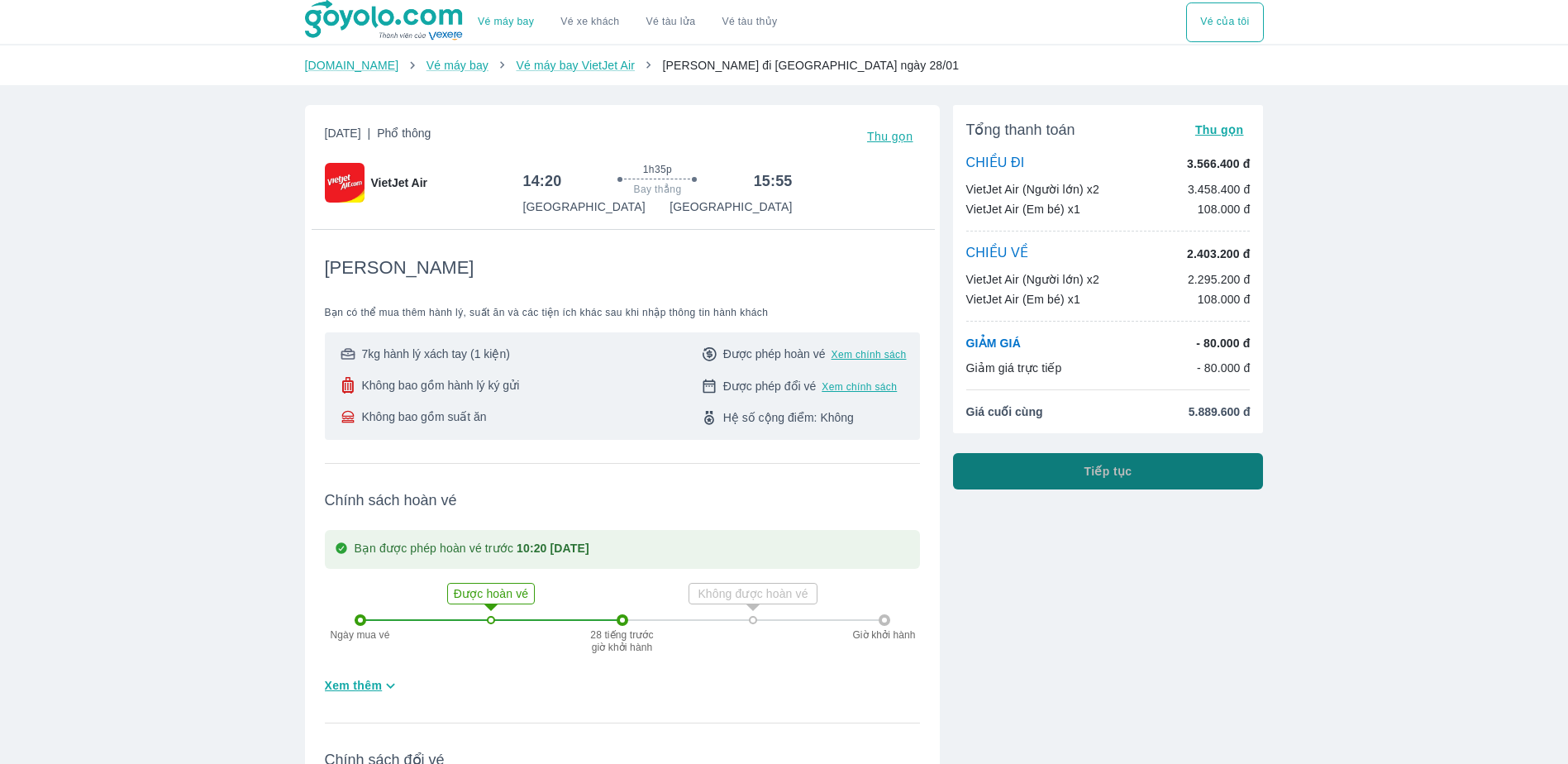
click at [1101, 463] on button "Tiếp tục" at bounding box center [1108, 471] width 311 height 36
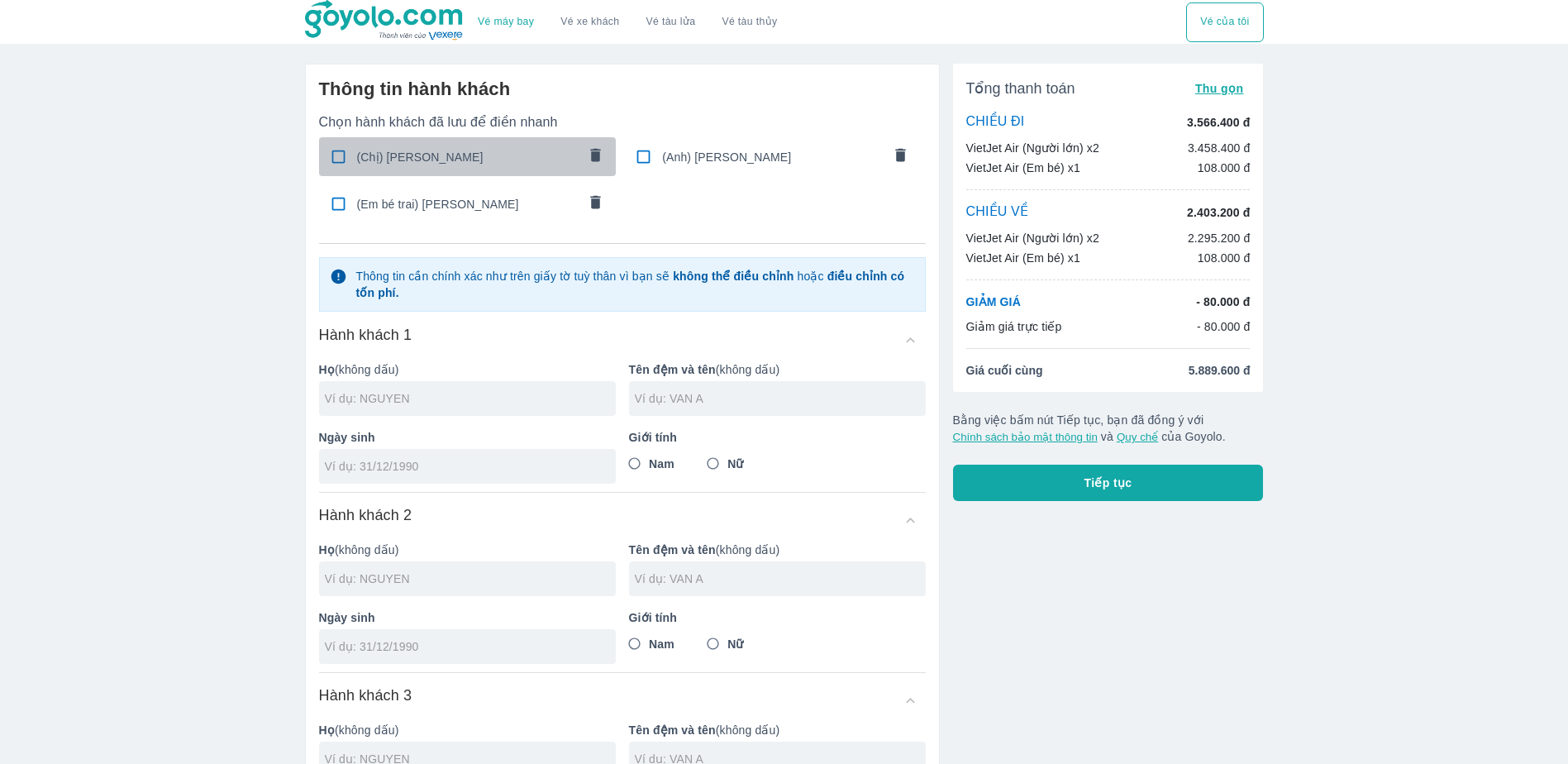
click at [446, 168] on div "(Chị) [PERSON_NAME]" at bounding box center [468, 156] width 298 height 39
checkbox input "true"
type input "[PERSON_NAME]"
type input "[DATE]"
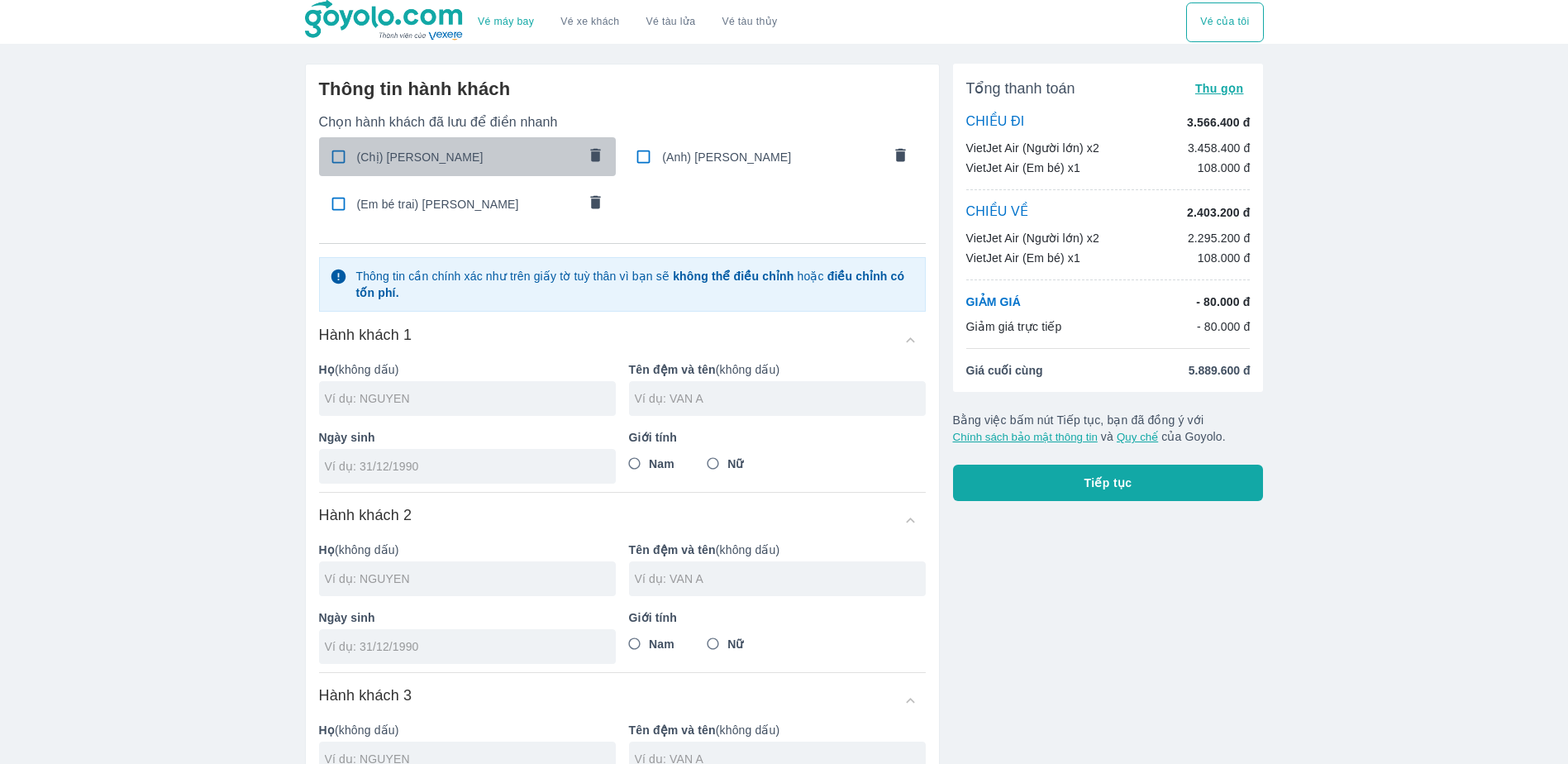
radio input "true"
type input "[PERSON_NAME]"
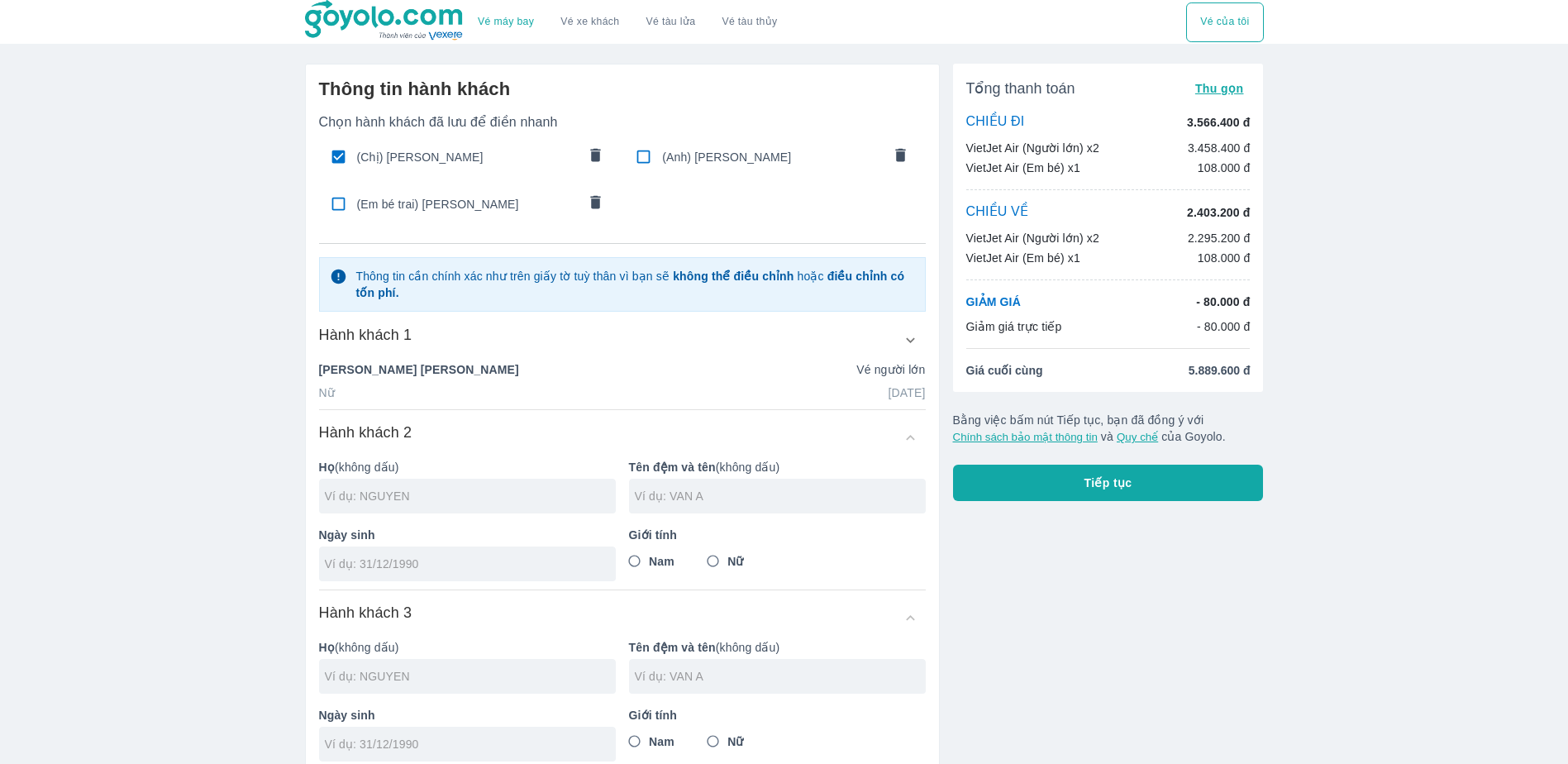
click at [452, 202] on span "(Em bé trai) [PERSON_NAME]" at bounding box center [467, 204] width 220 height 17
checkbox input "true"
type input "[PERSON_NAME]"
type input "PHUC HUNG"
type input "[DATE]"
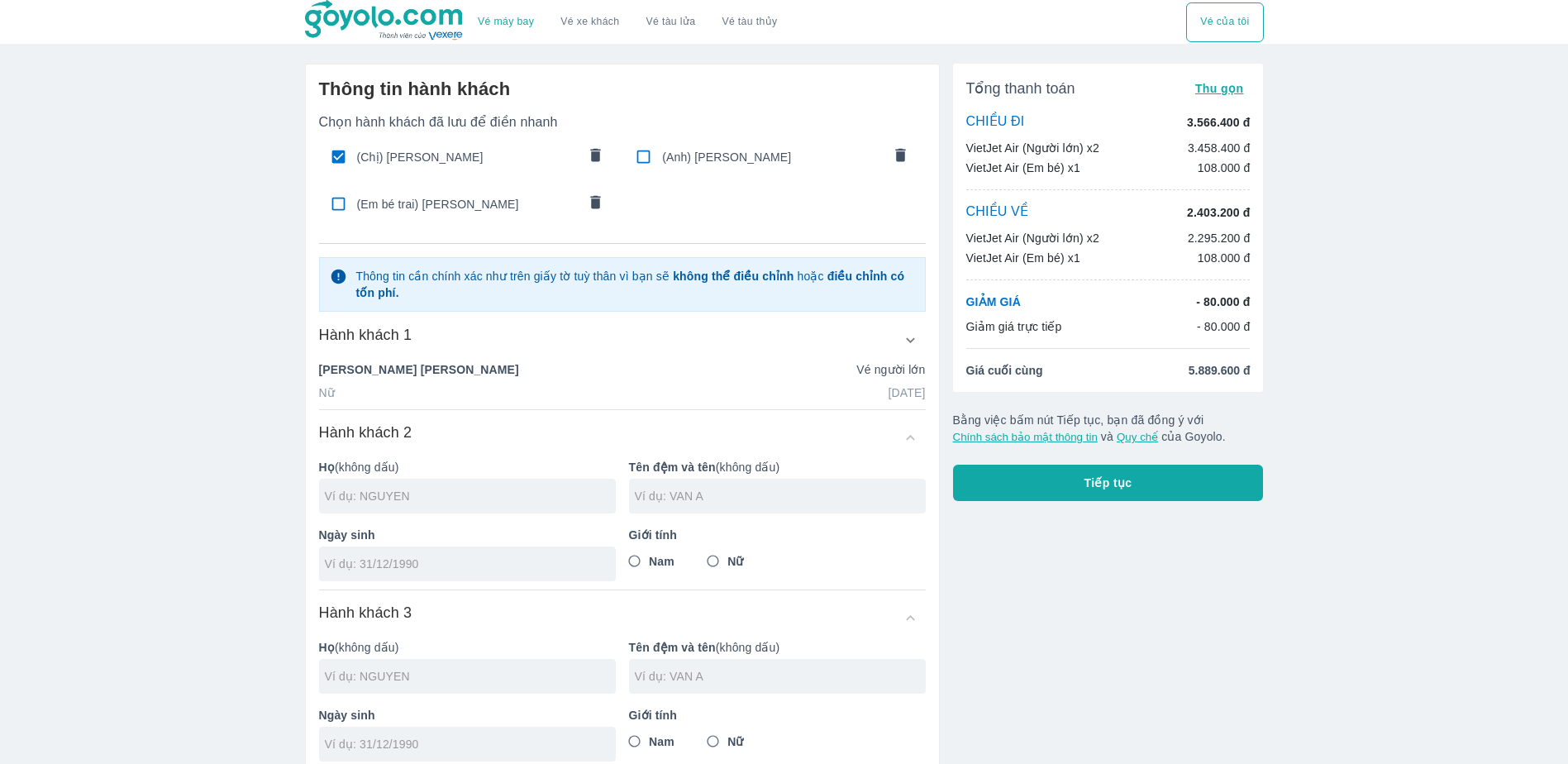
radio input "true"
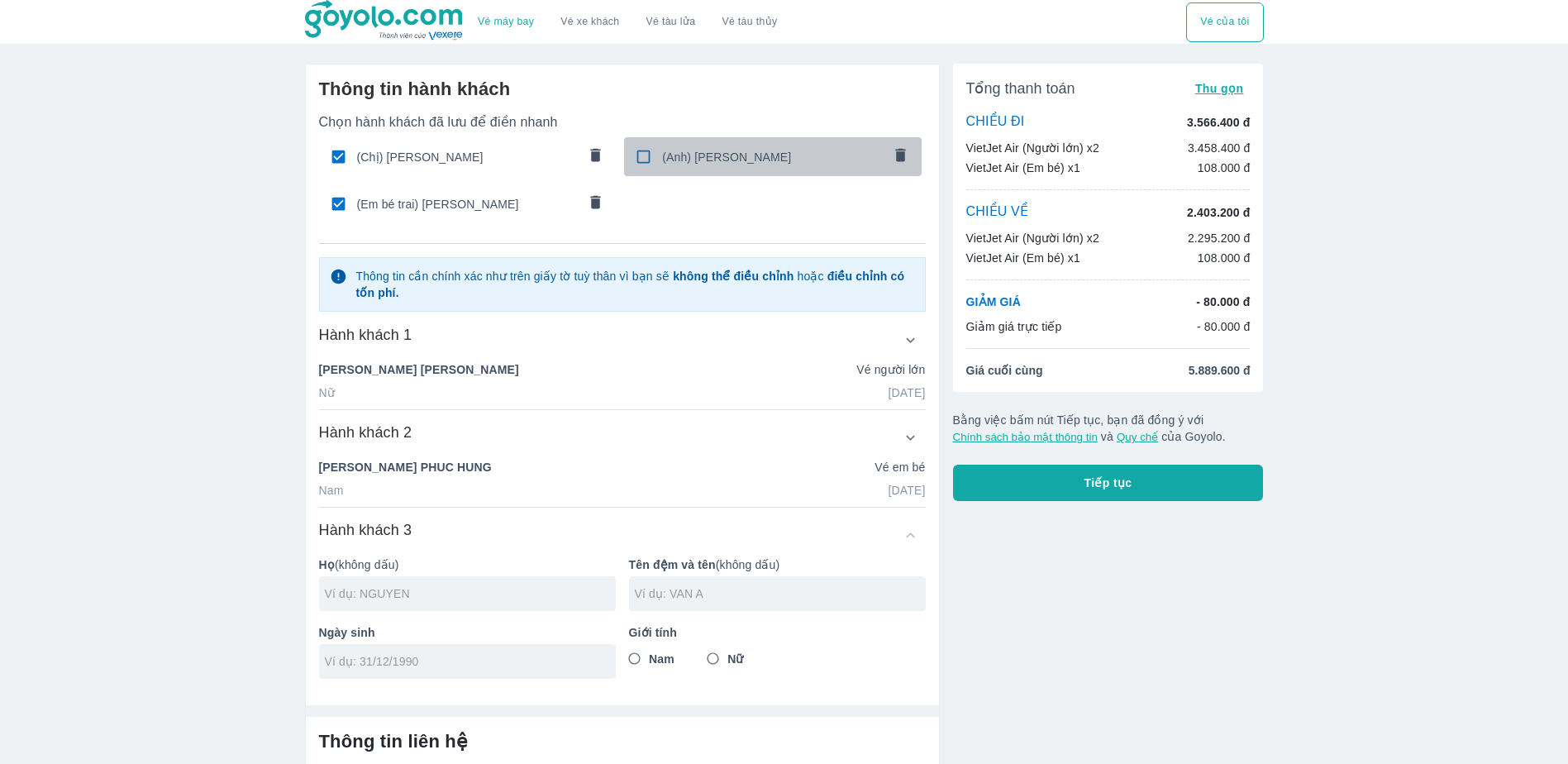
click at [672, 155] on span "(Anh) [PERSON_NAME]" at bounding box center [772, 157] width 220 height 17
checkbox input "true"
type input "[PERSON_NAME]"
type input "[DATE]"
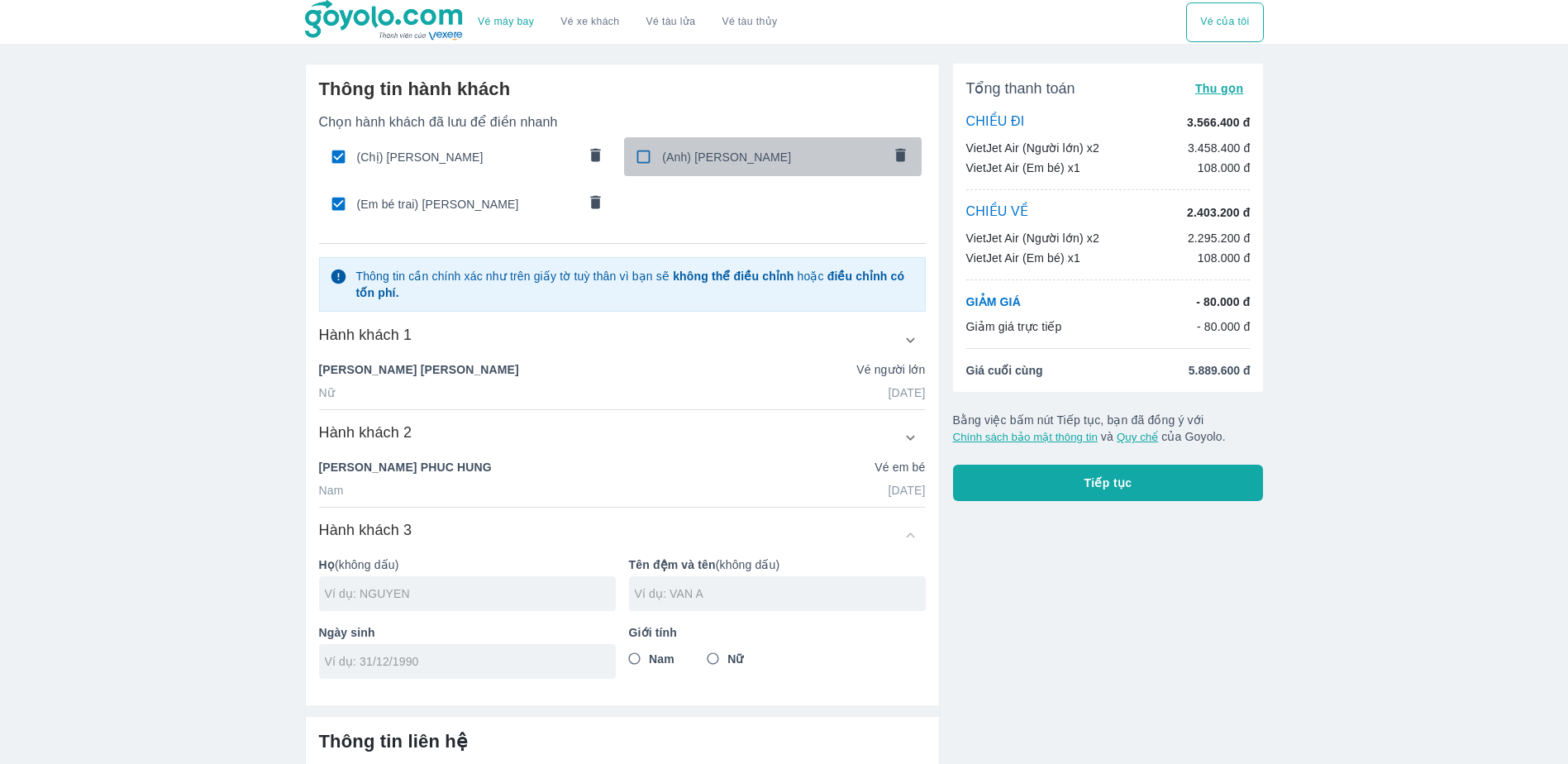
radio input "true"
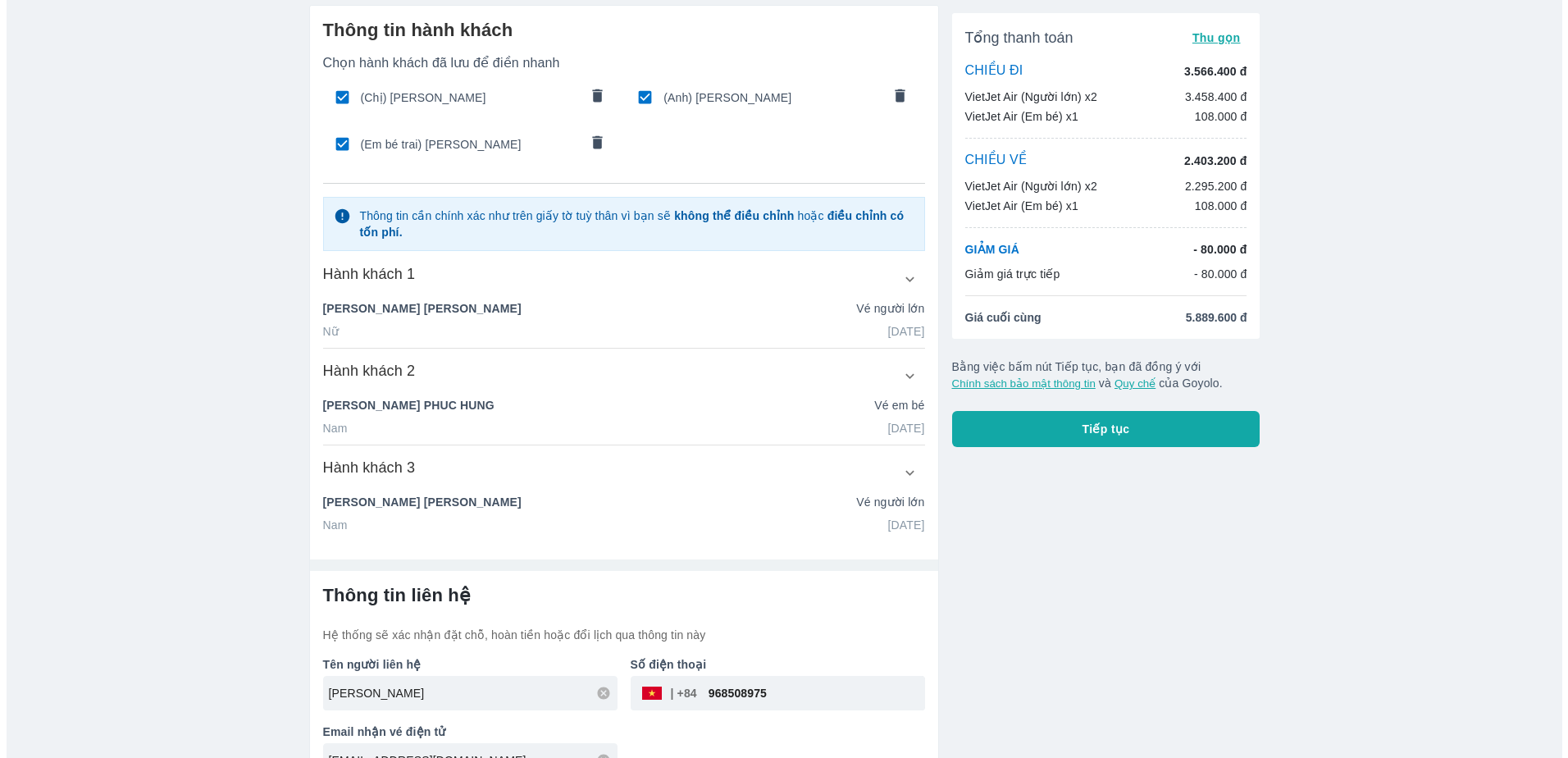
scroll to position [93, 0]
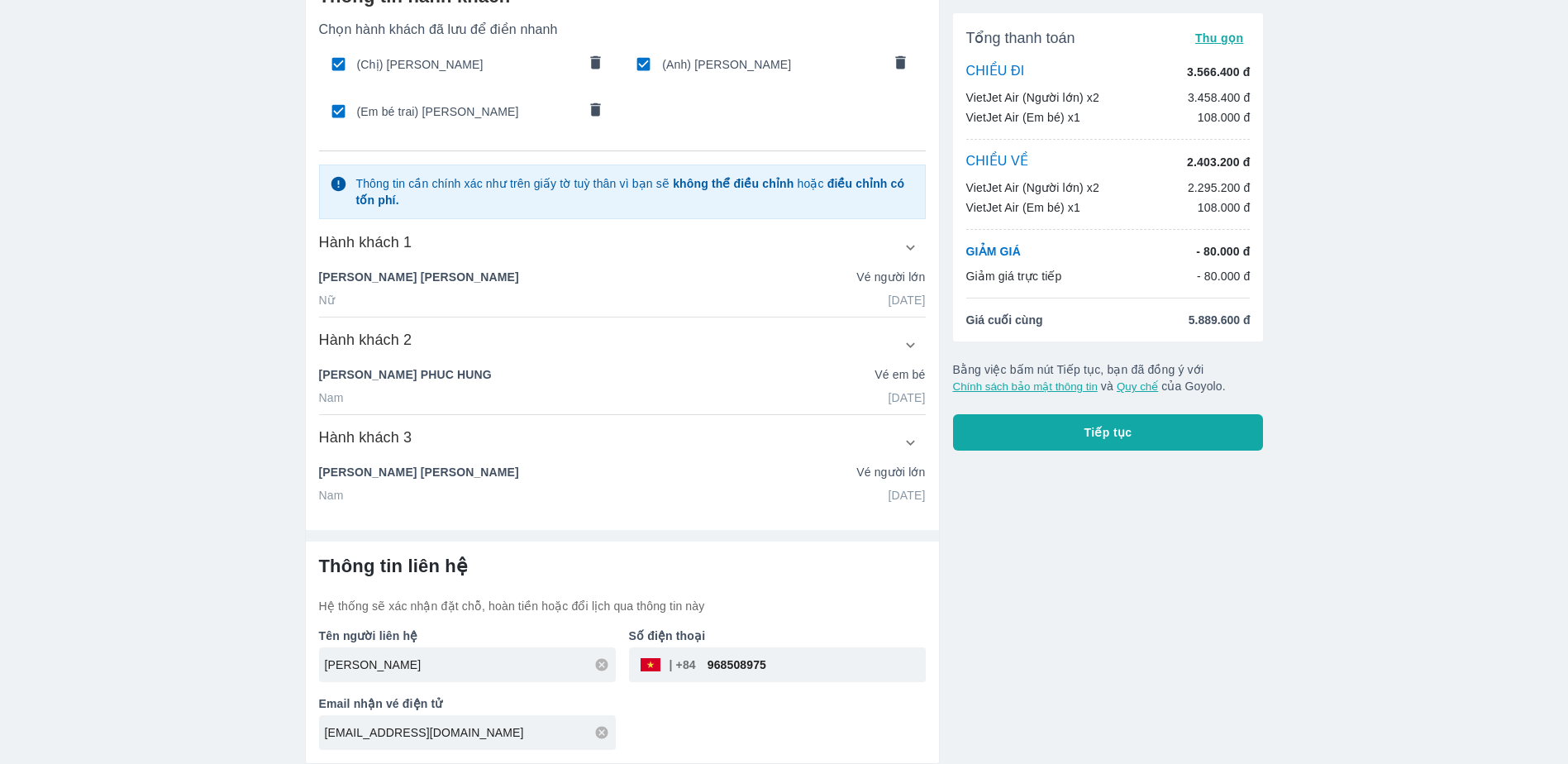
click at [1134, 432] on button "Tiếp tục" at bounding box center [1108, 432] width 311 height 36
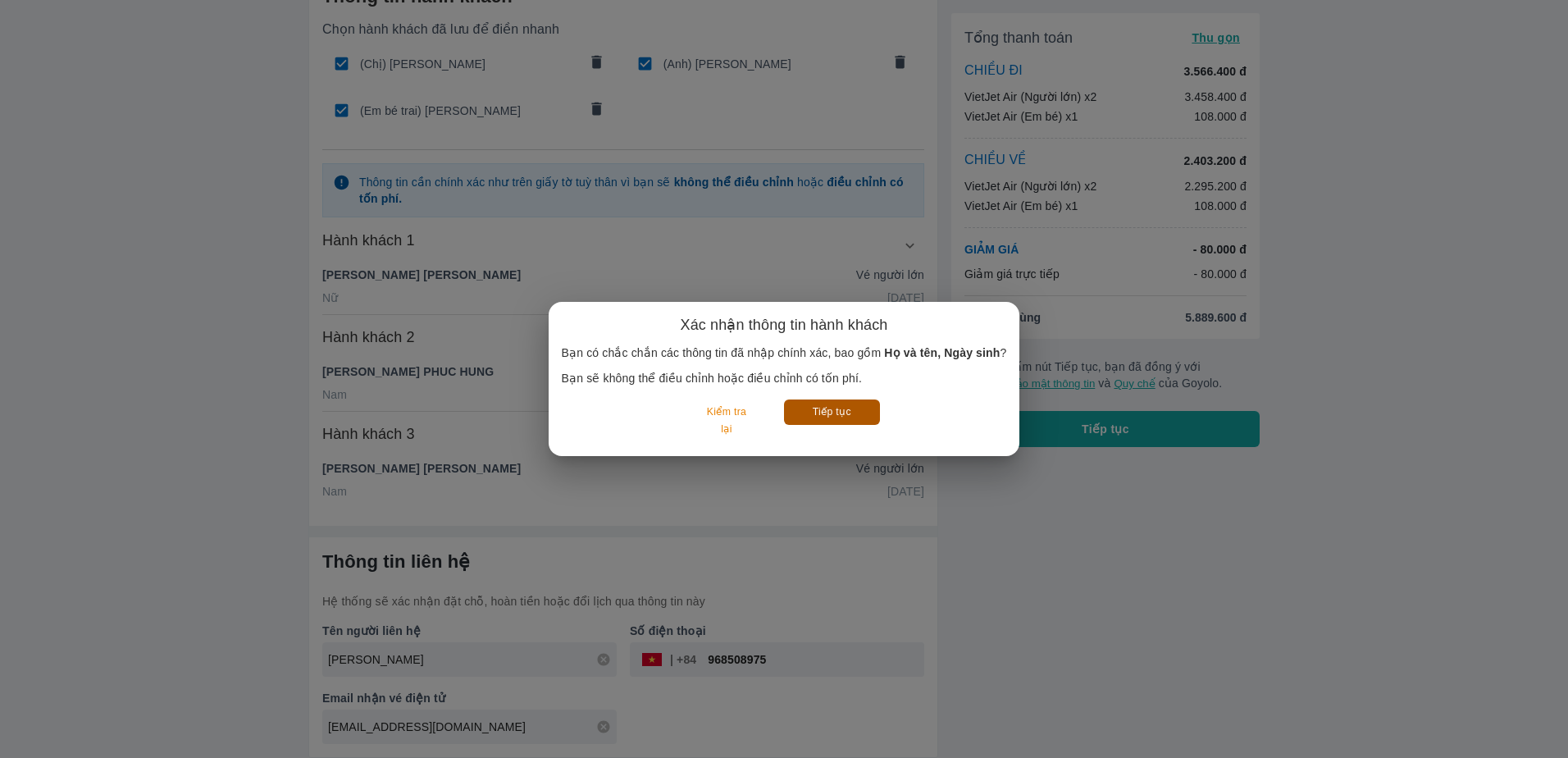
click at [852, 420] on button "Tiếp tục" at bounding box center [832, 411] width 96 height 25
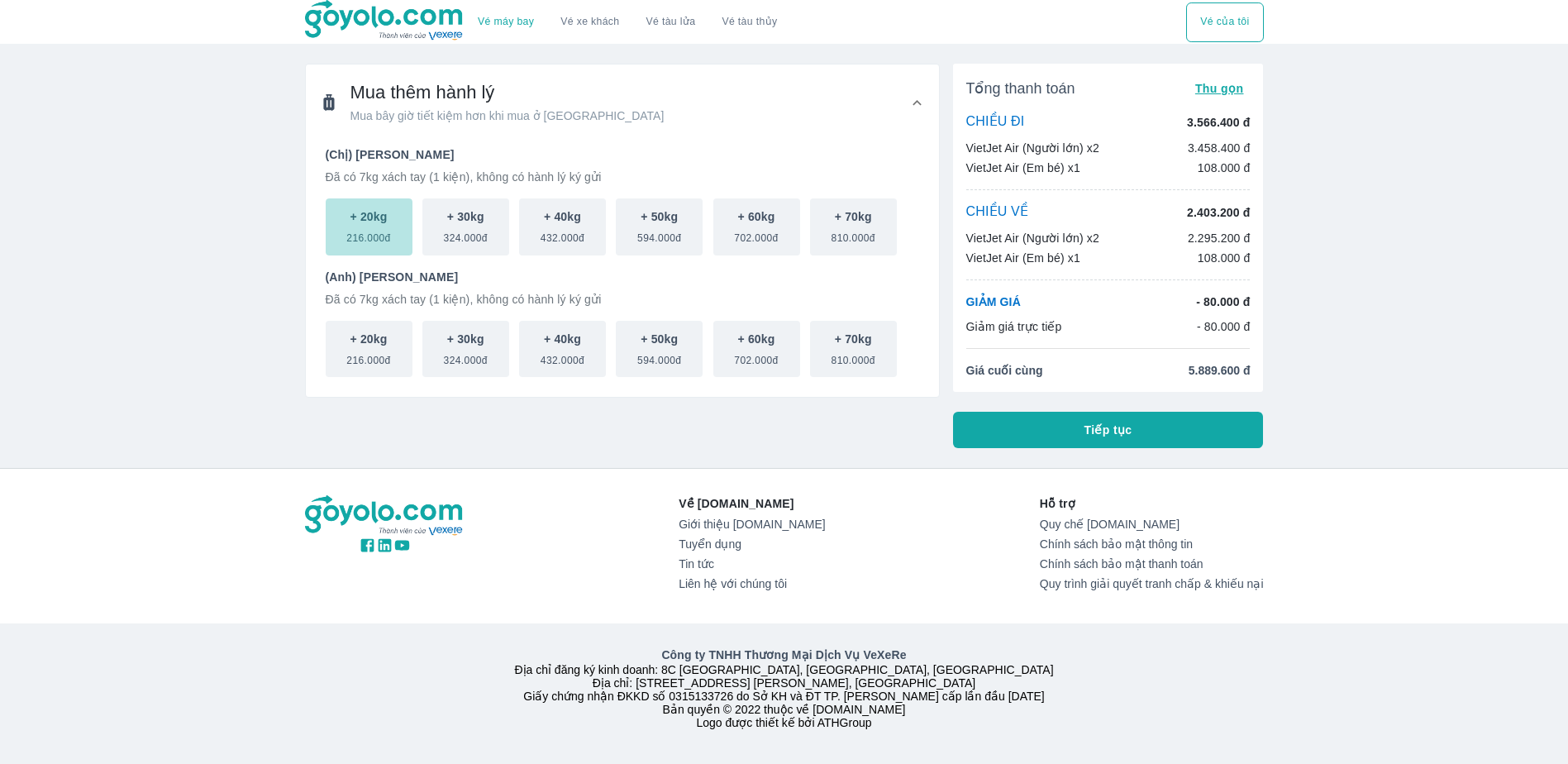
click at [388, 225] on button "+ 20kg 216.000đ" at bounding box center [368, 227] width 87 height 57
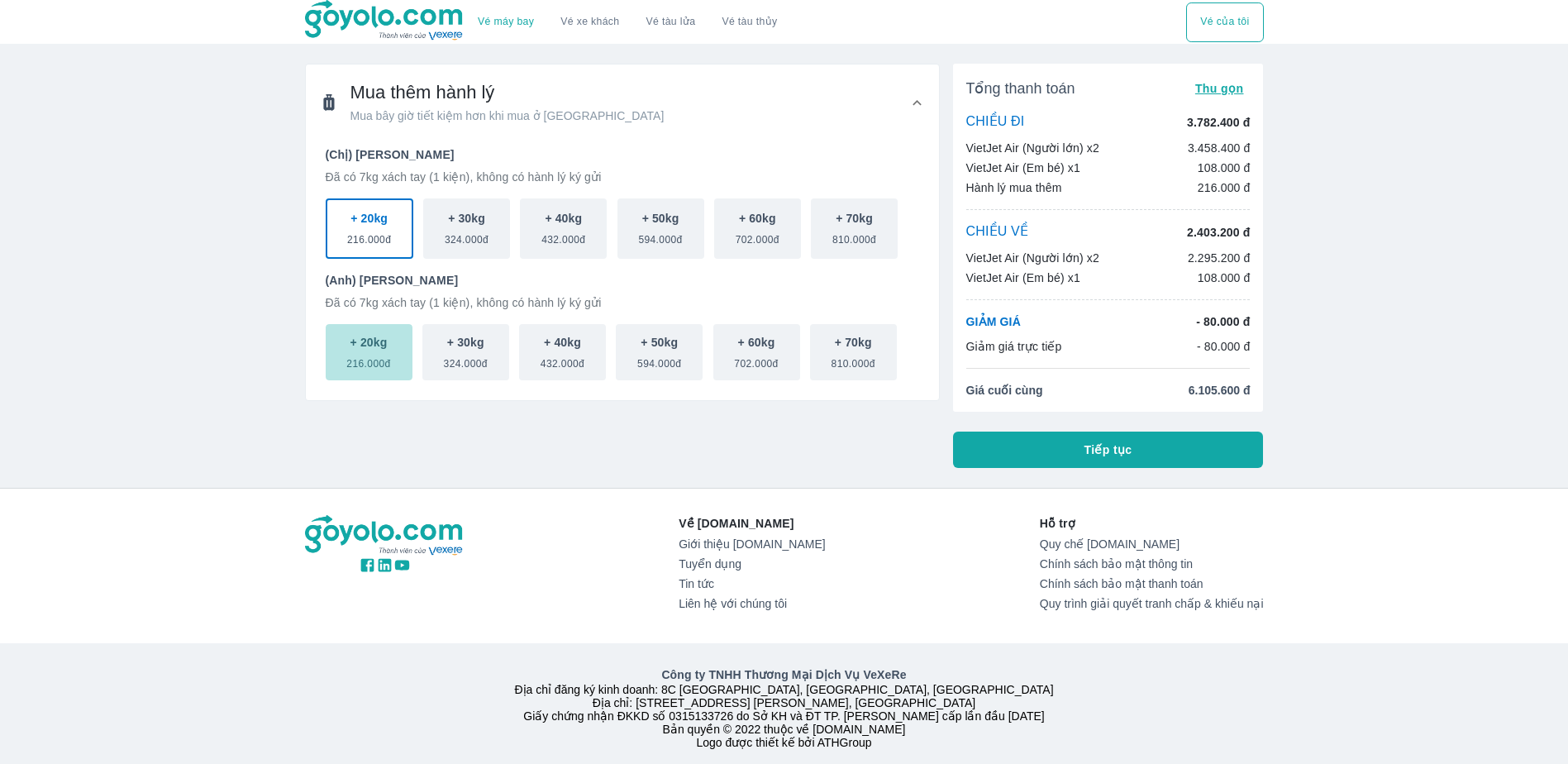
click at [381, 364] on span "216.000đ" at bounding box center [367, 360] width 44 height 20
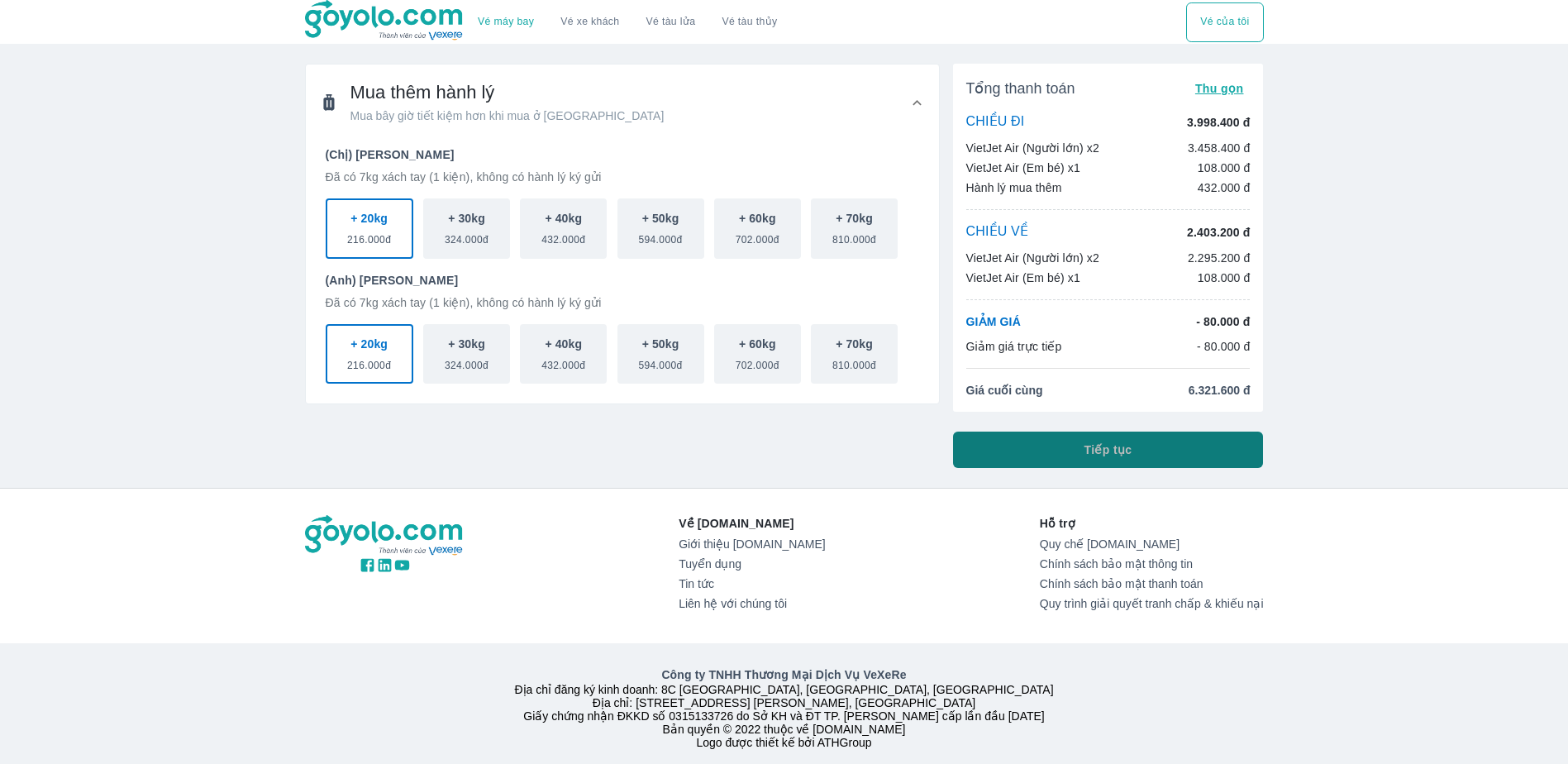
click at [1127, 457] on span "Tiếp tục" at bounding box center [1108, 449] width 48 height 17
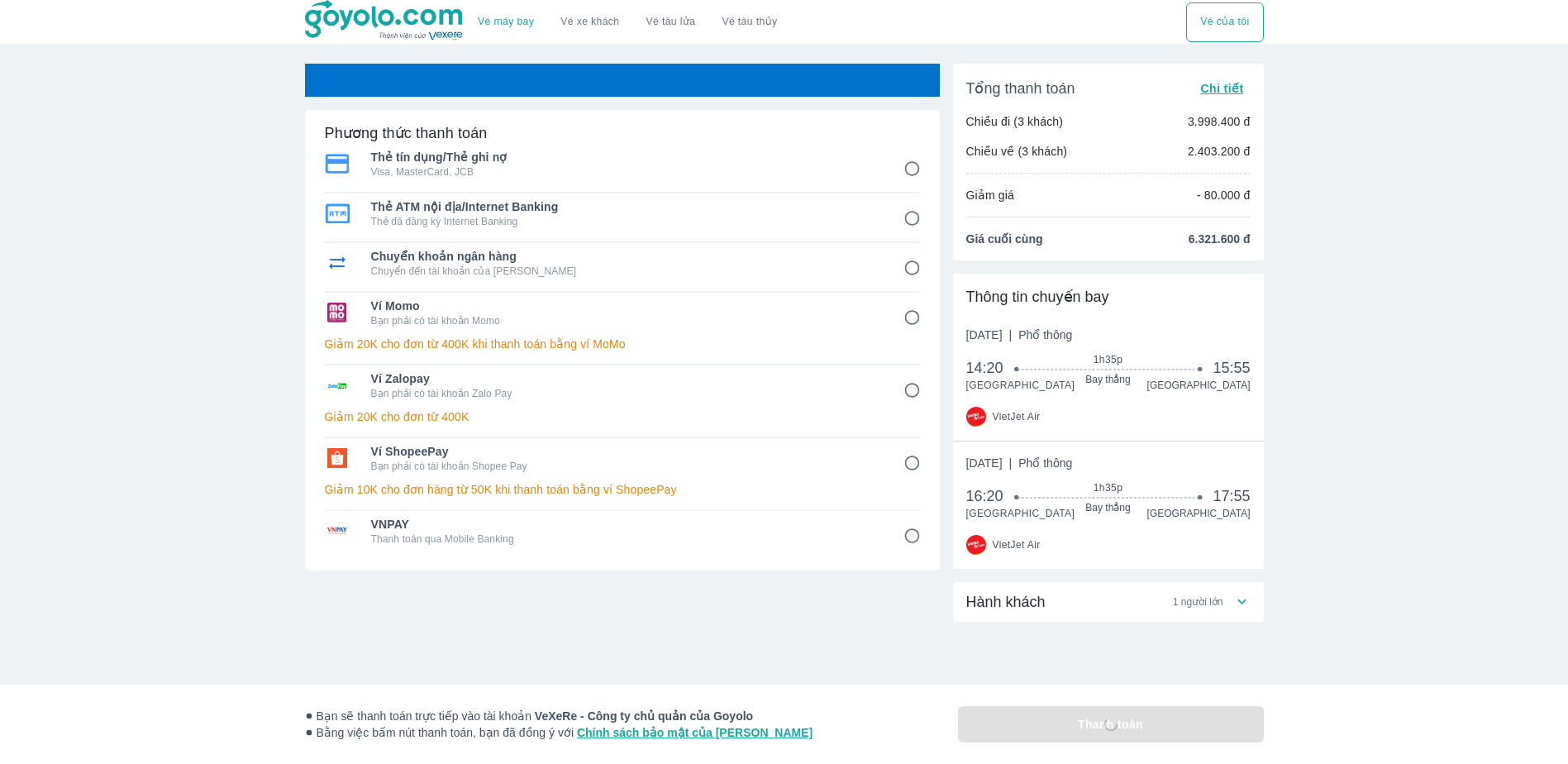
click at [1130, 475] on div "[DATE] | Phổ thông 16:20 1h35p Bay thẳng 17:55 [GEOGRAPHIC_DATA]" at bounding box center [1108, 505] width 285 height 101
click at [1211, 604] on span "1 người lớn" at bounding box center [1197, 602] width 50 height 13
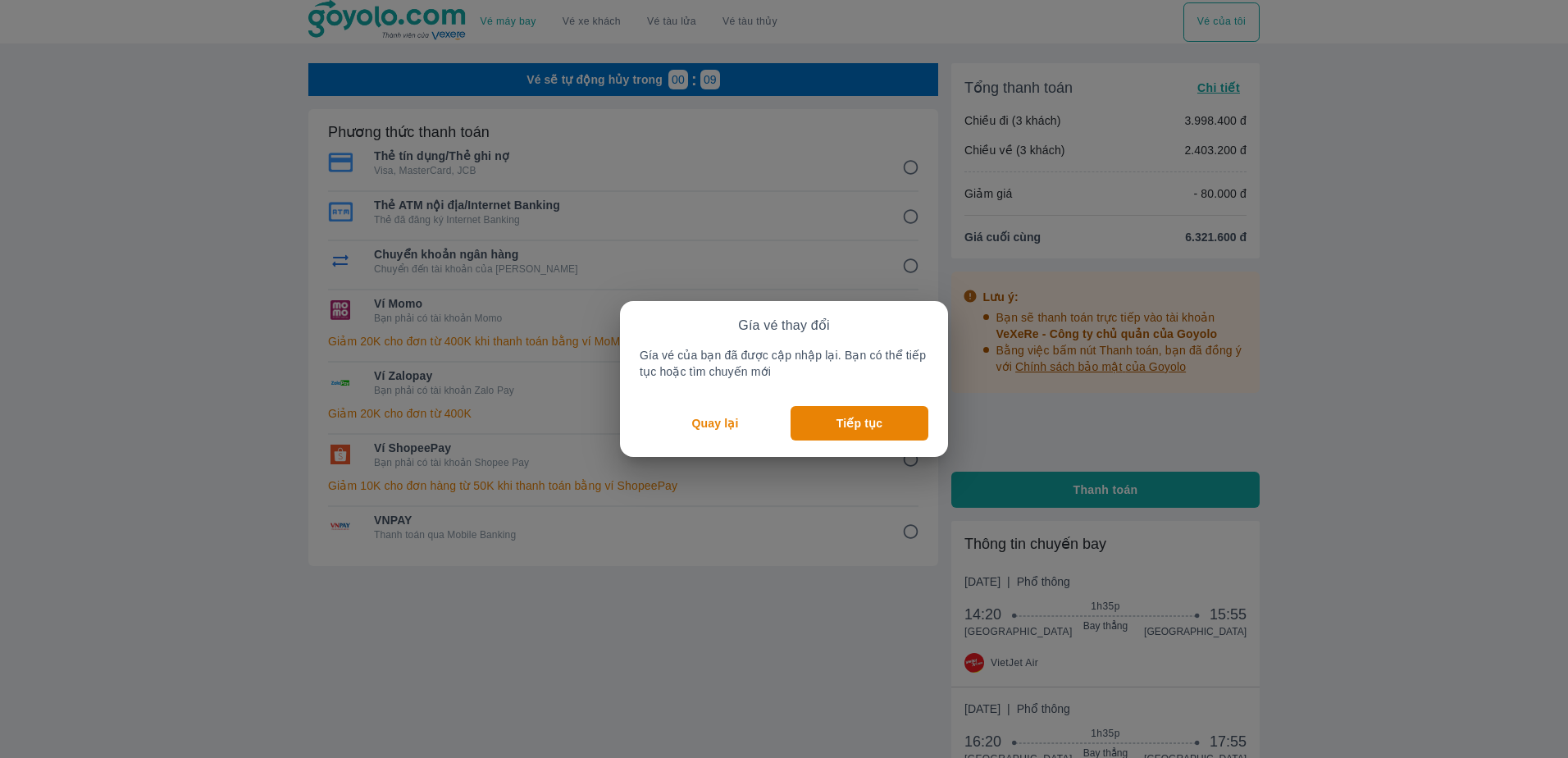
click at [723, 435] on button "Quay lại" at bounding box center [715, 423] width 151 height 34
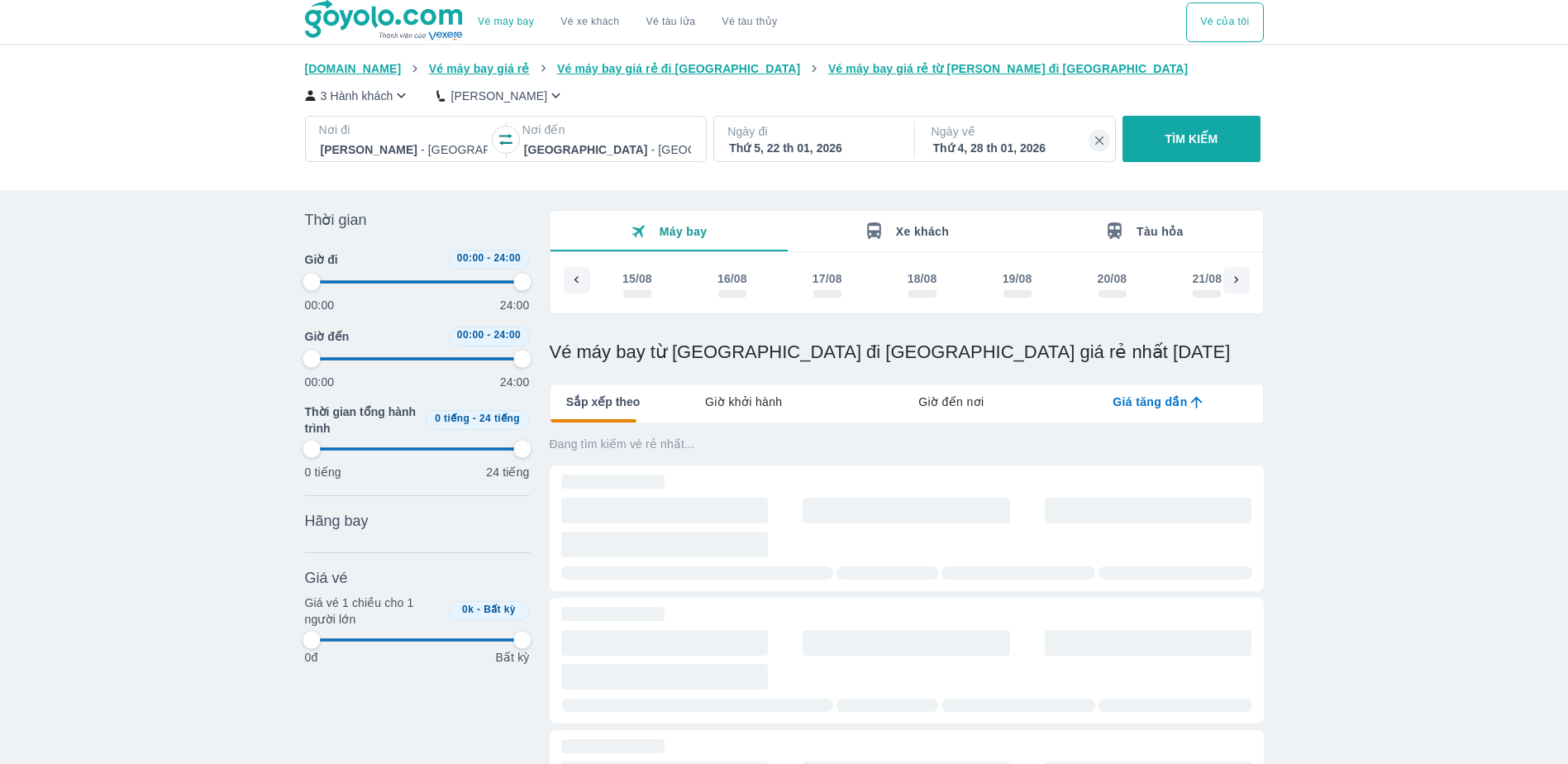
scroll to position [0, 15191]
type input "97.9166666666667"
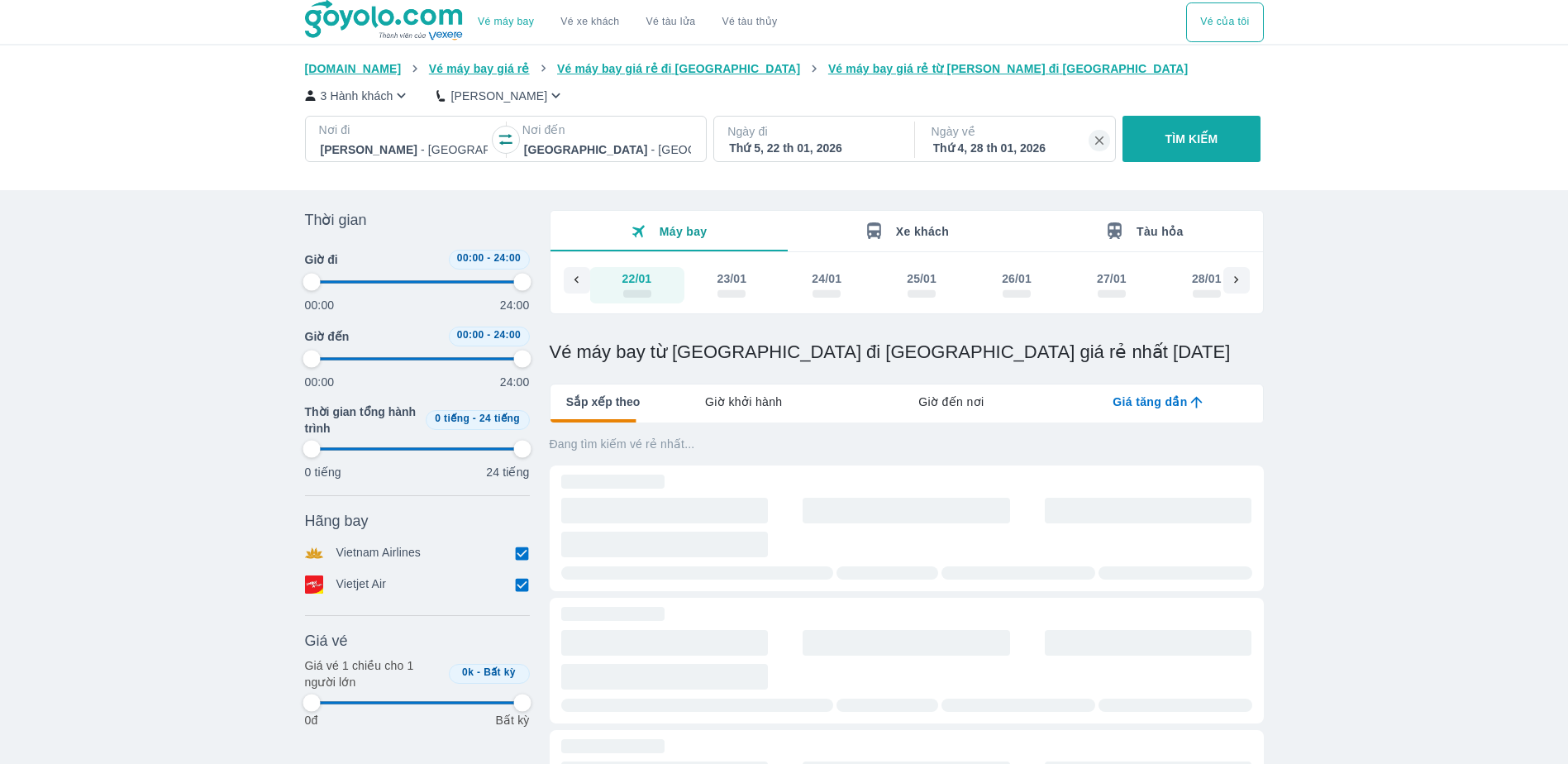
type input "97.9166666666667"
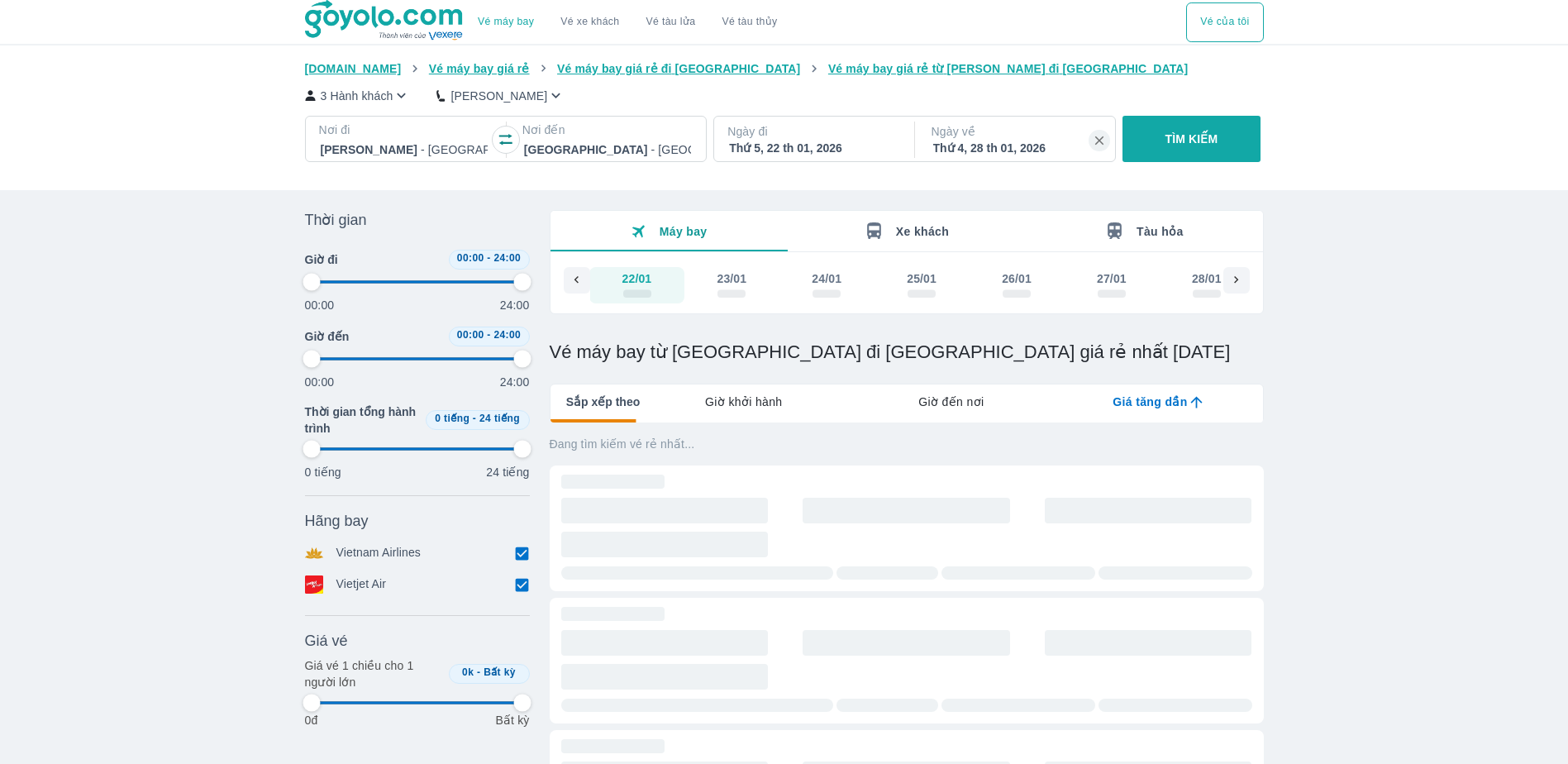
type input "97.9166666666667"
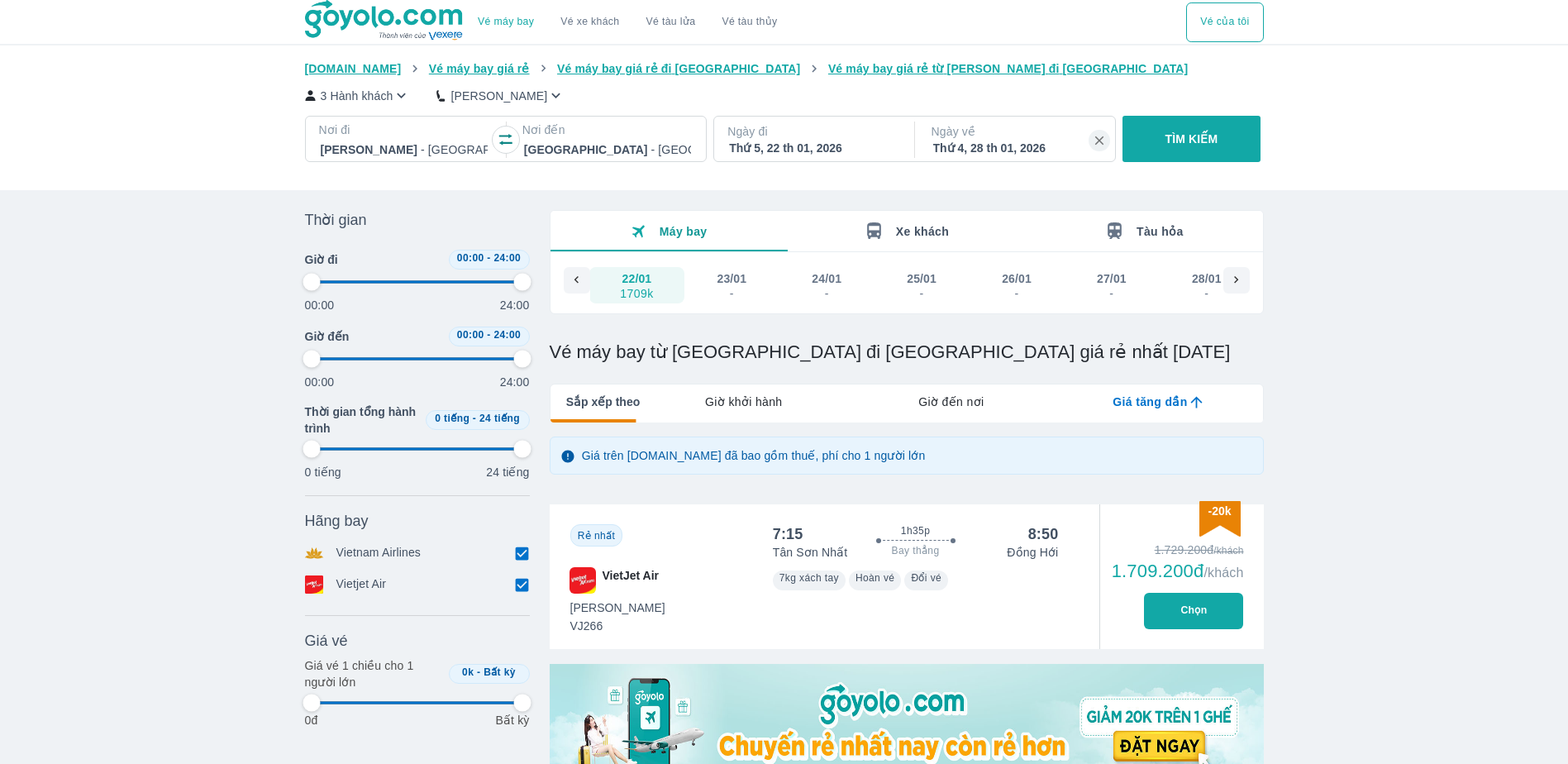
type input "97.9166666666667"
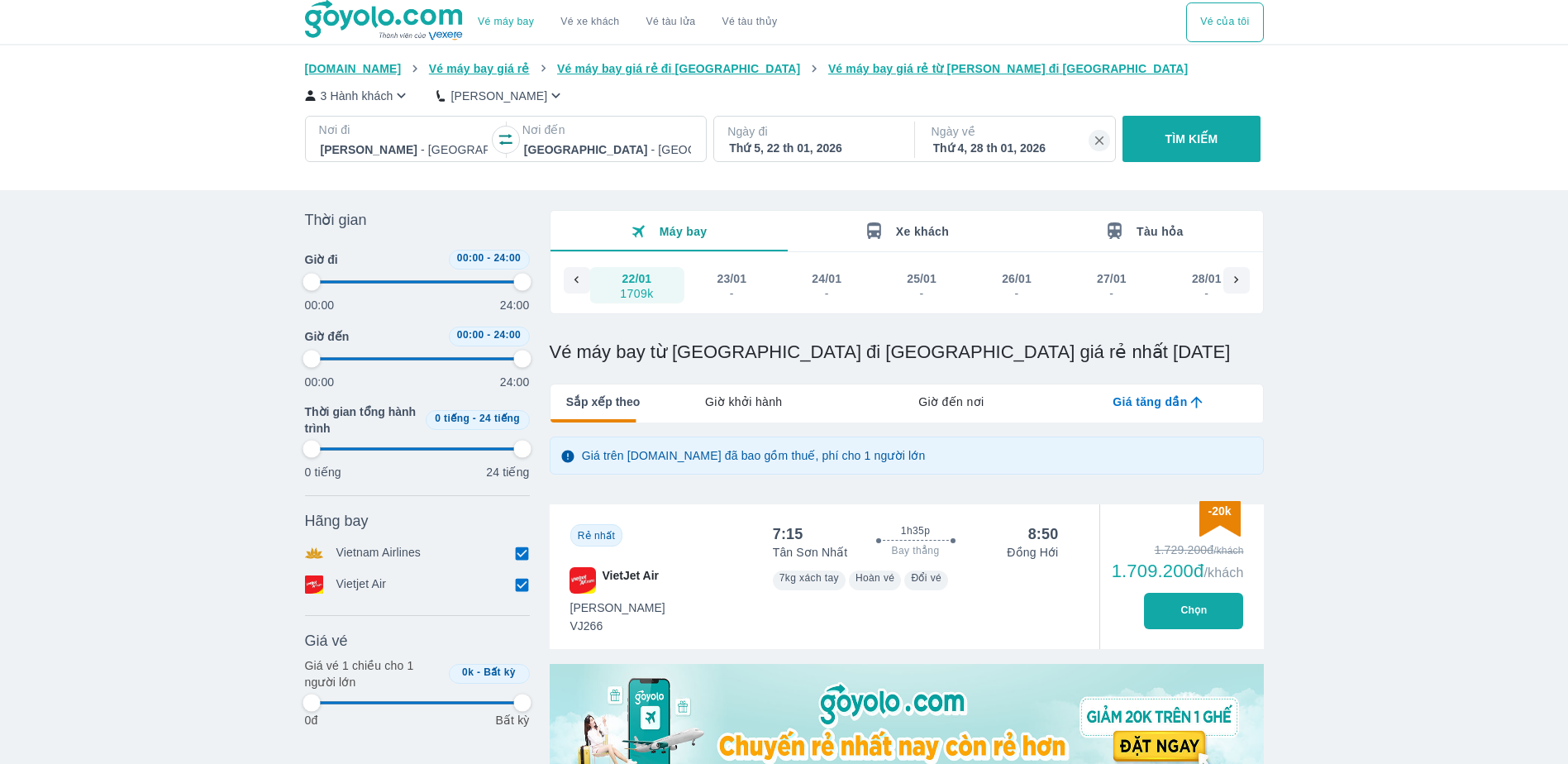
type input "97.9166666666667"
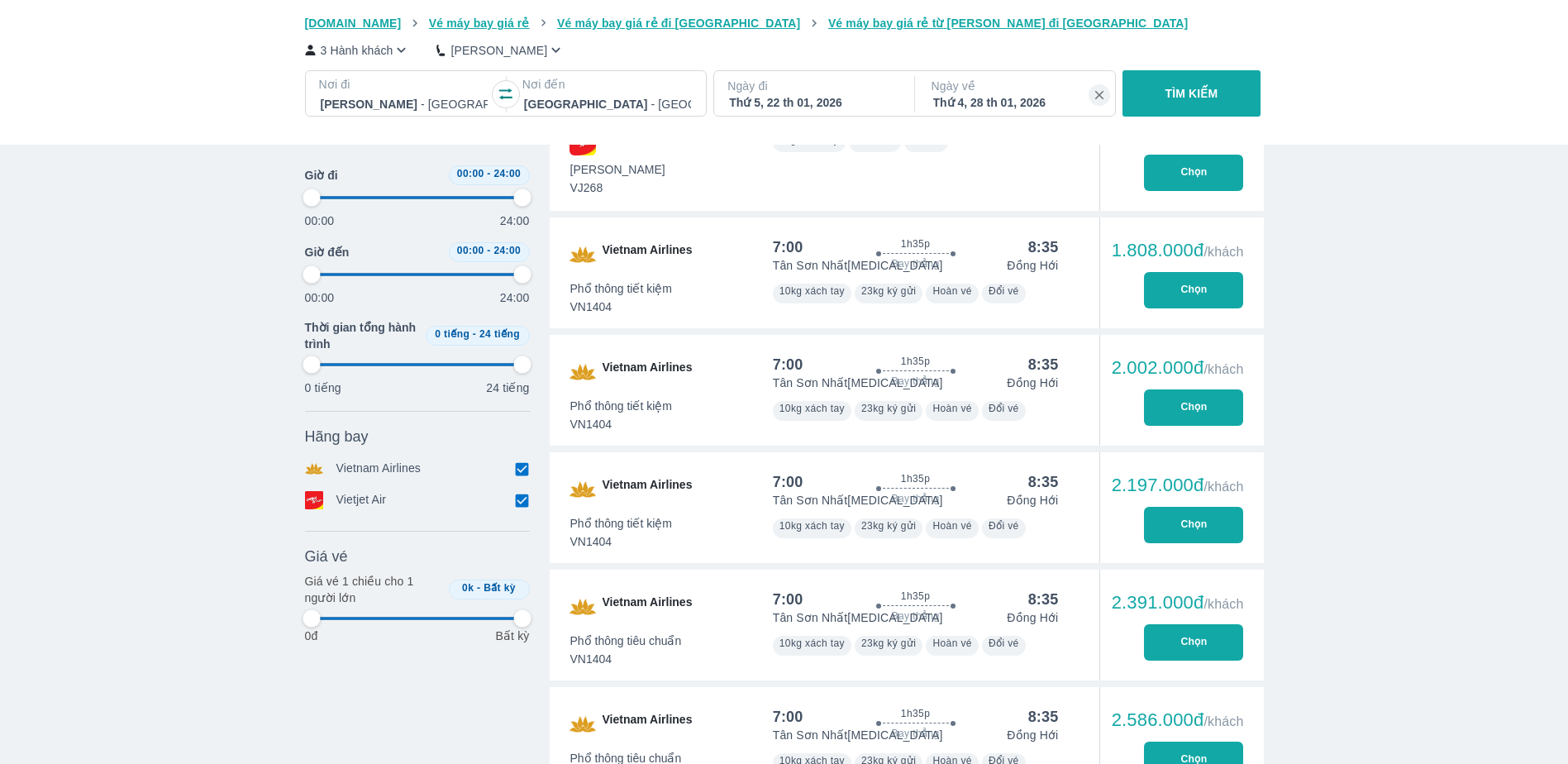
scroll to position [813, 0]
